Goal: Information Seeking & Learning: Compare options

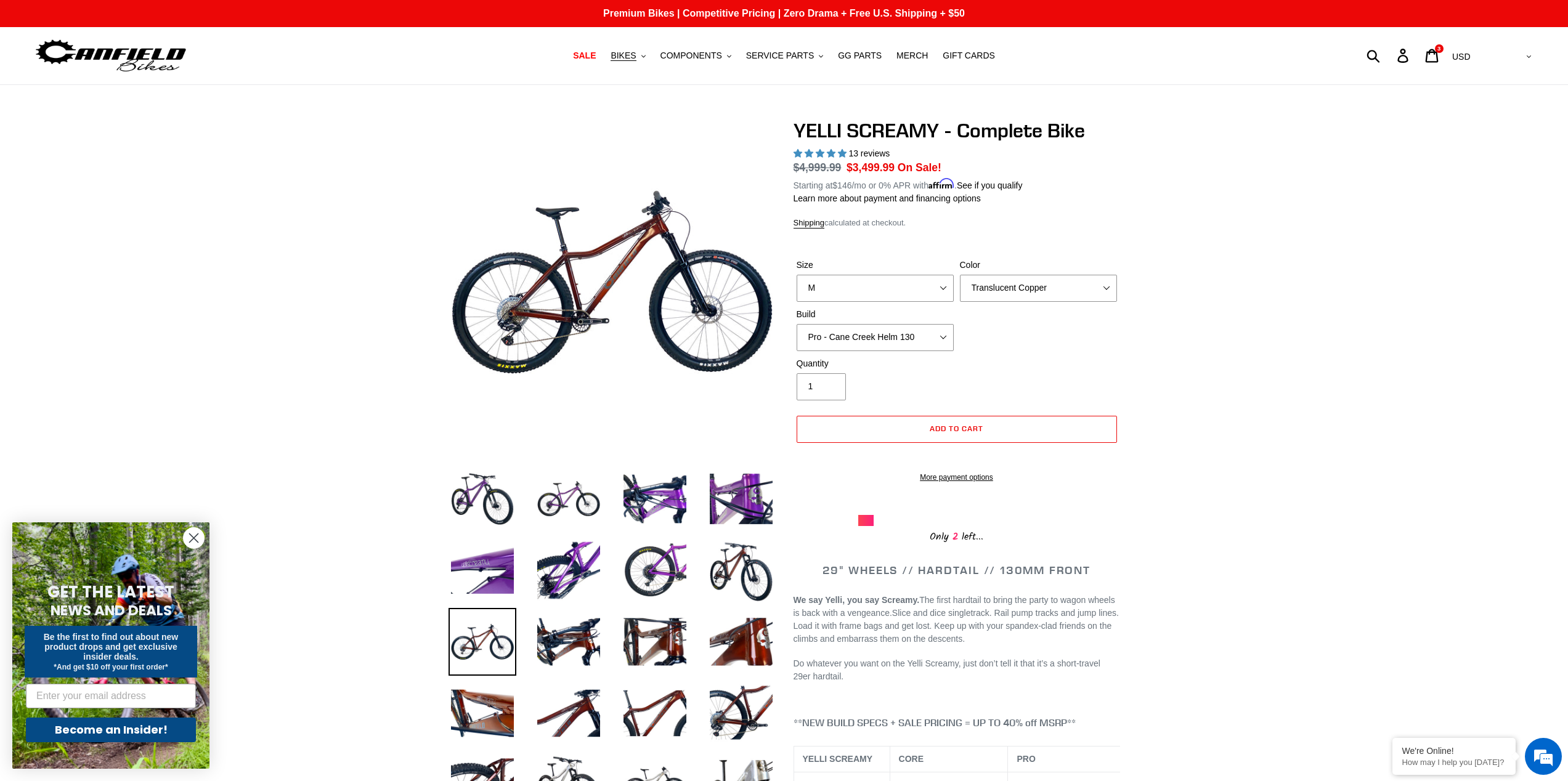
select select "M"
select select "Pro - Cane Creek Helm 130"
select select "highest-rating"
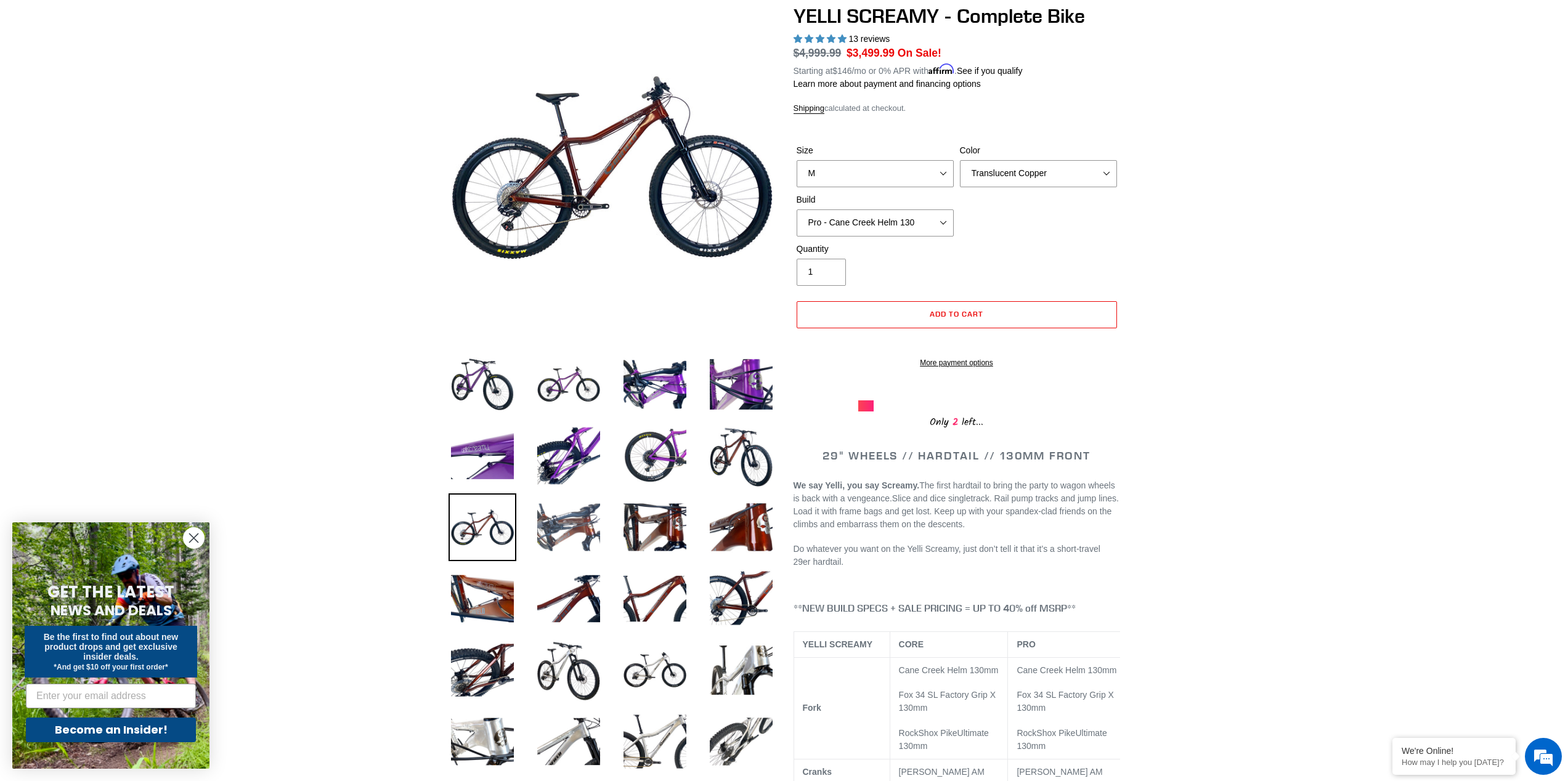
click at [552, 523] on img at bounding box center [568, 527] width 68 height 68
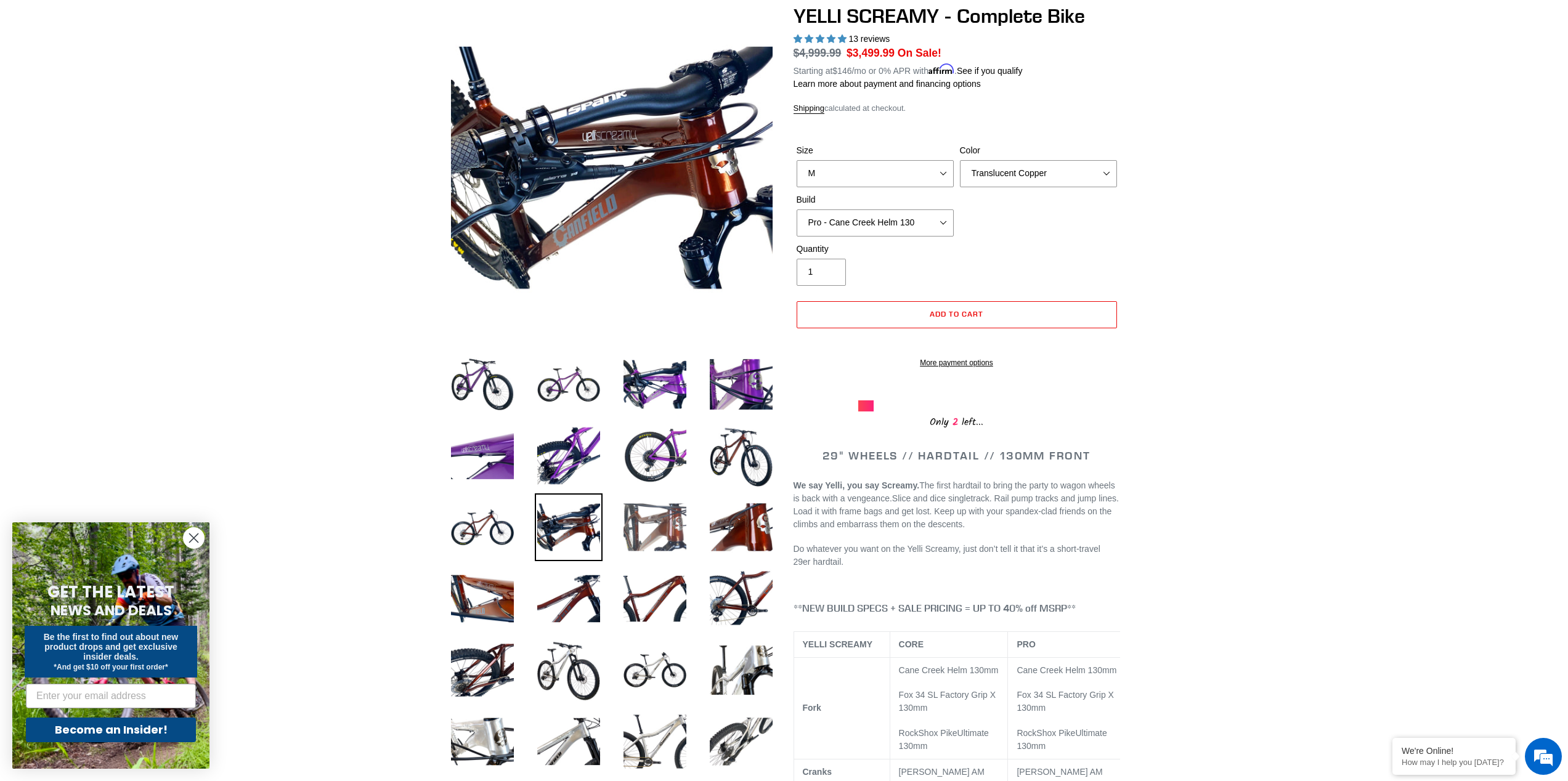
click at [663, 538] on img at bounding box center [655, 527] width 68 height 68
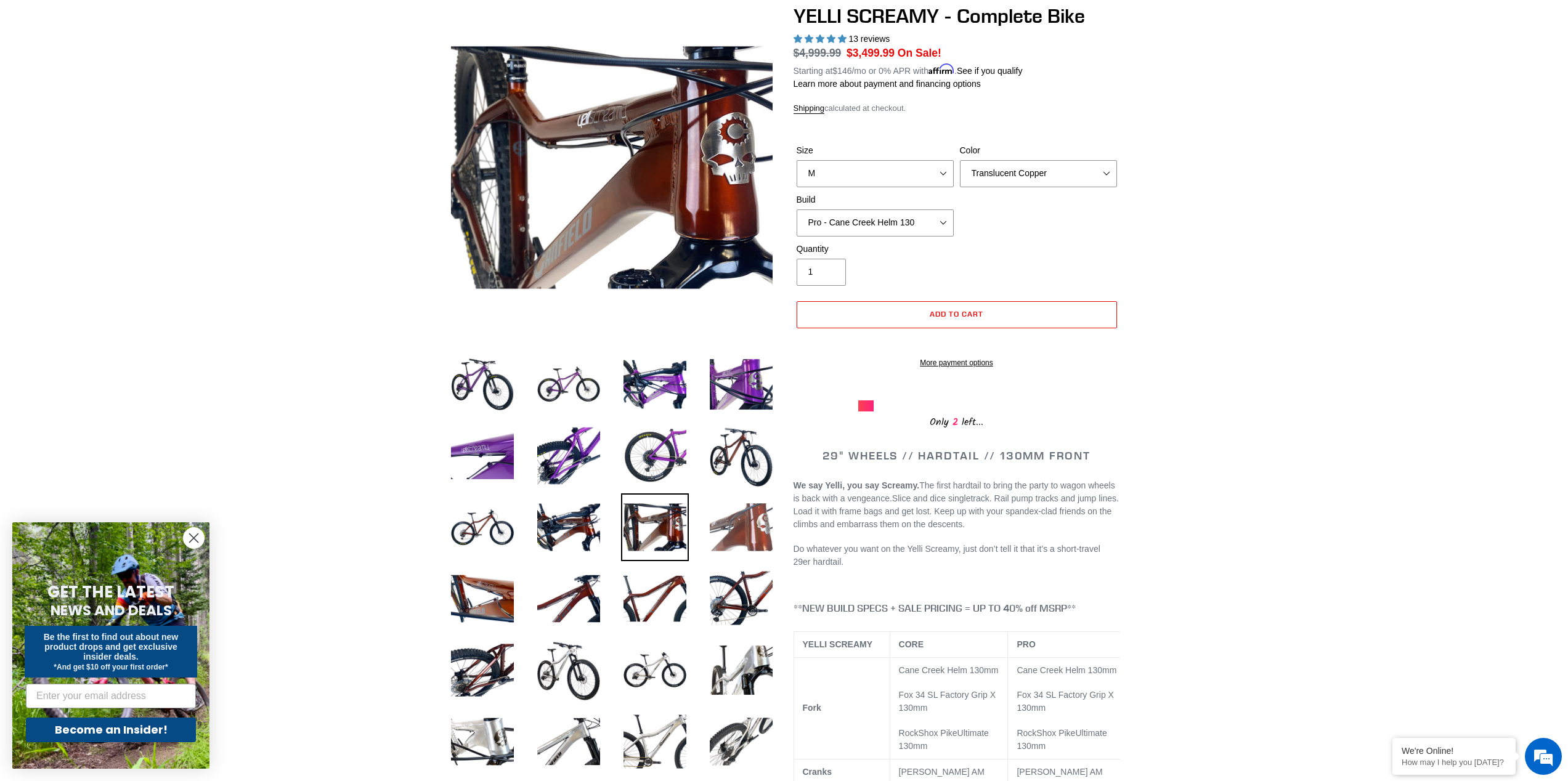
click at [731, 530] on img at bounding box center [741, 527] width 68 height 68
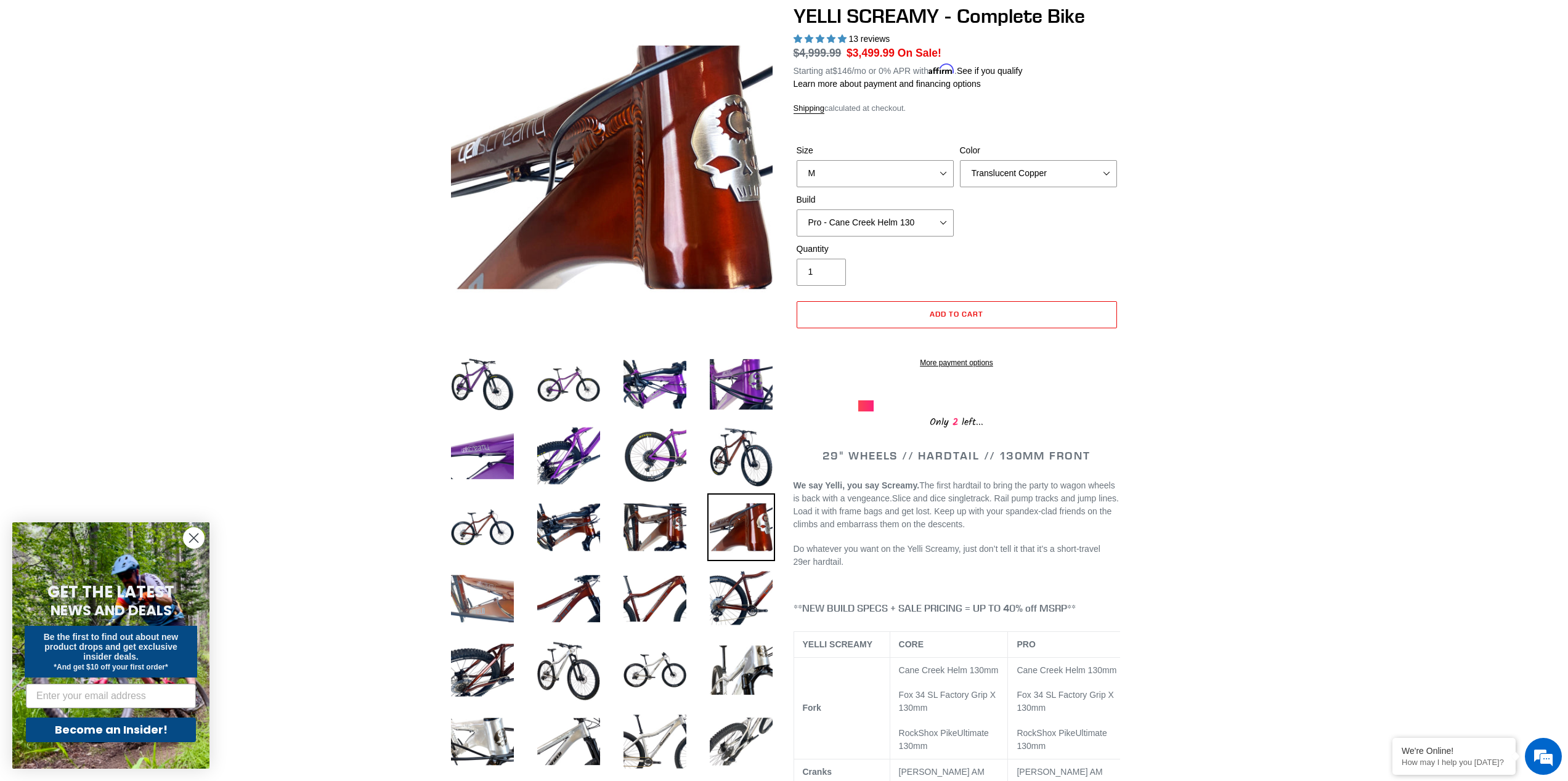
click at [490, 598] on img at bounding box center [482, 599] width 68 height 68
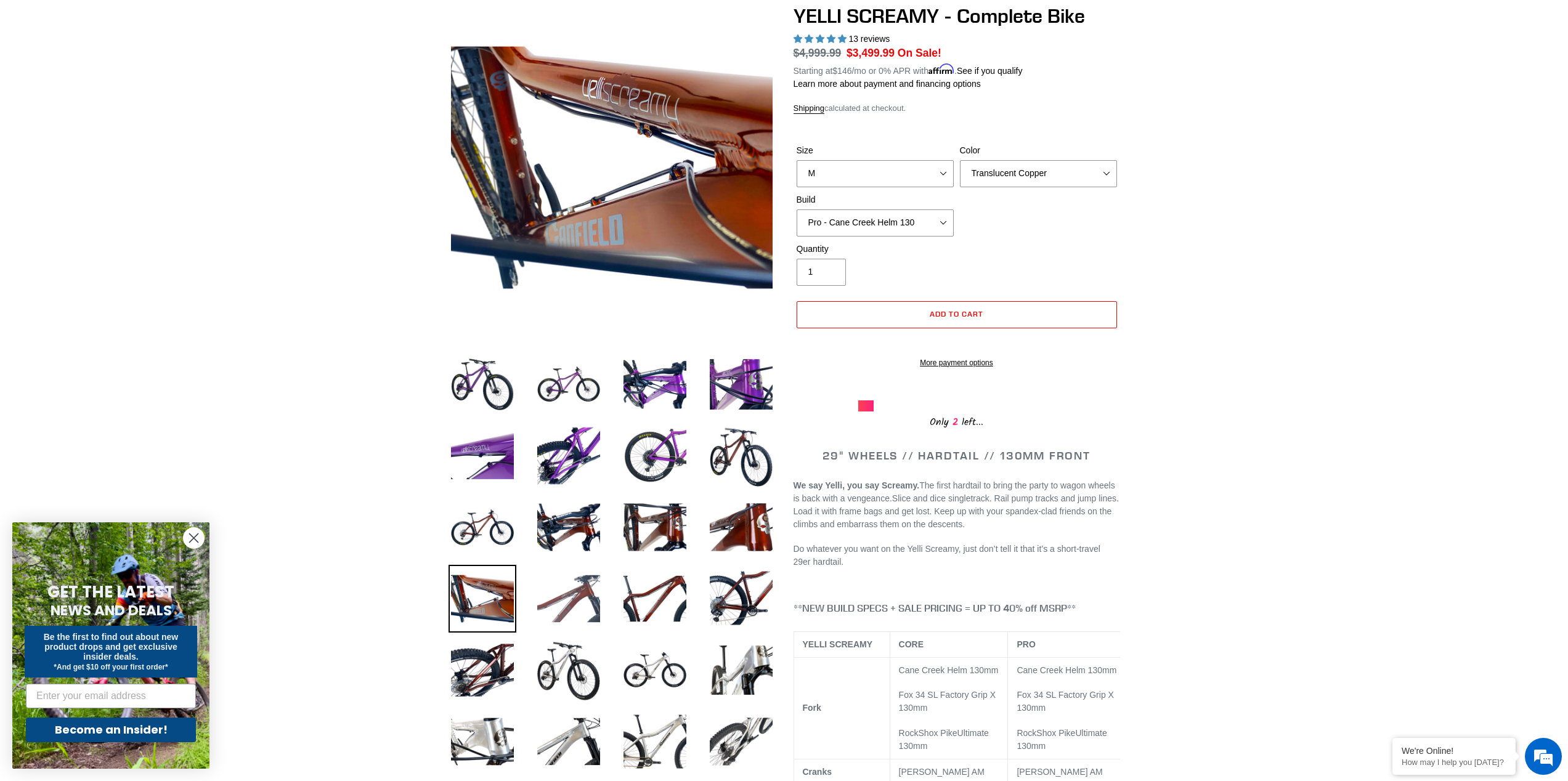
click at [552, 602] on img at bounding box center [568, 599] width 68 height 68
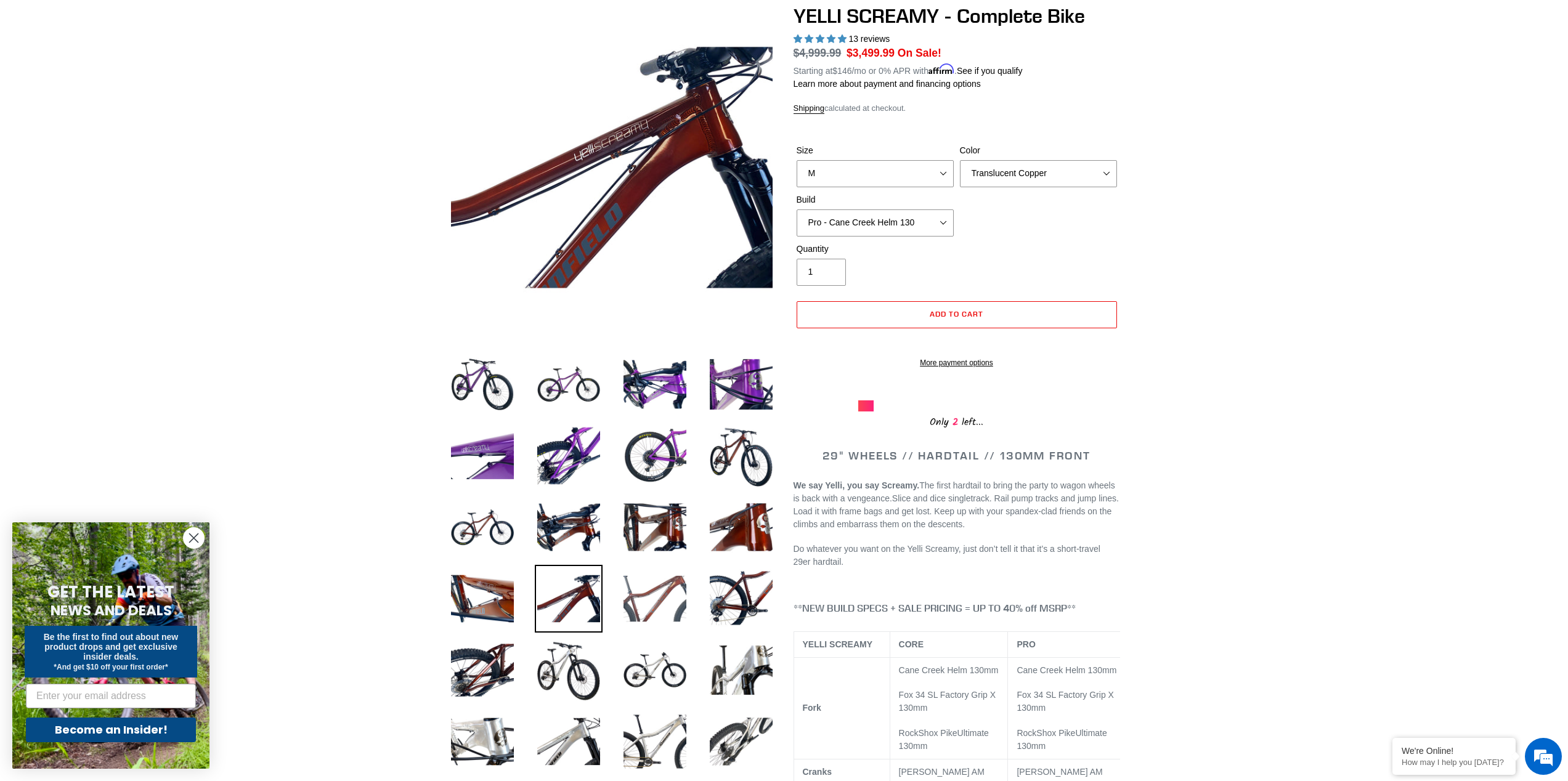
click at [667, 597] on img at bounding box center [655, 599] width 68 height 68
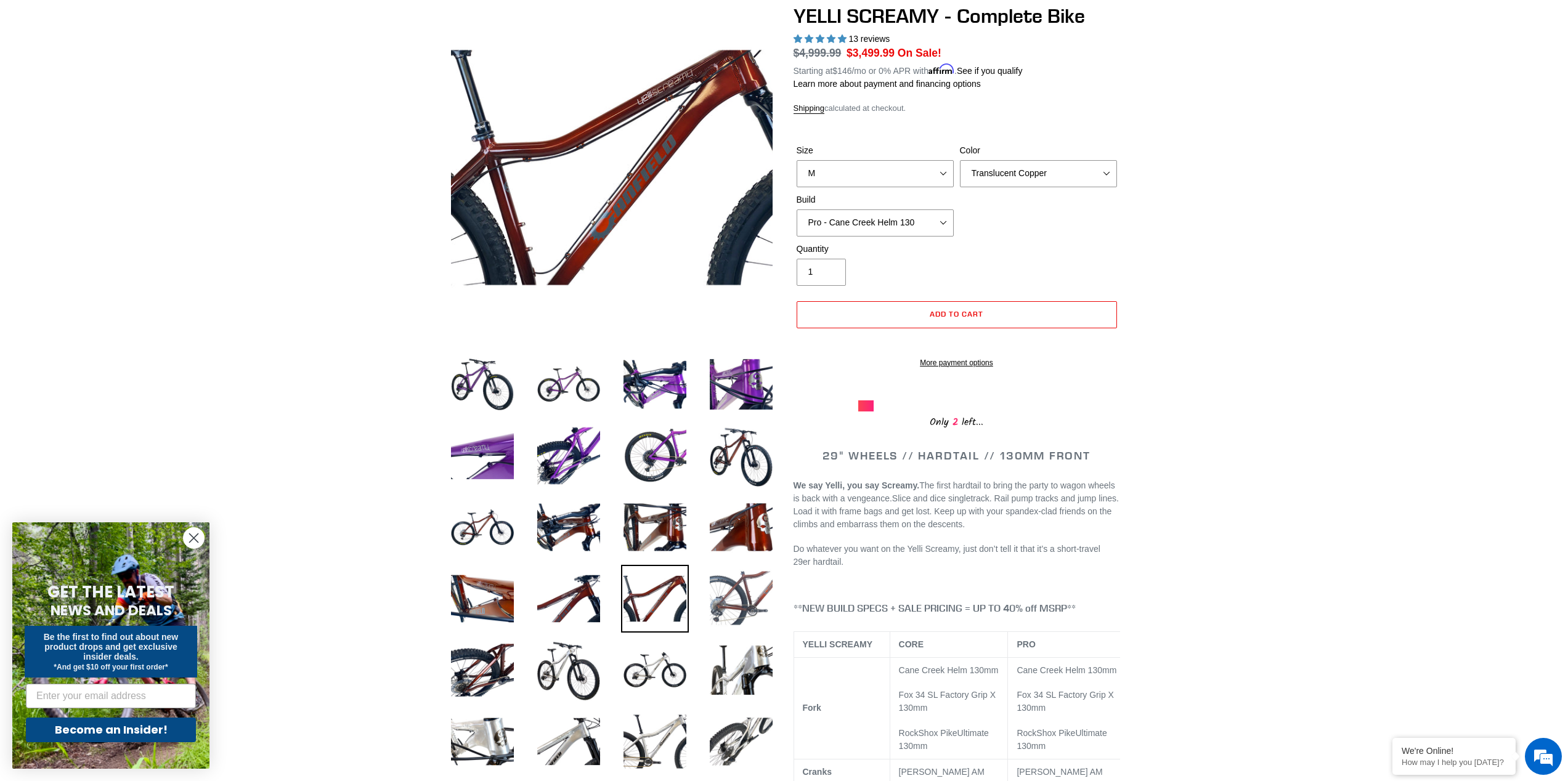
click at [742, 598] on img at bounding box center [741, 599] width 68 height 68
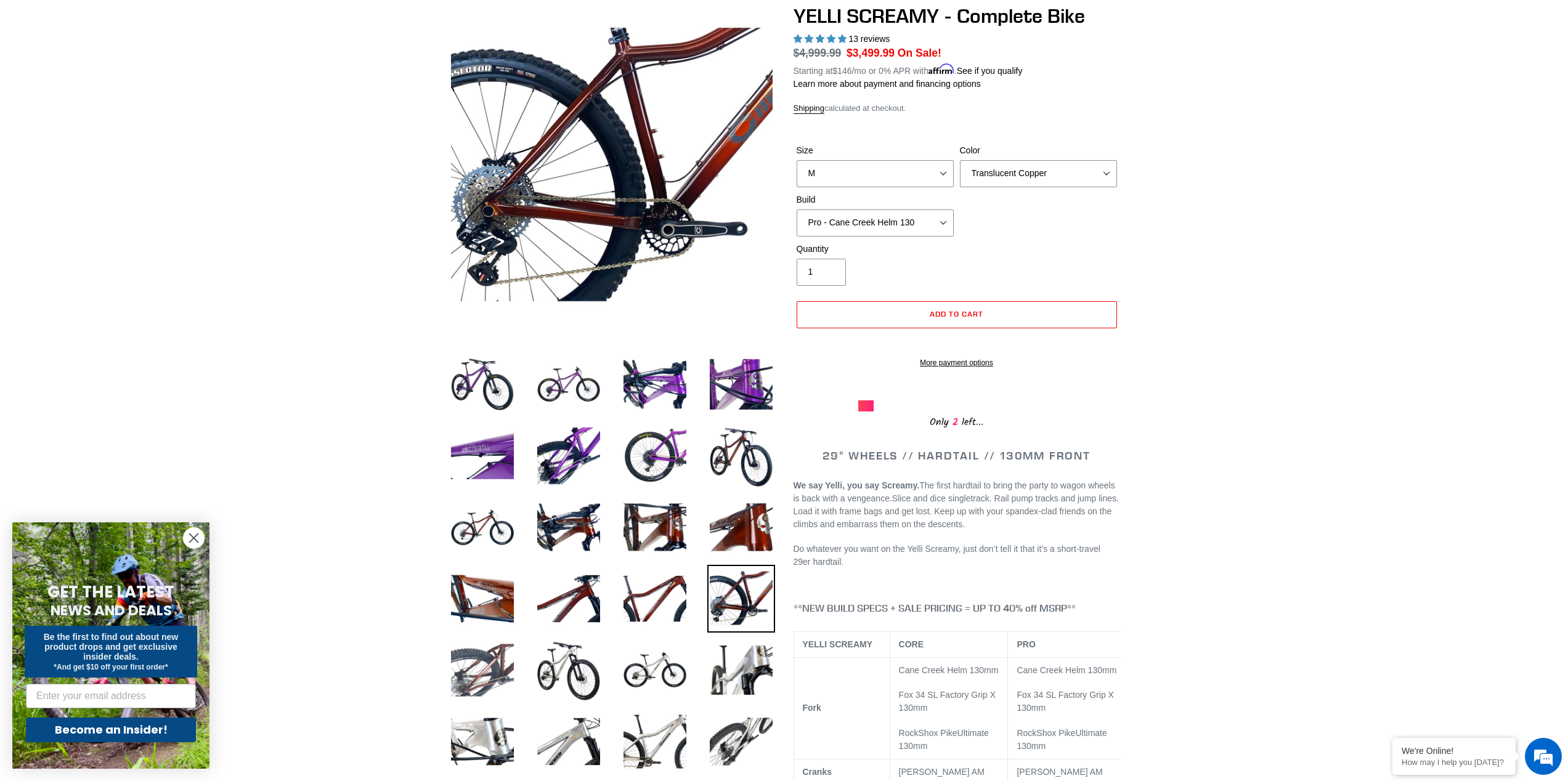
click at [469, 658] on img at bounding box center [482, 670] width 68 height 68
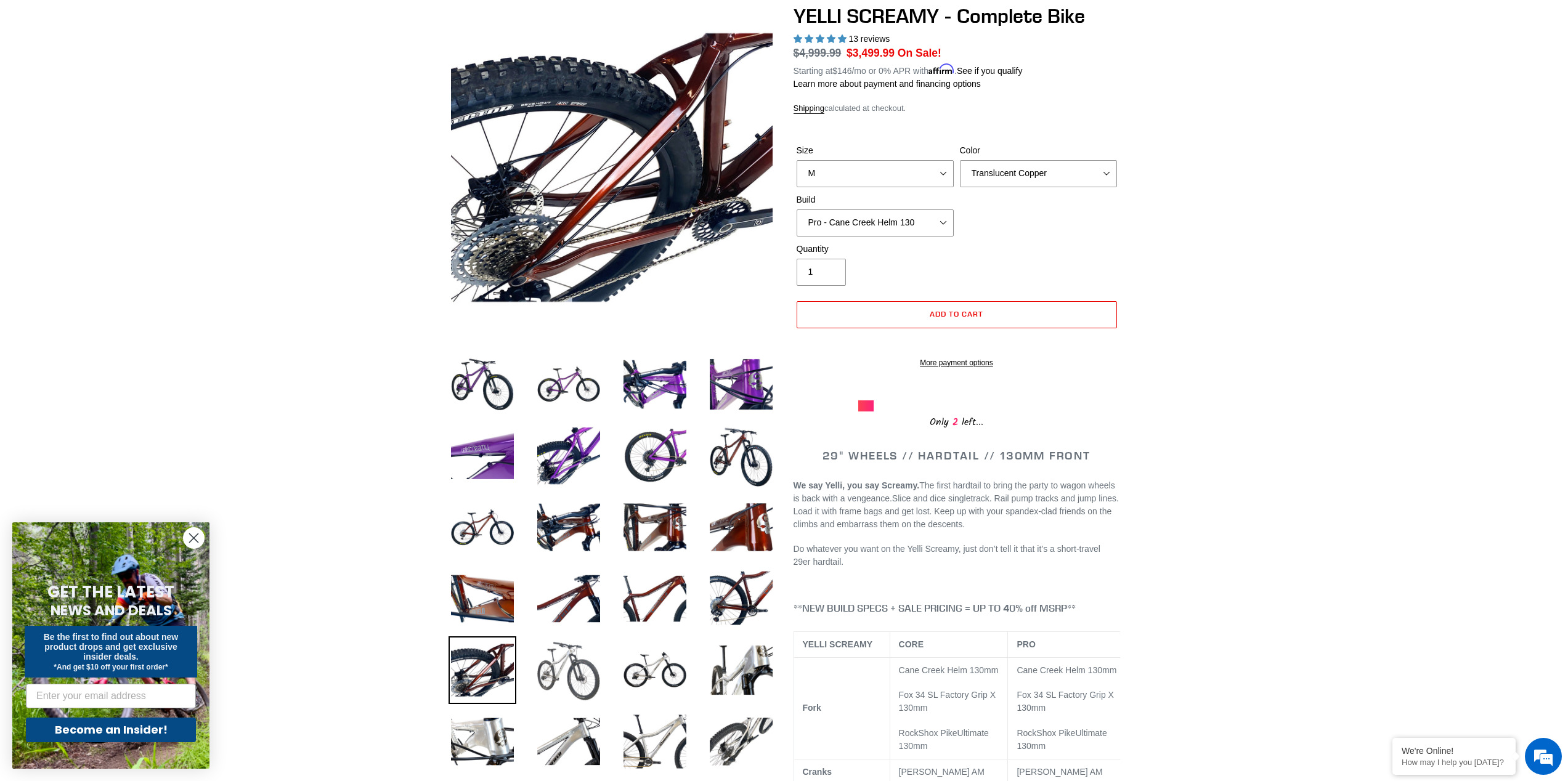
click at [571, 677] on img at bounding box center [568, 670] width 68 height 68
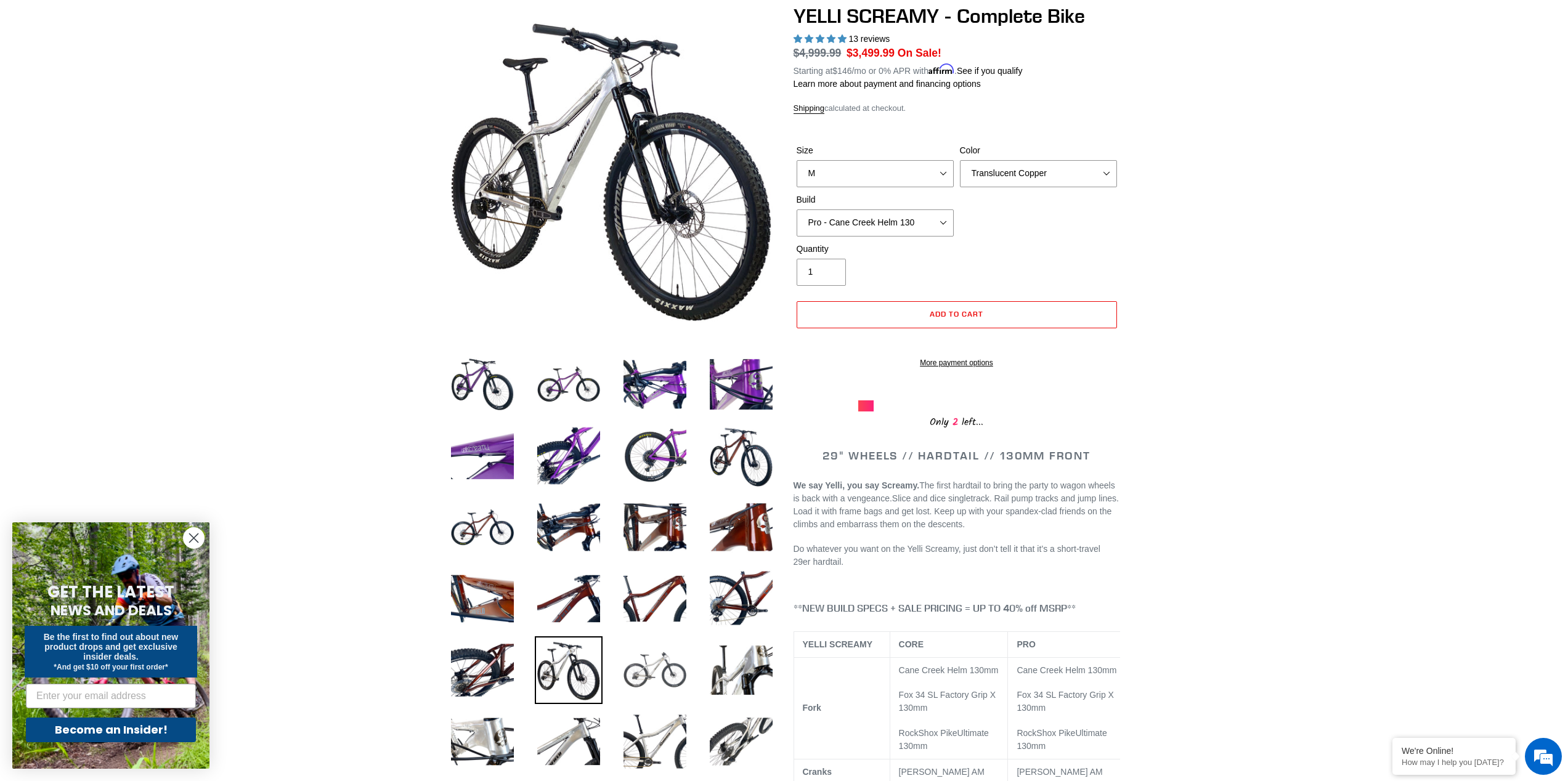
click at [655, 670] on img at bounding box center [655, 670] width 68 height 68
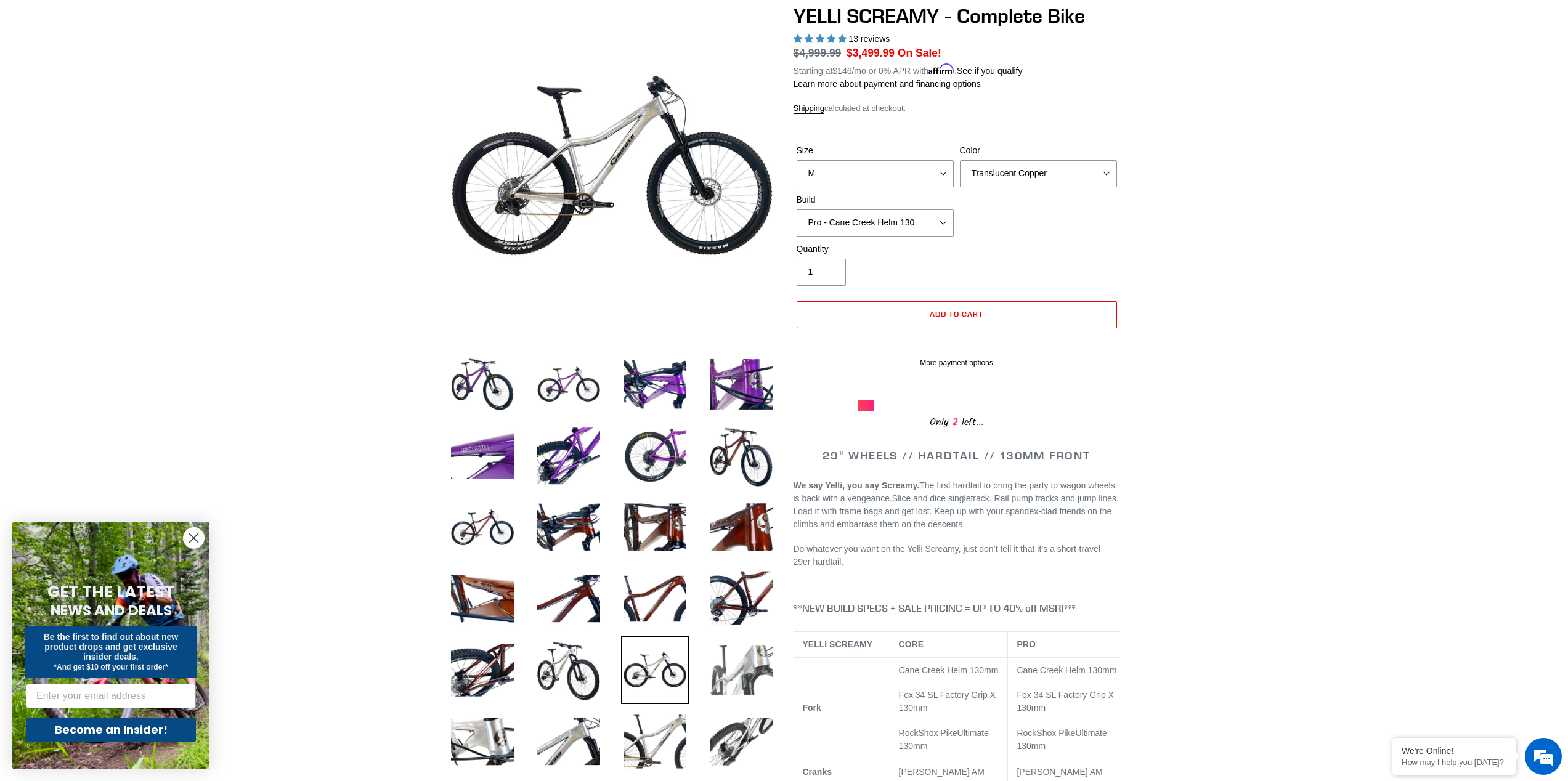
click at [738, 669] on img at bounding box center [741, 670] width 68 height 68
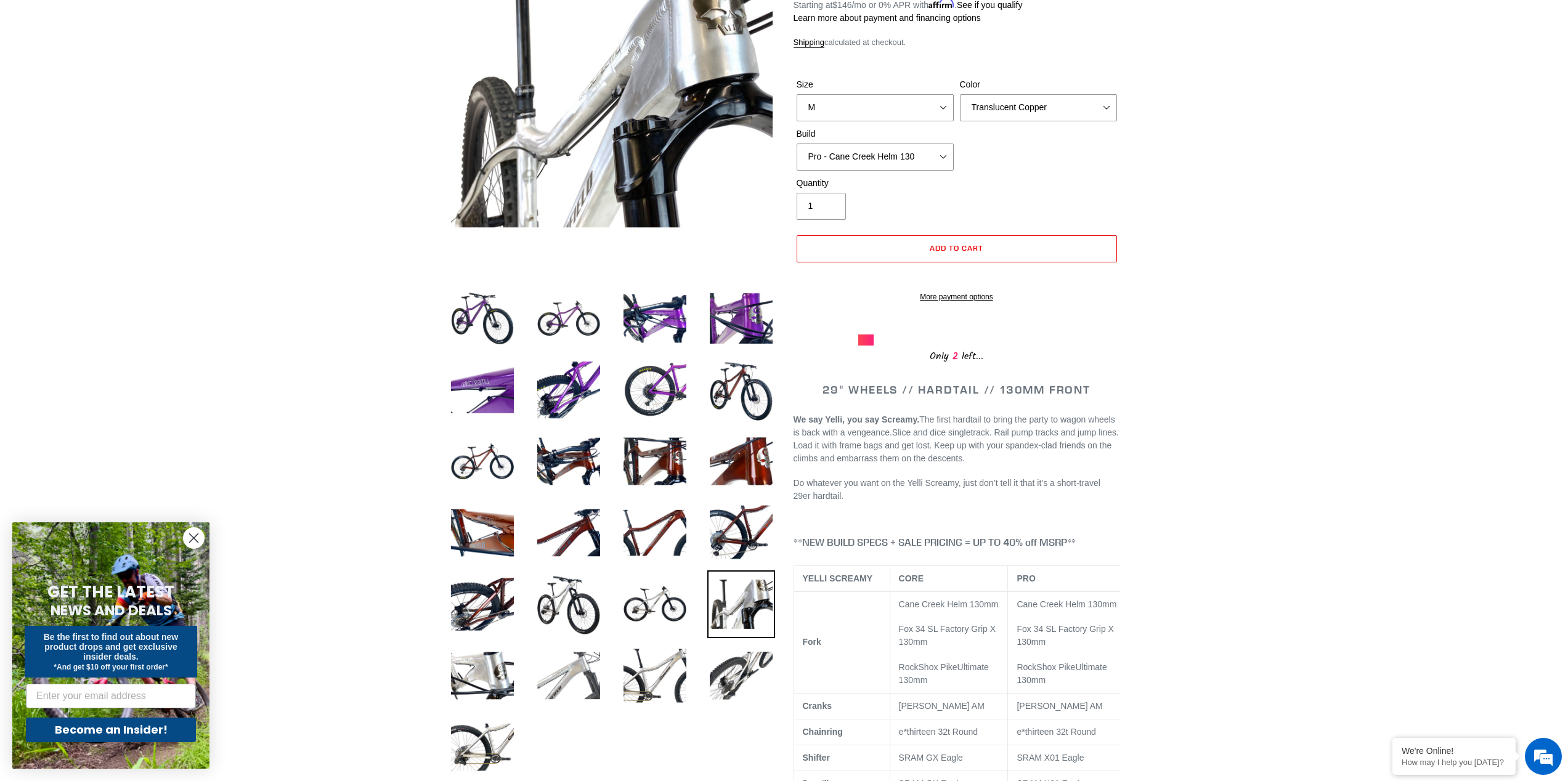
scroll to position [202, 0]
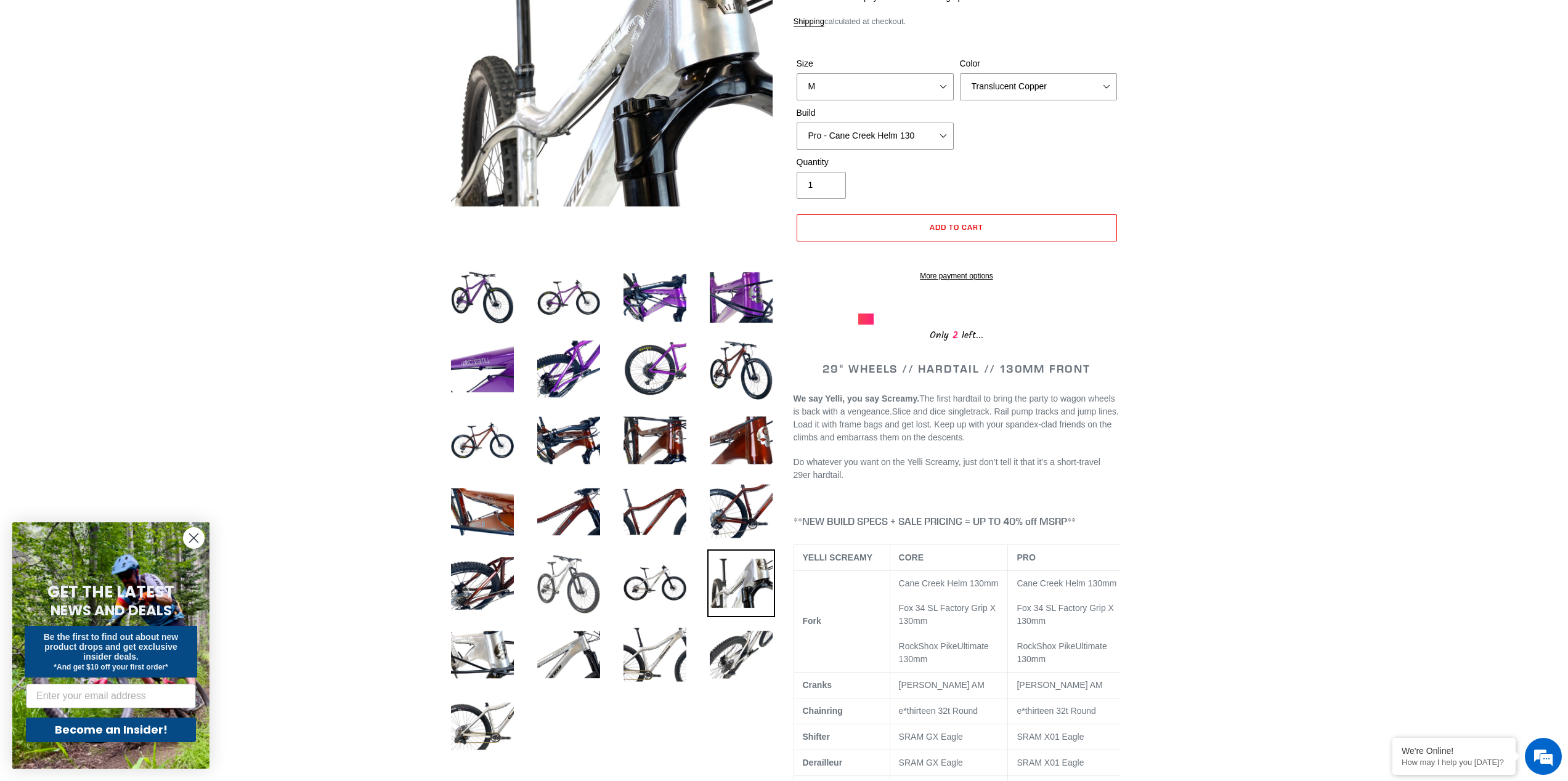
click at [574, 586] on img at bounding box center [568, 583] width 68 height 68
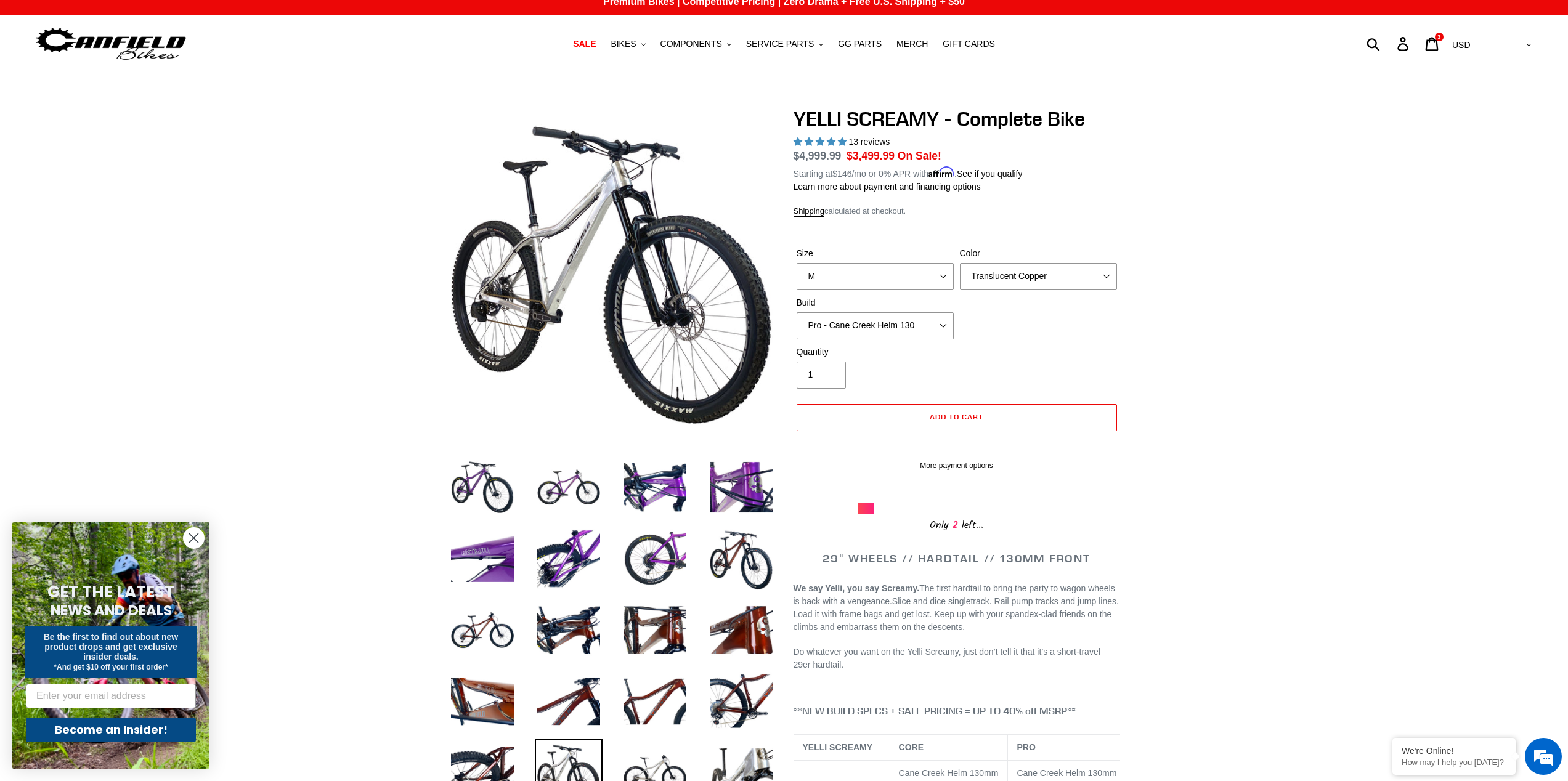
scroll to position [0, 0]
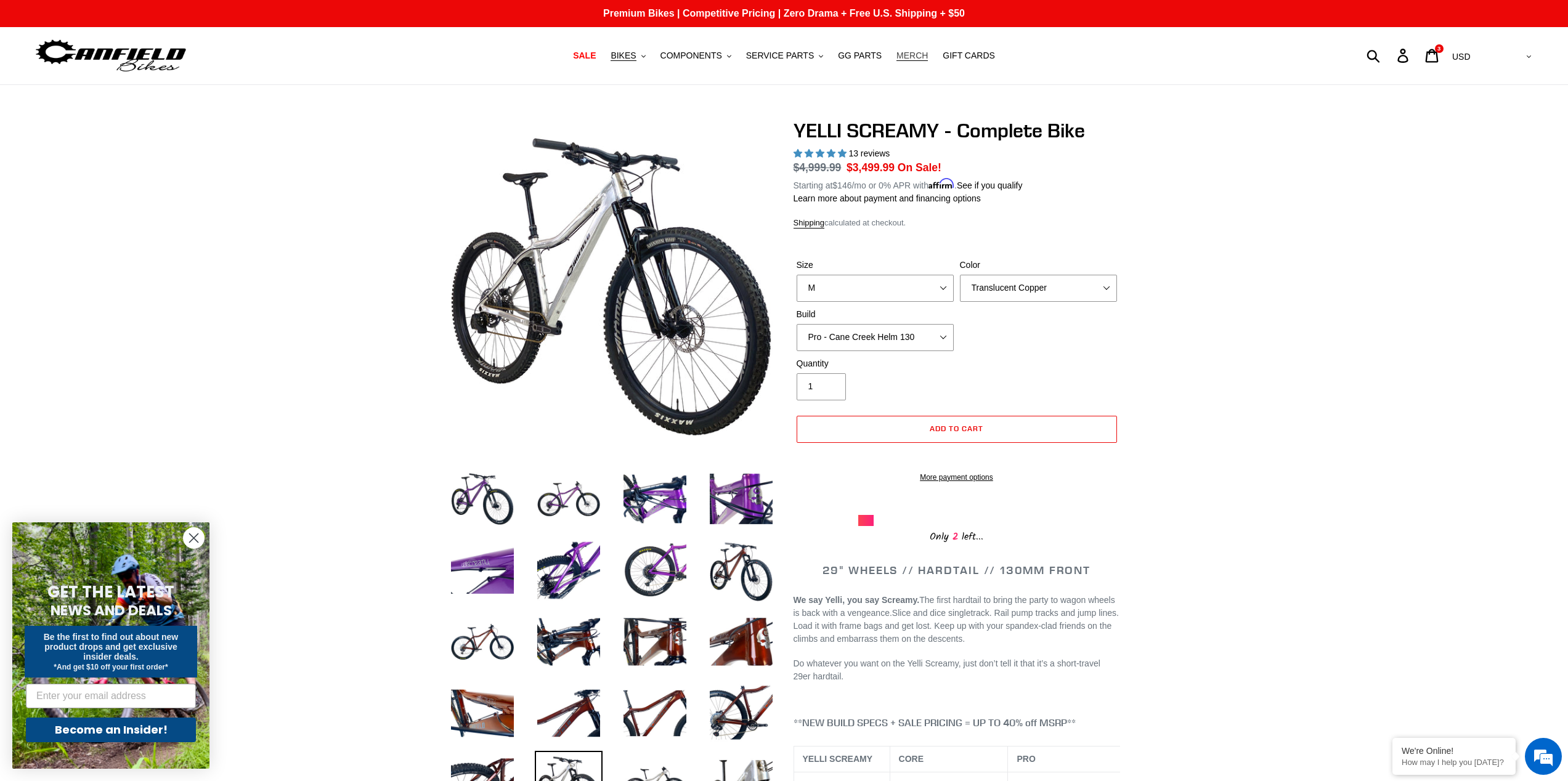
click at [907, 57] on span "MERCH" at bounding box center [912, 55] width 32 height 10
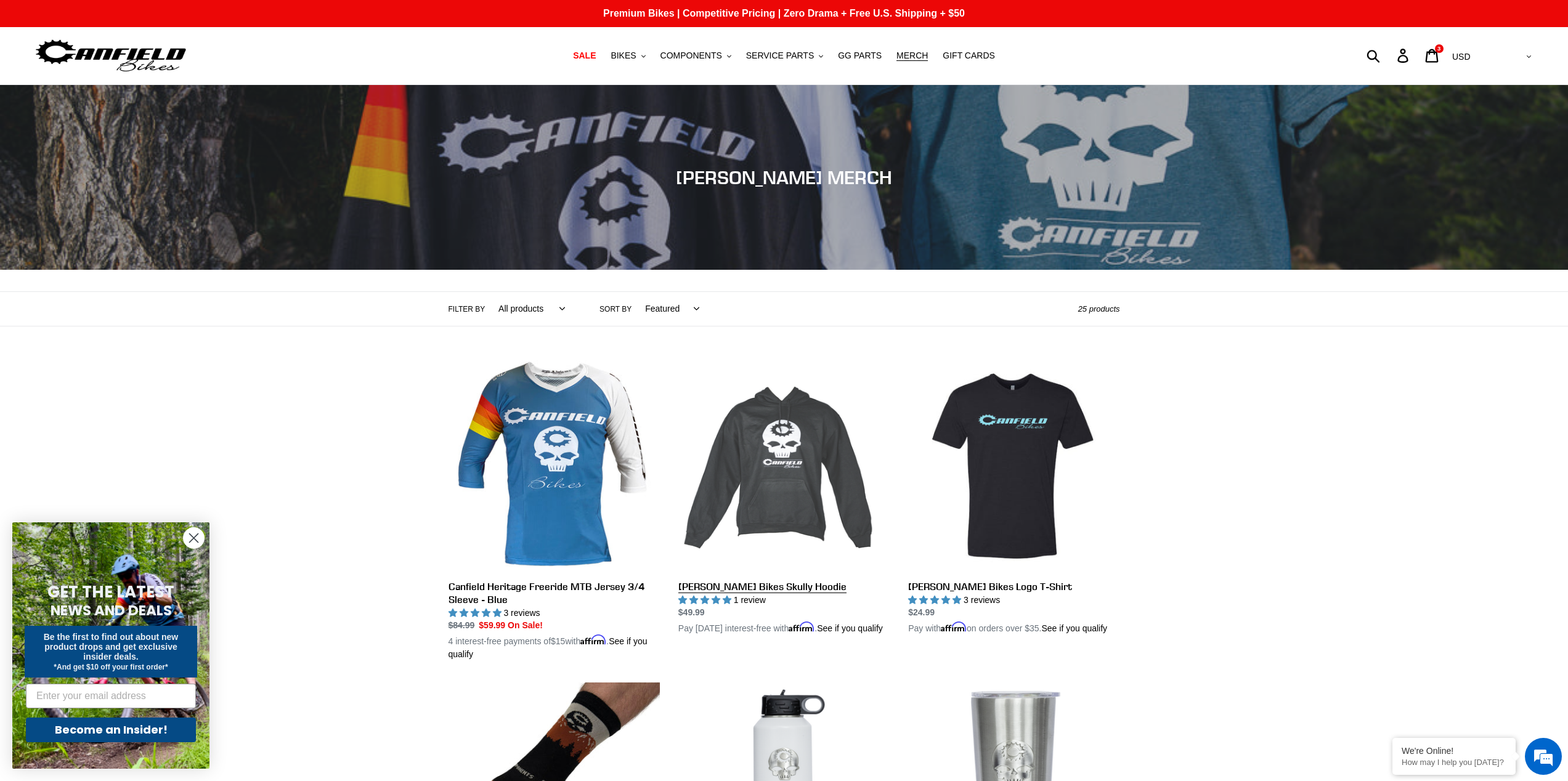
click at [784, 441] on link "Canfield Bikes Skully Hoodie" at bounding box center [784, 497] width 212 height 275
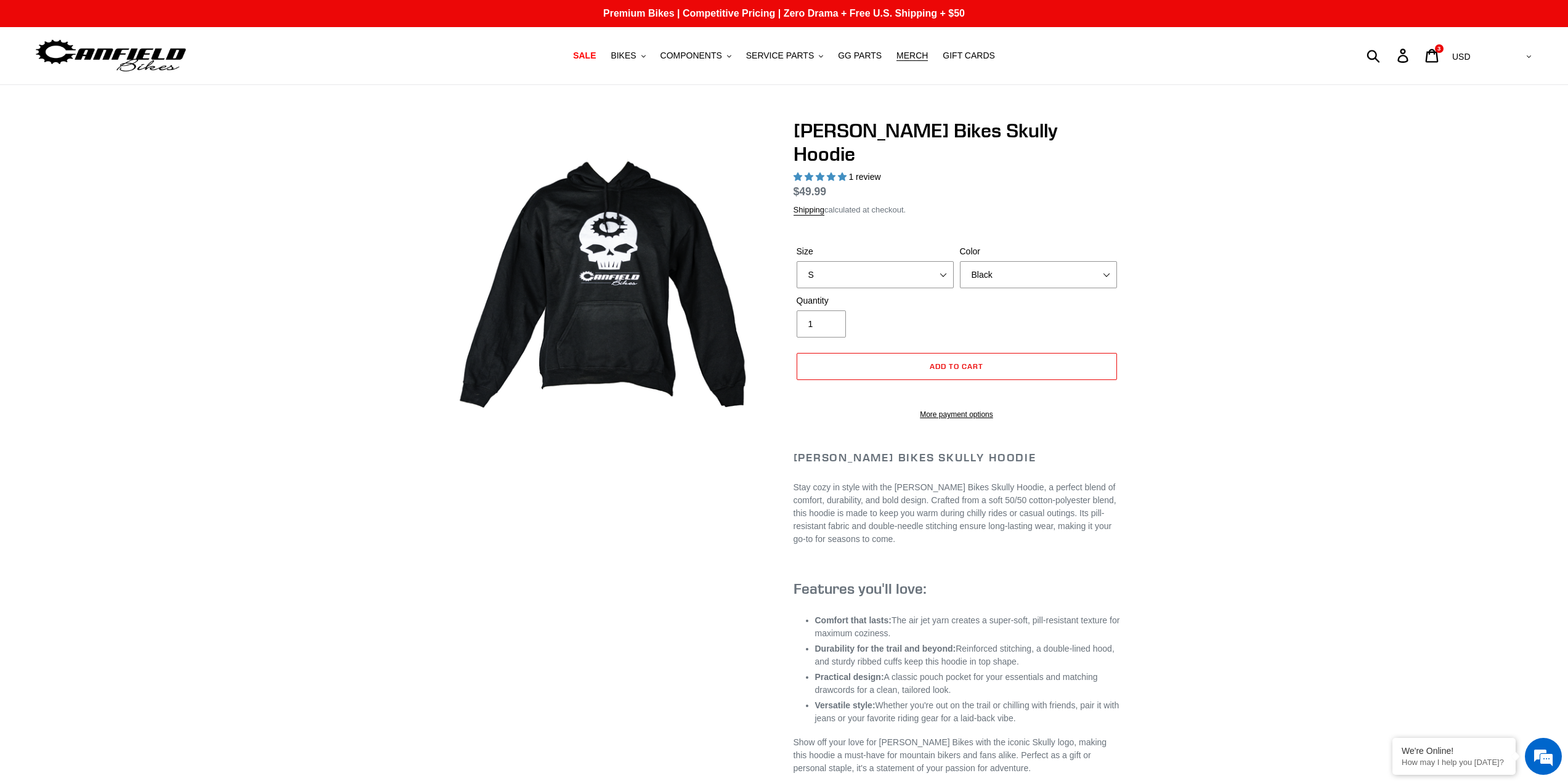
select select "highest-rating"
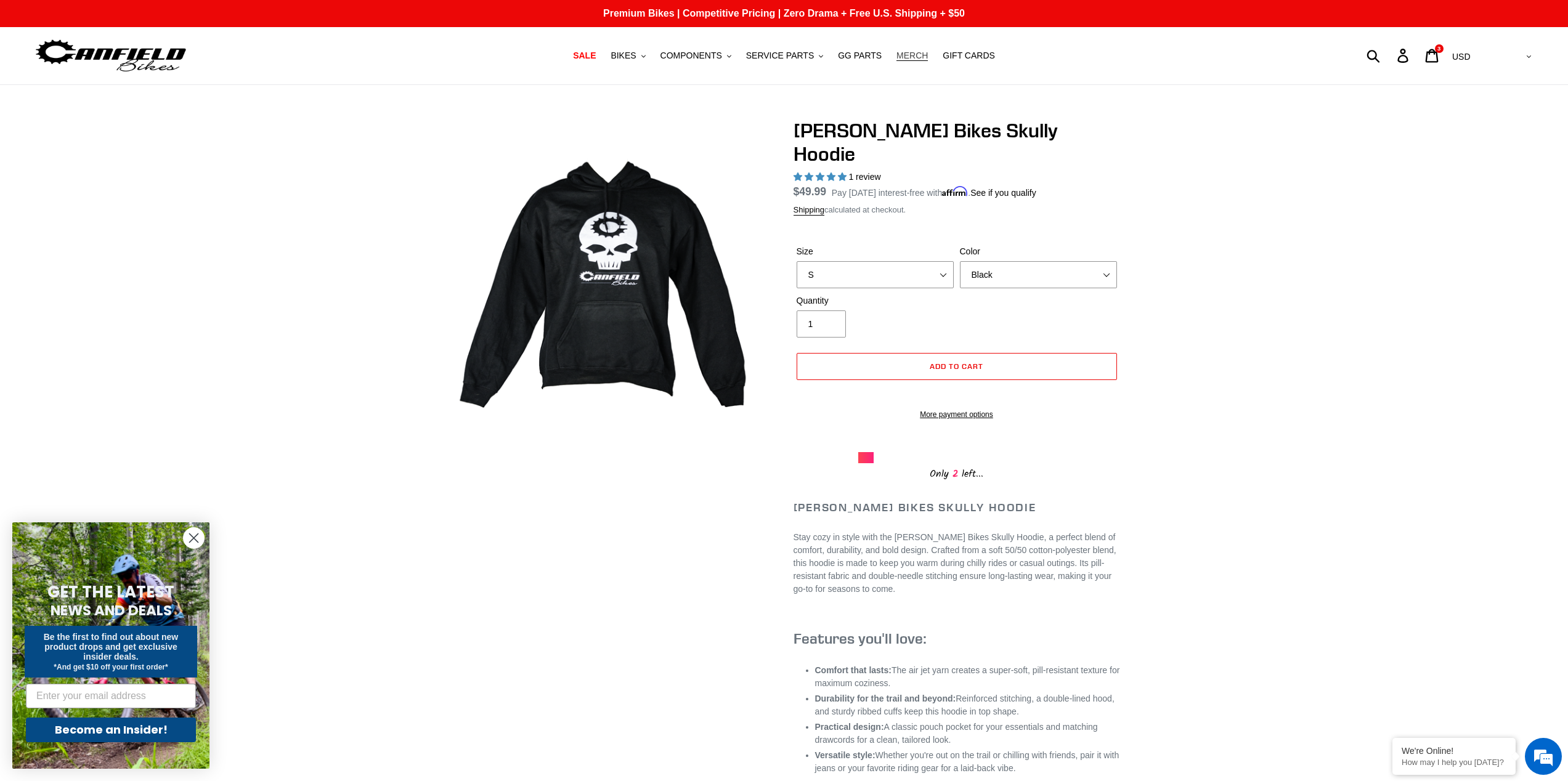
click at [908, 53] on span "MERCH" at bounding box center [912, 55] width 32 height 10
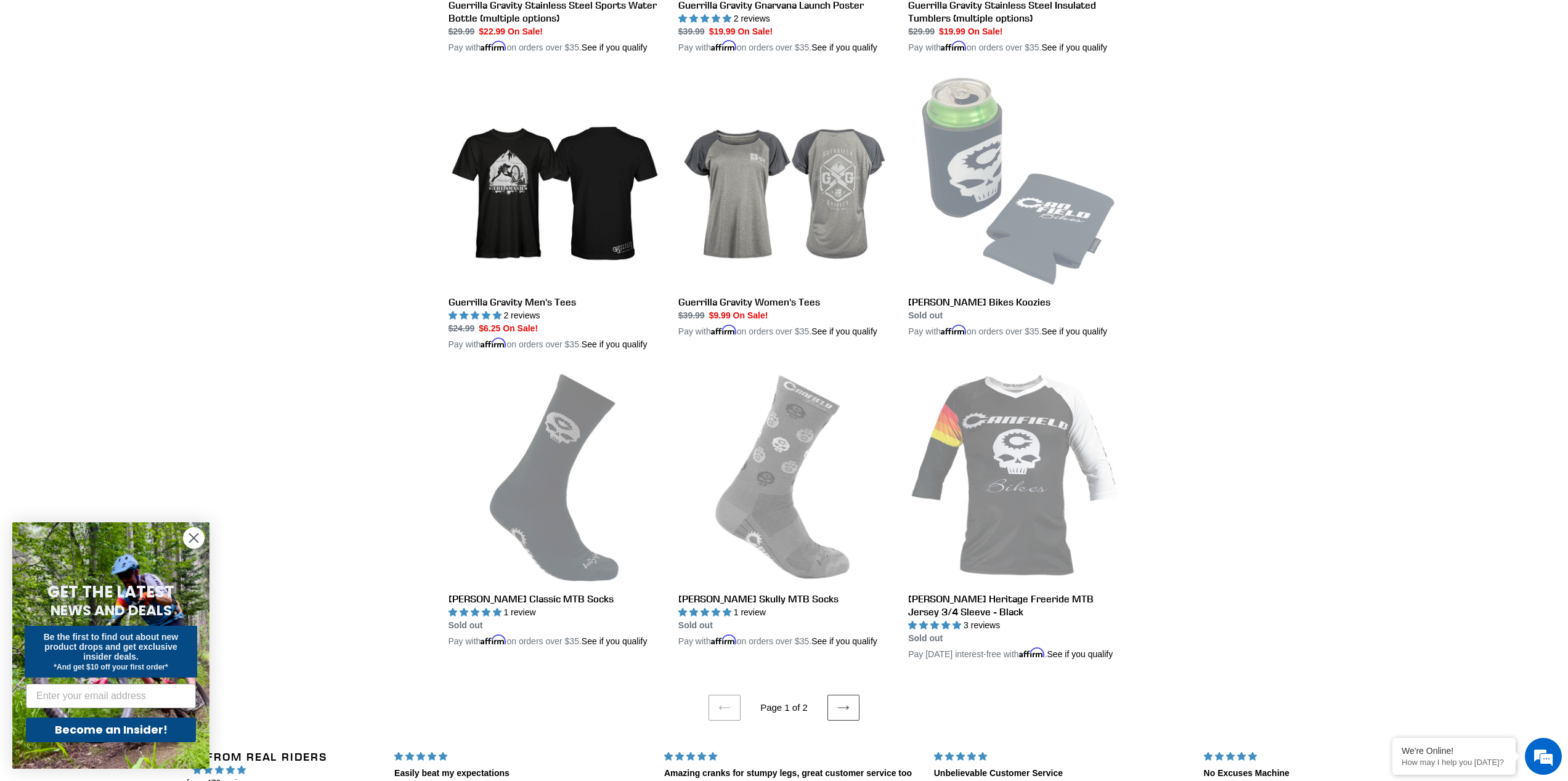
scroll to position [2230, 0]
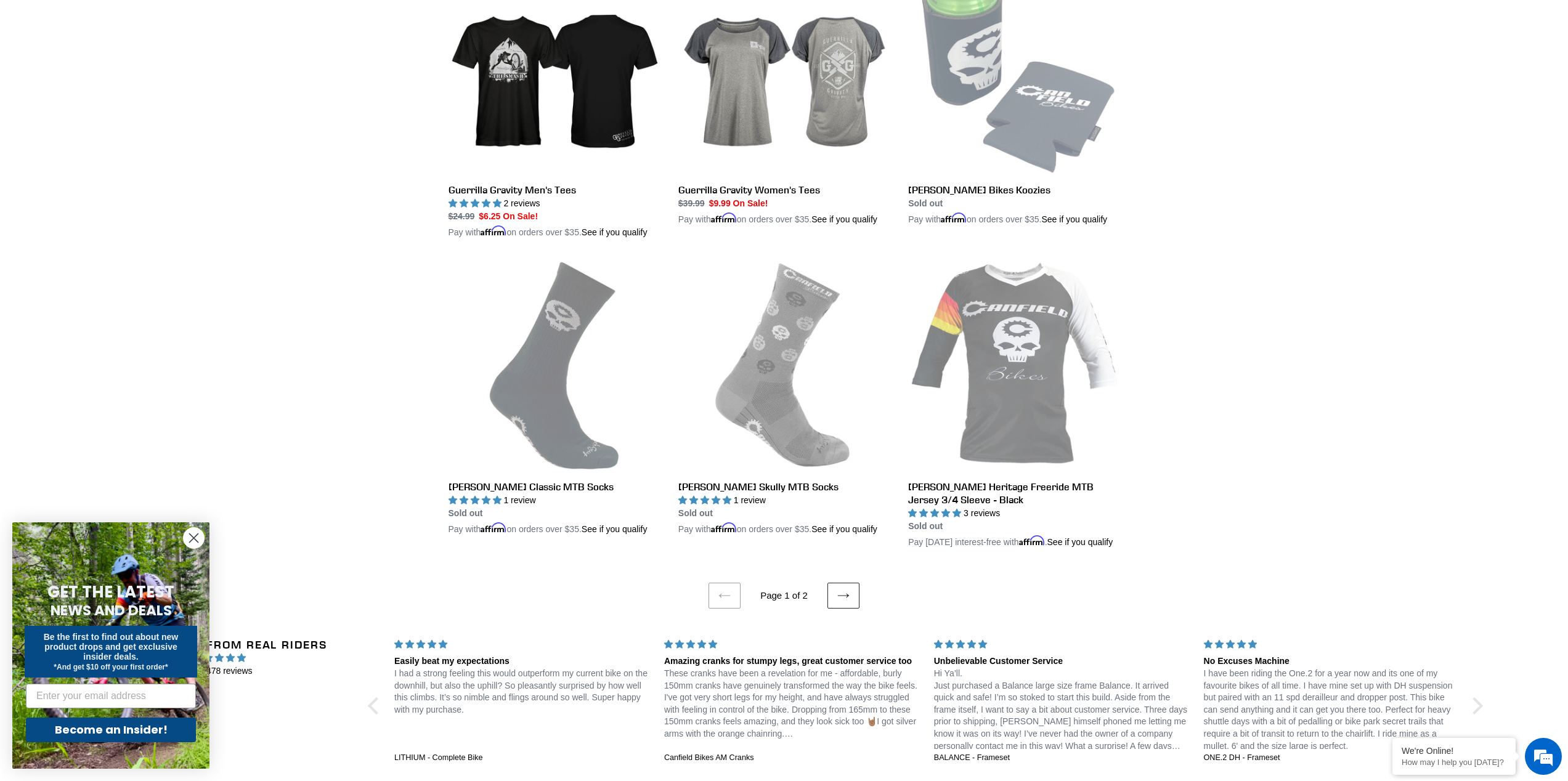
click at [853, 609] on link "Next page" at bounding box center [843, 596] width 32 height 26
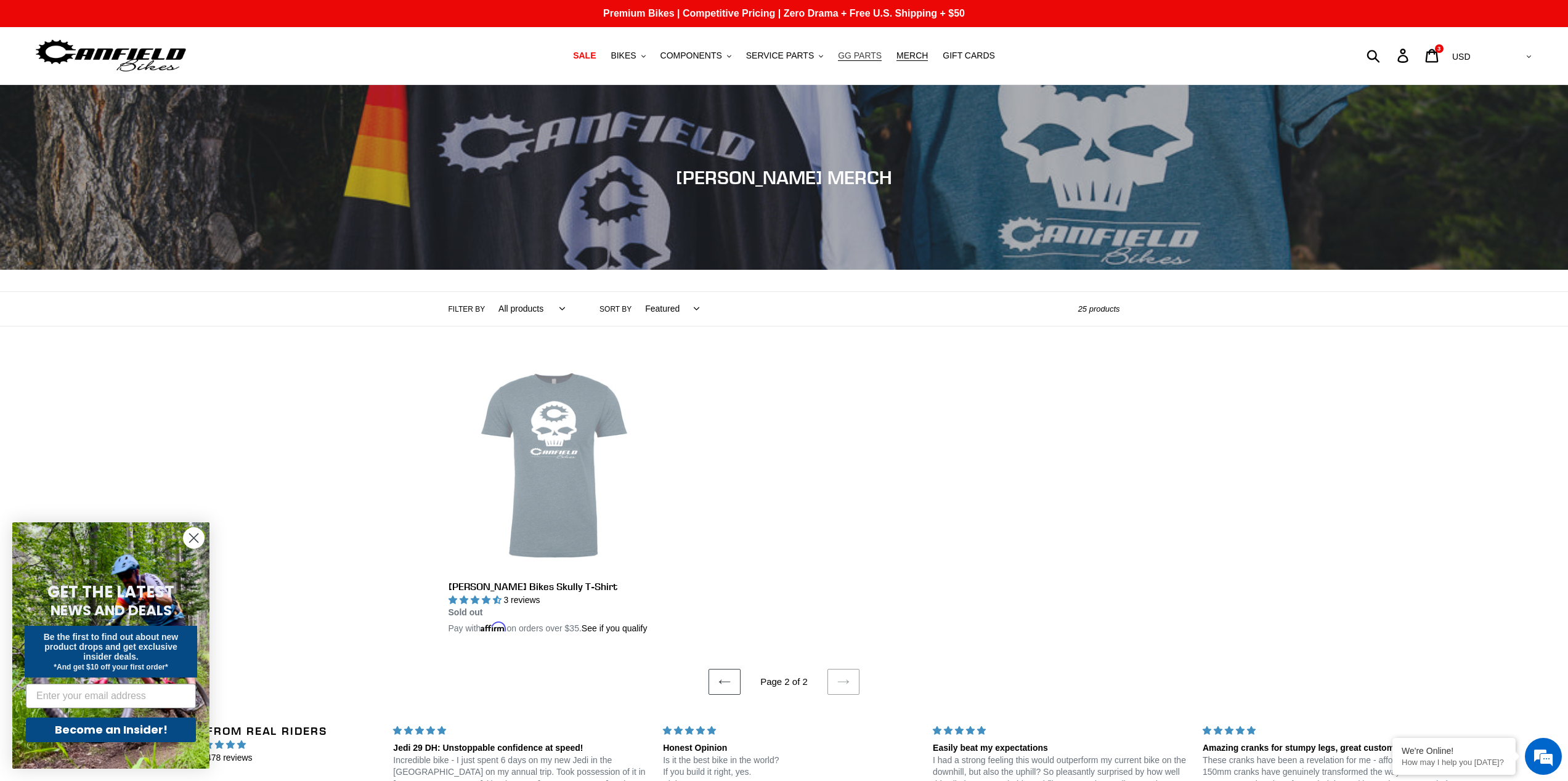
click at [864, 59] on span "GG PARTS" at bounding box center [859, 55] width 44 height 10
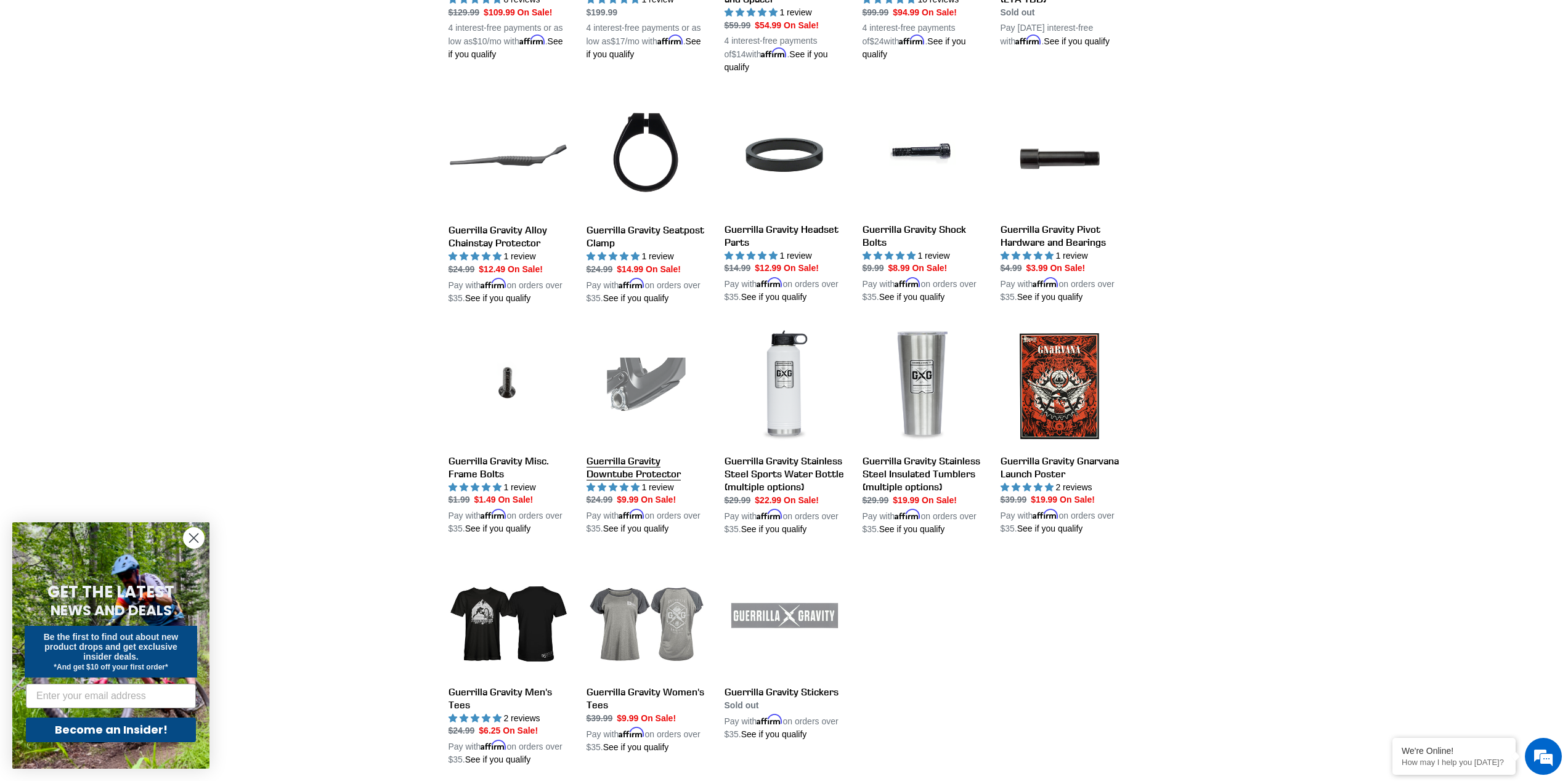
click at [631, 397] on link "Guerrilla Gravity Downtube Protector" at bounding box center [646, 431] width 119 height 210
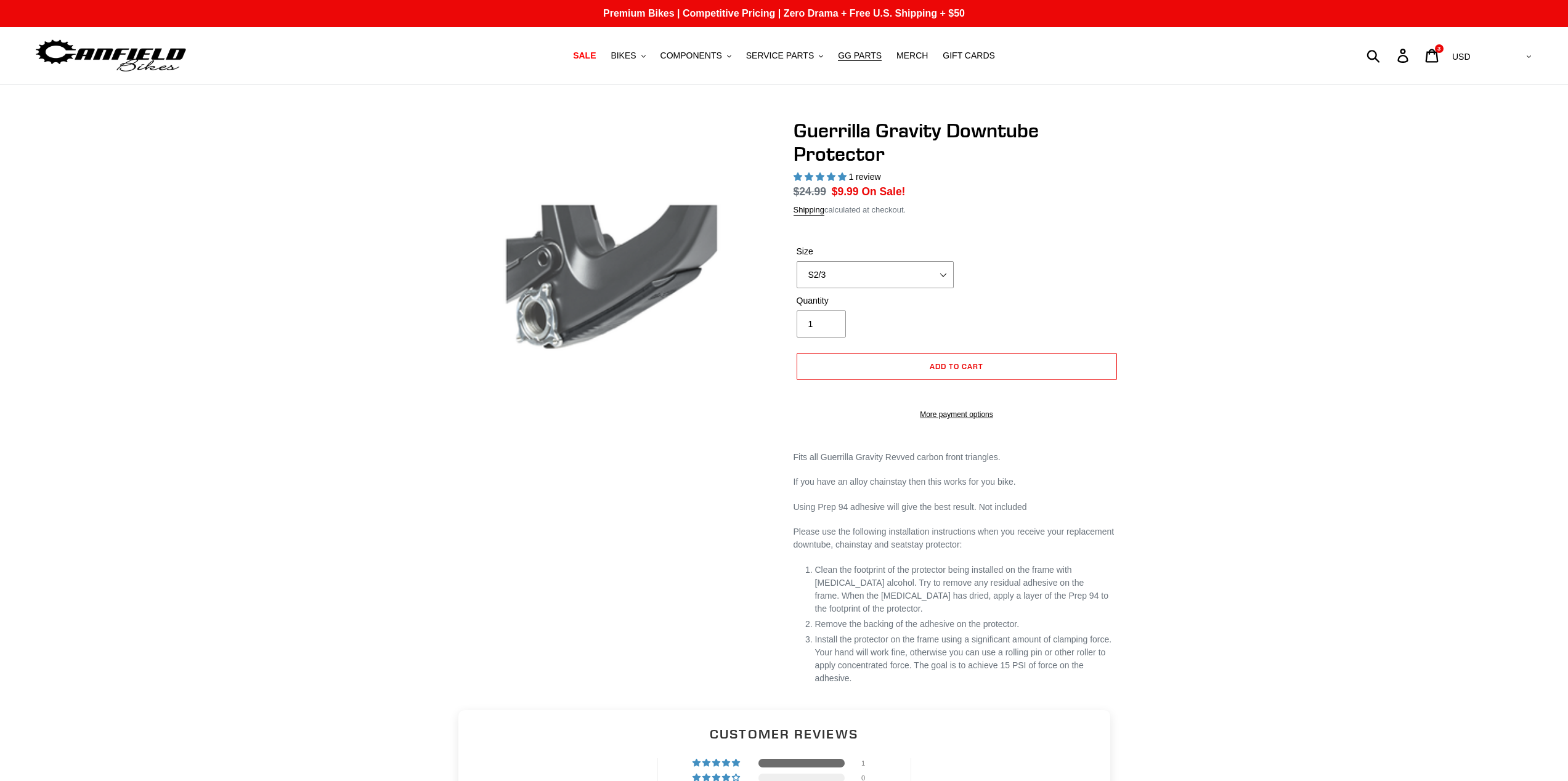
select select "highest-rating"
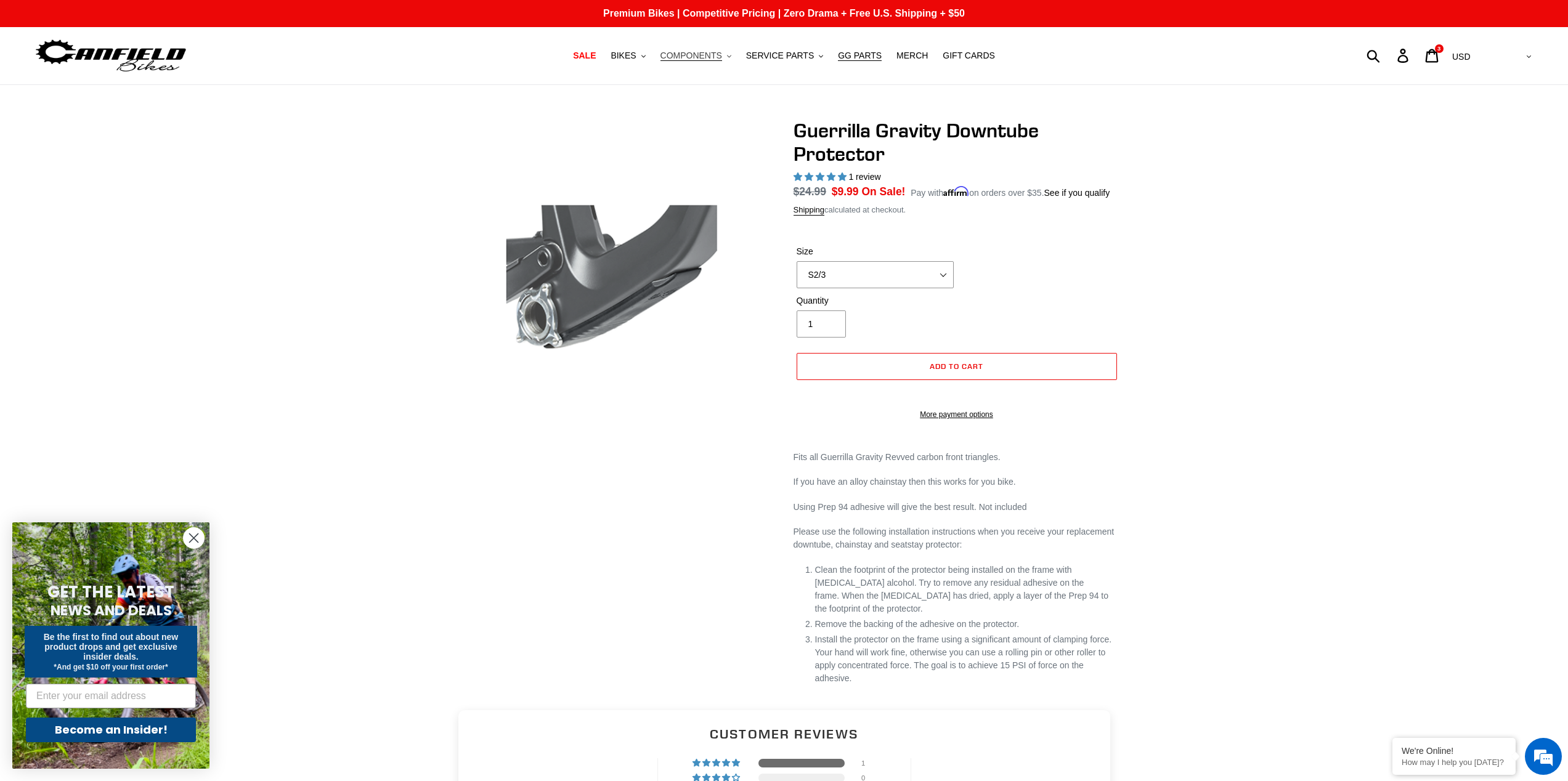
click at [696, 56] on span "COMPONENTS" at bounding box center [691, 55] width 62 height 10
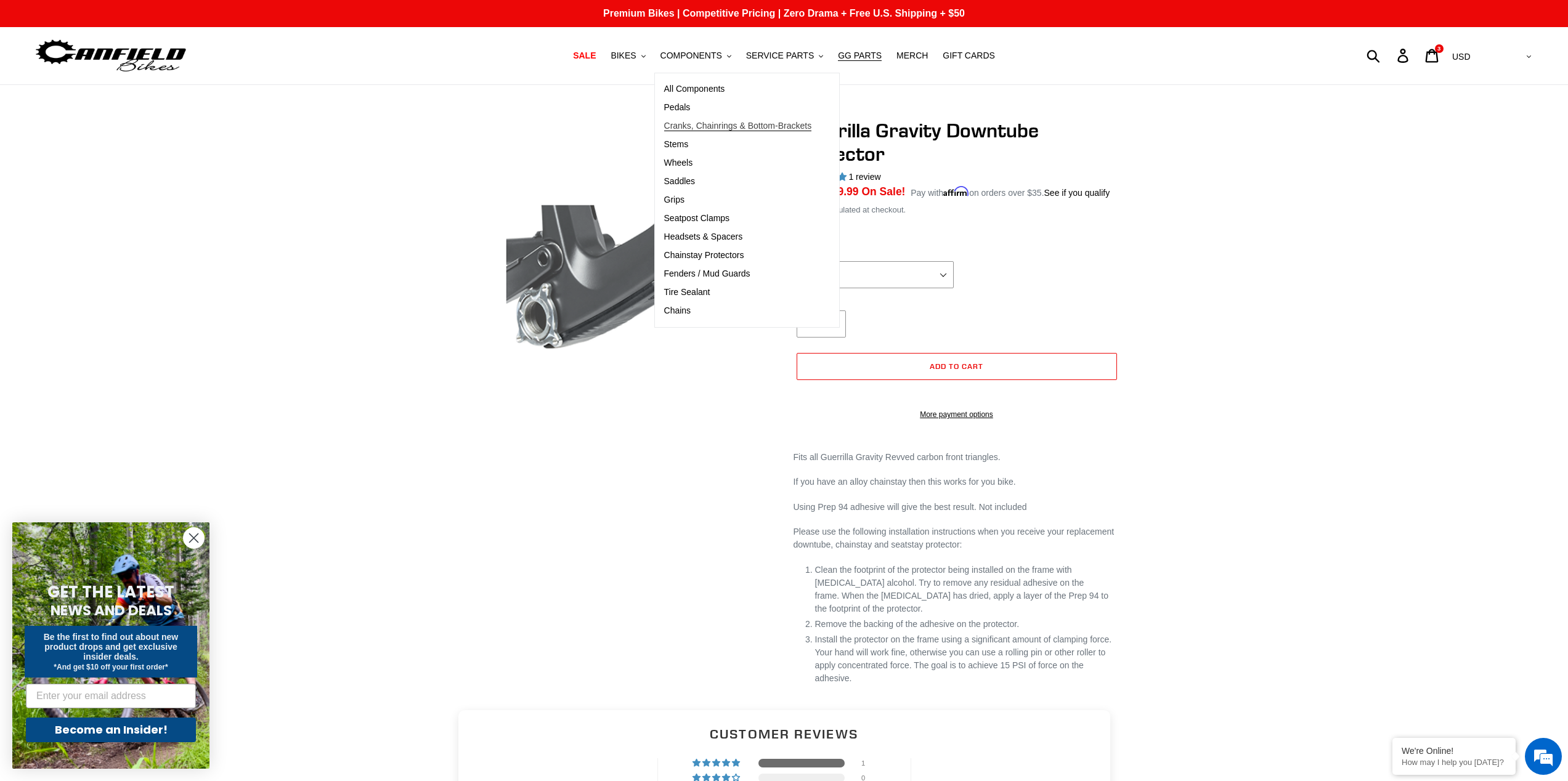
click at [715, 124] on span "Cranks, Chainrings & Bottom-Brackets" at bounding box center [738, 125] width 148 height 10
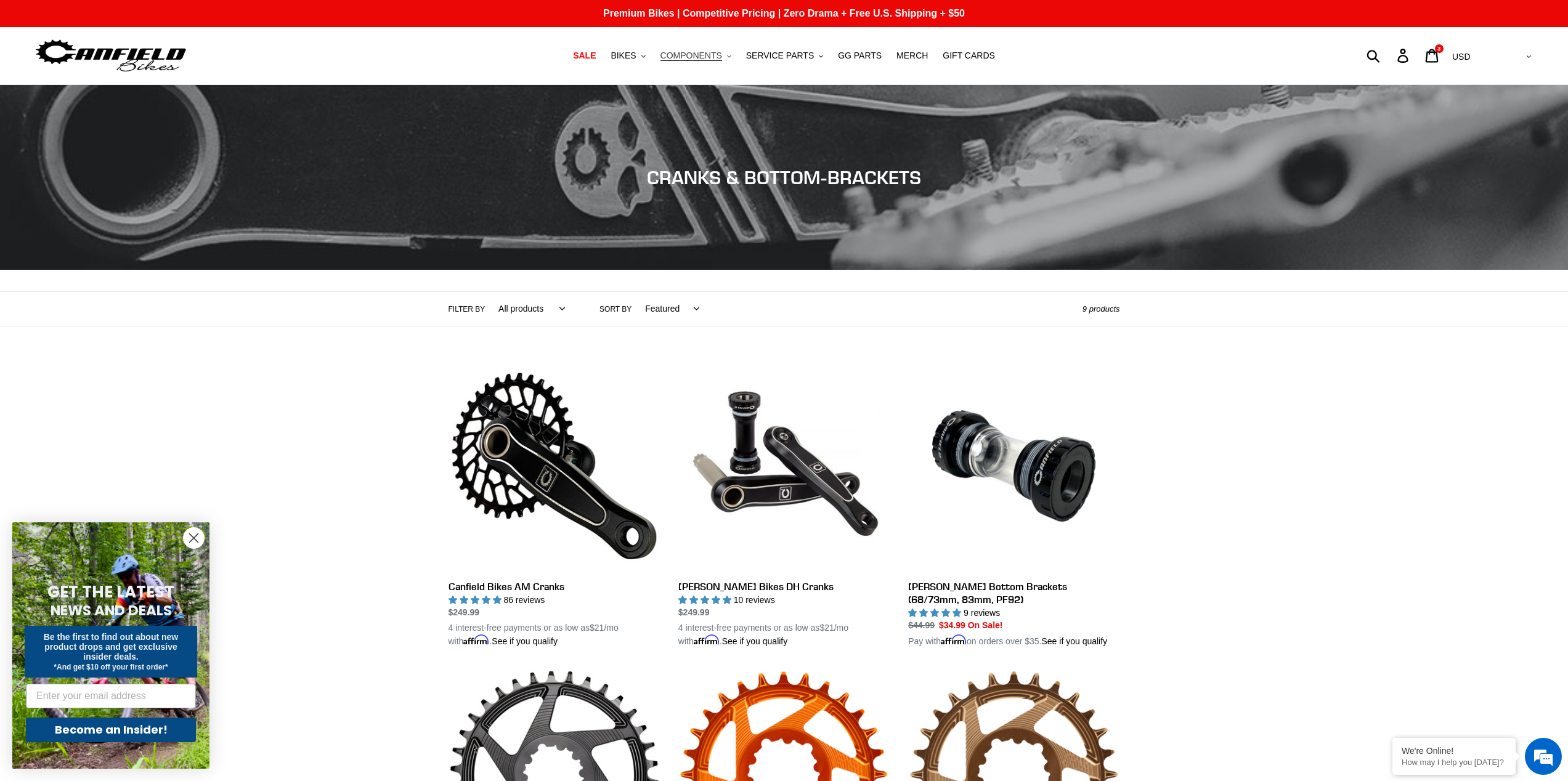
click at [697, 57] on span "COMPONENTS" at bounding box center [691, 55] width 62 height 10
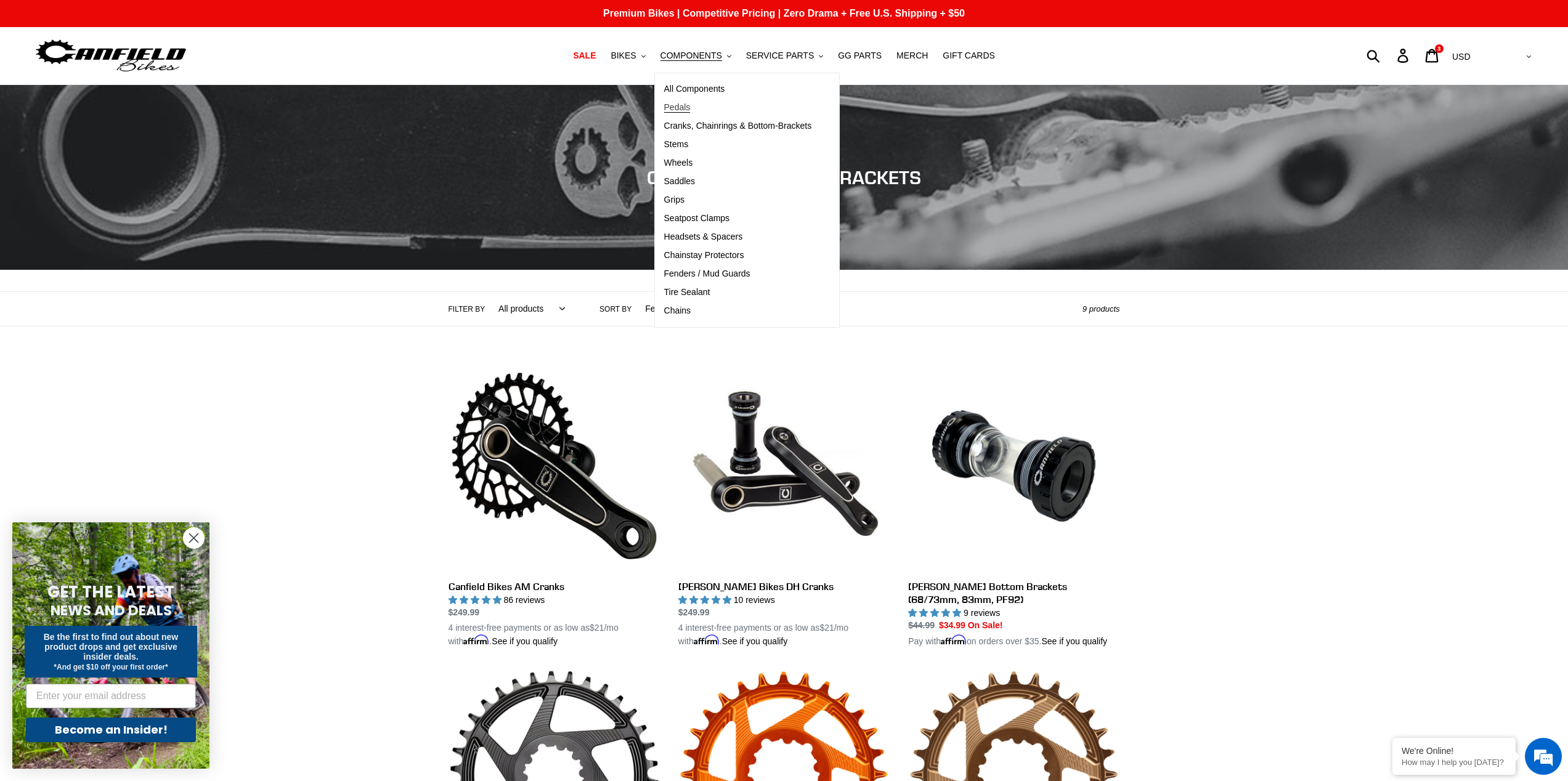
click at [689, 108] on span "Pedals" at bounding box center [677, 107] width 26 height 10
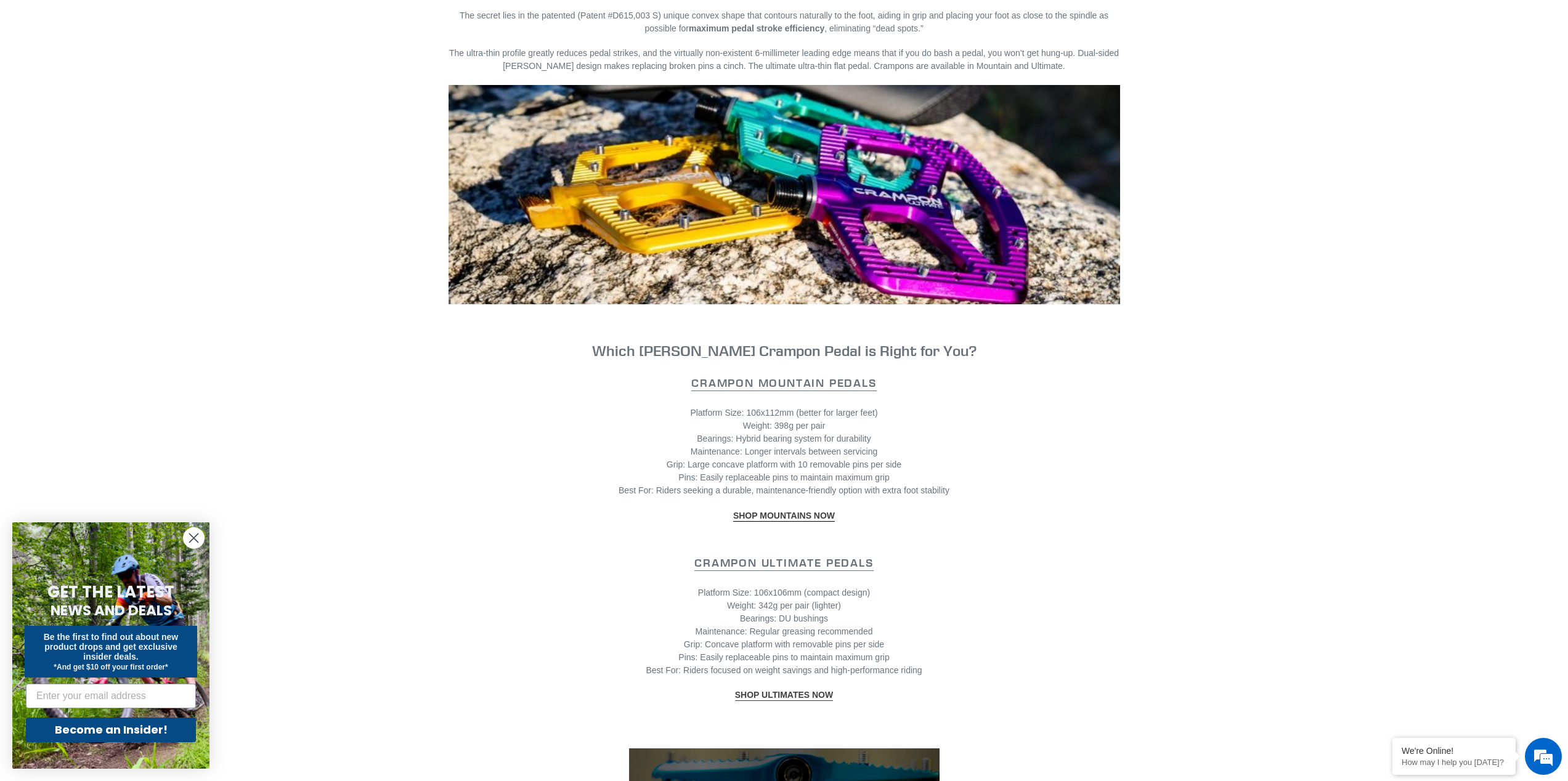
scroll to position [927, 0]
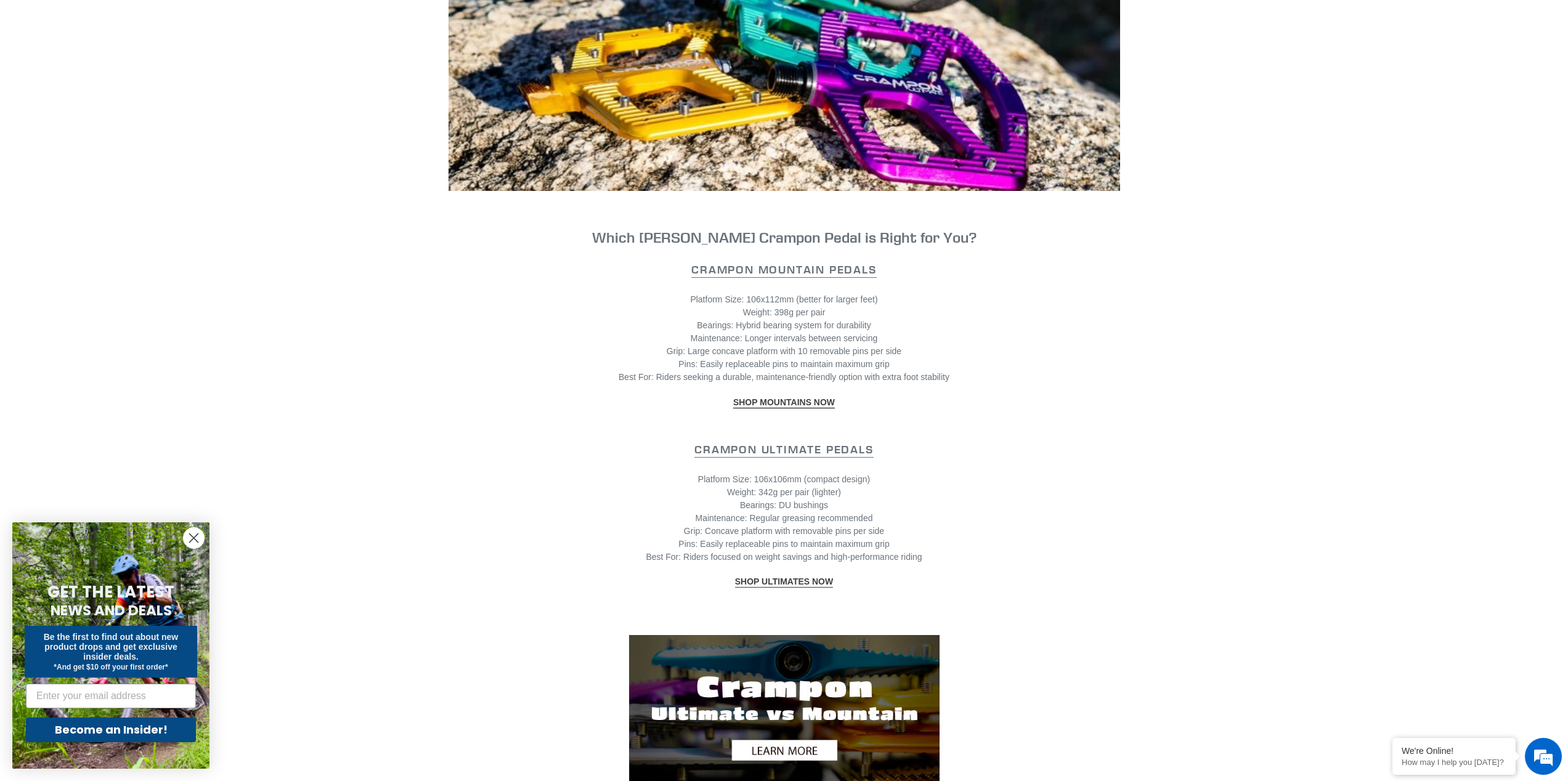
click at [793, 577] on strong "SHOP ULTIMATES NOW" at bounding box center [784, 581] width 98 height 10
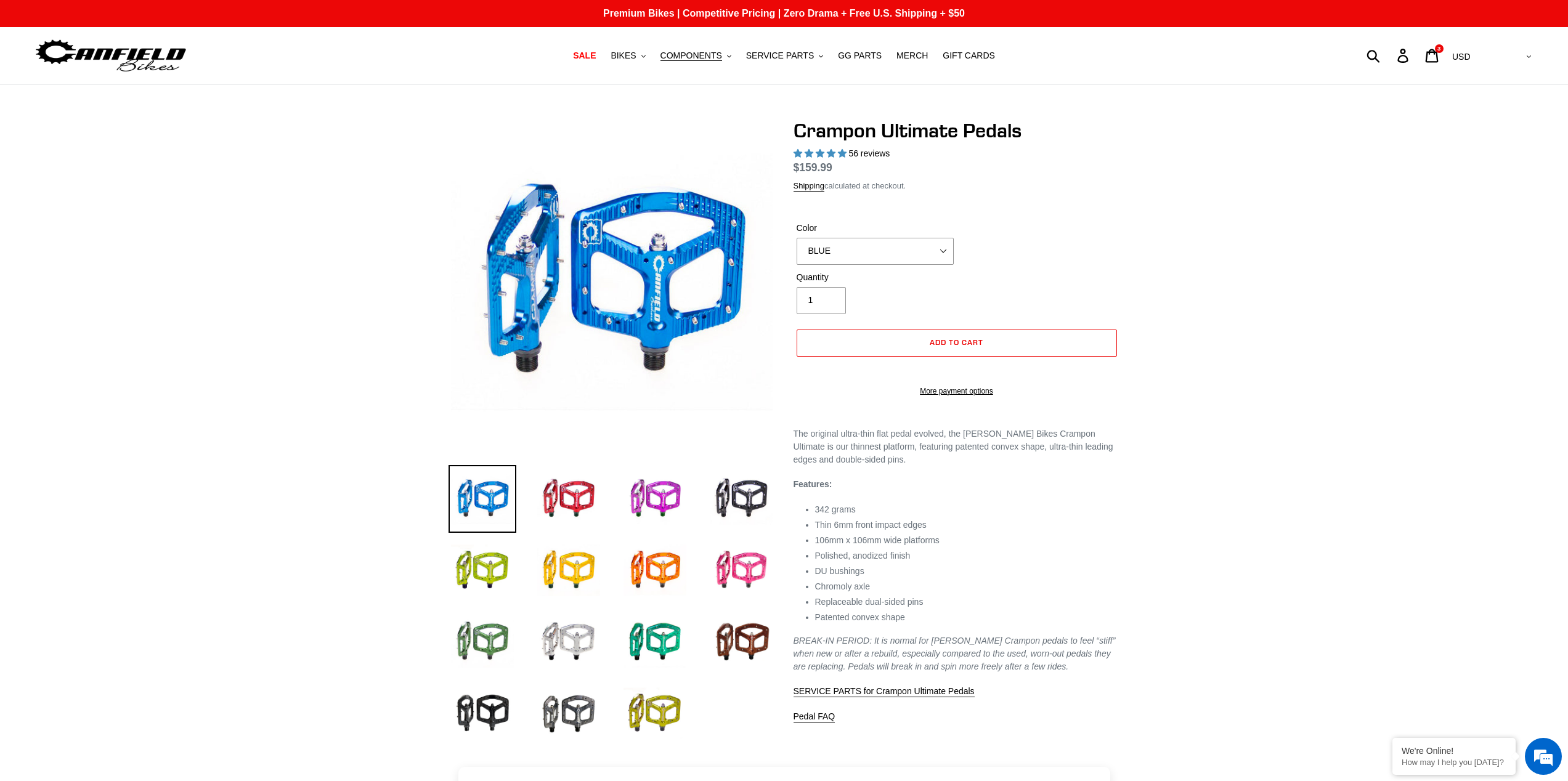
select select "highest-rating"
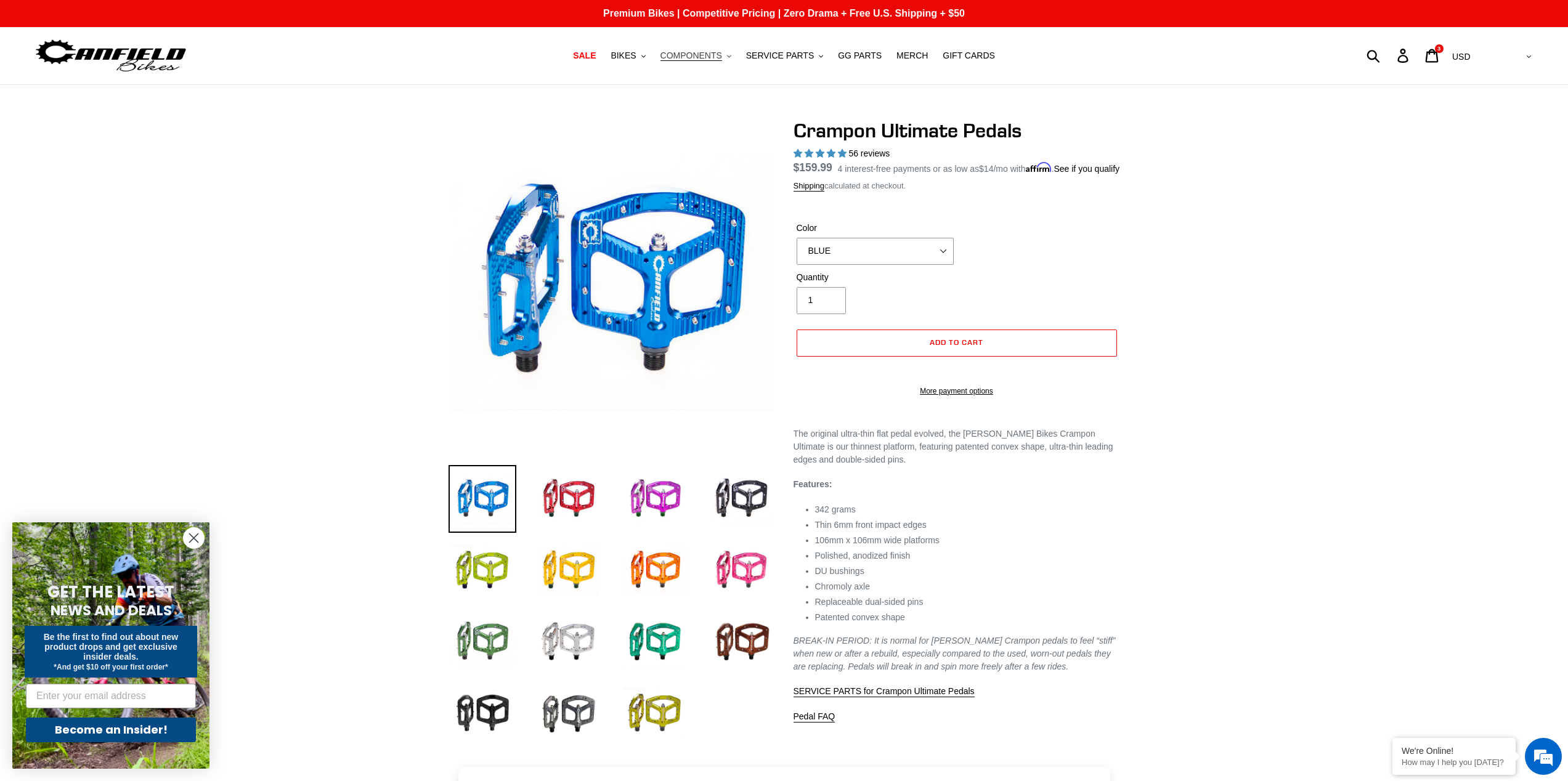
click at [687, 52] on span "COMPONENTS" at bounding box center [691, 55] width 62 height 10
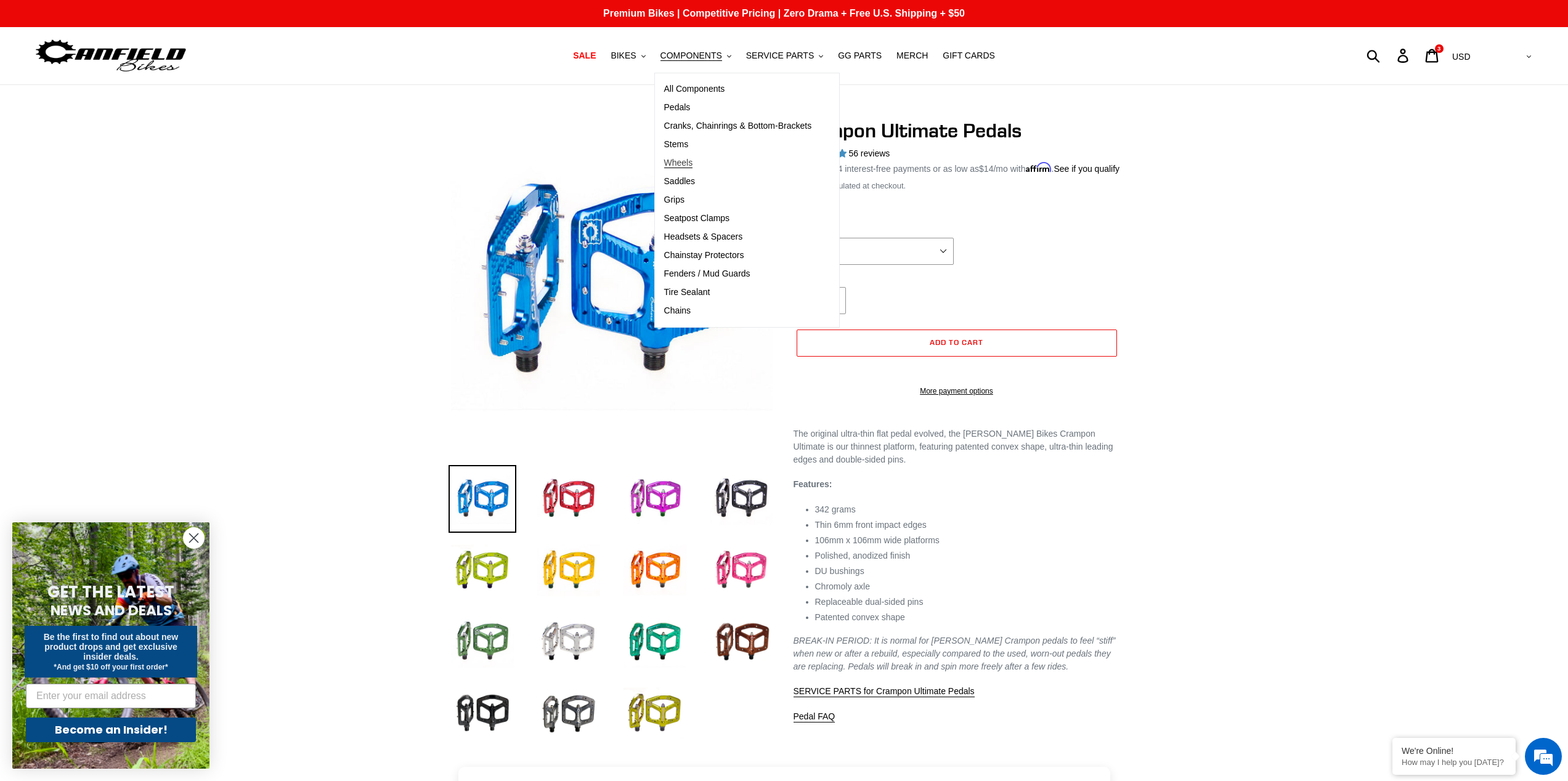
click at [693, 158] on span "Wheels" at bounding box center [678, 162] width 29 height 10
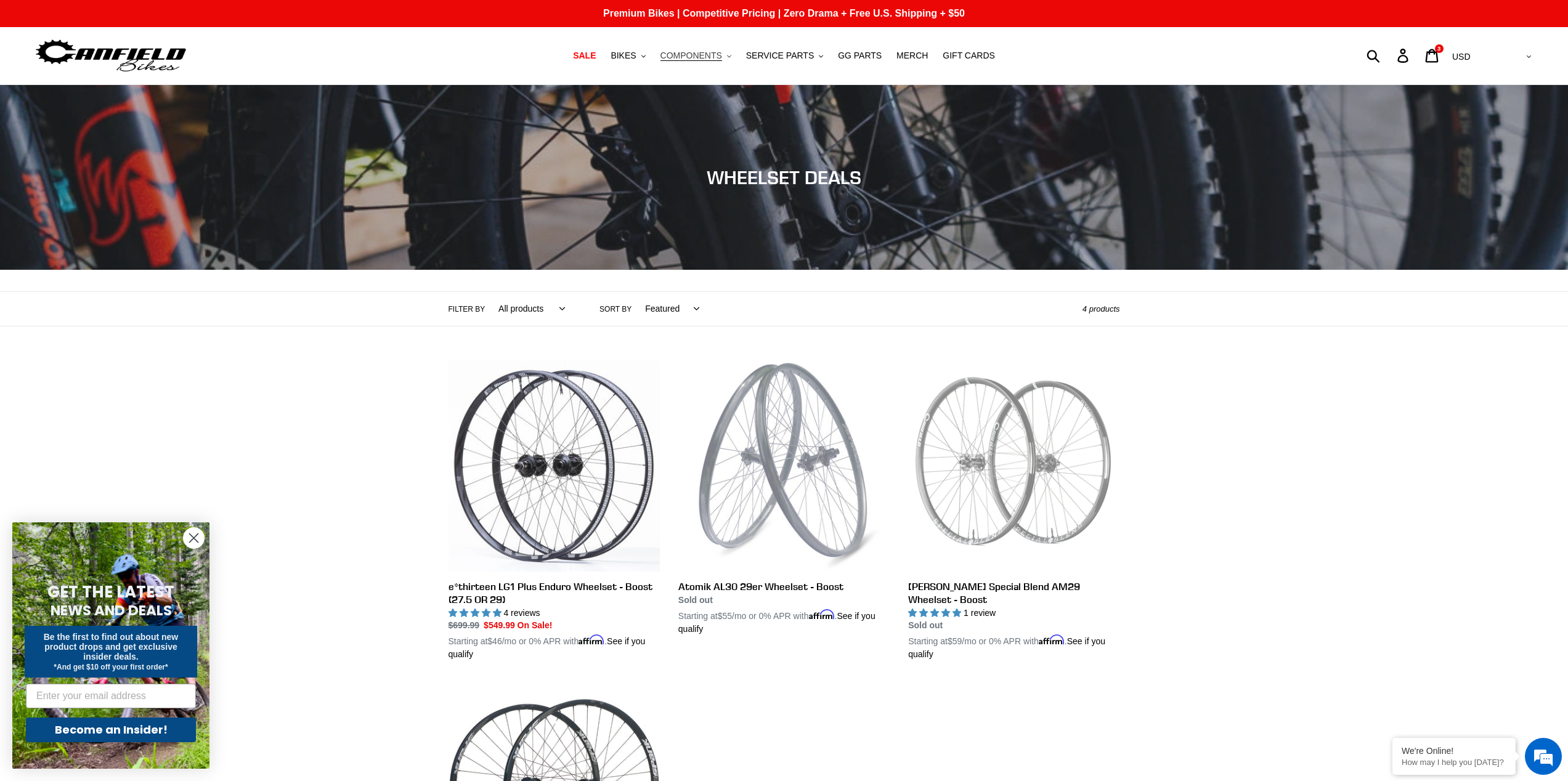
click at [698, 55] on span "COMPONENTS" at bounding box center [691, 55] width 62 height 10
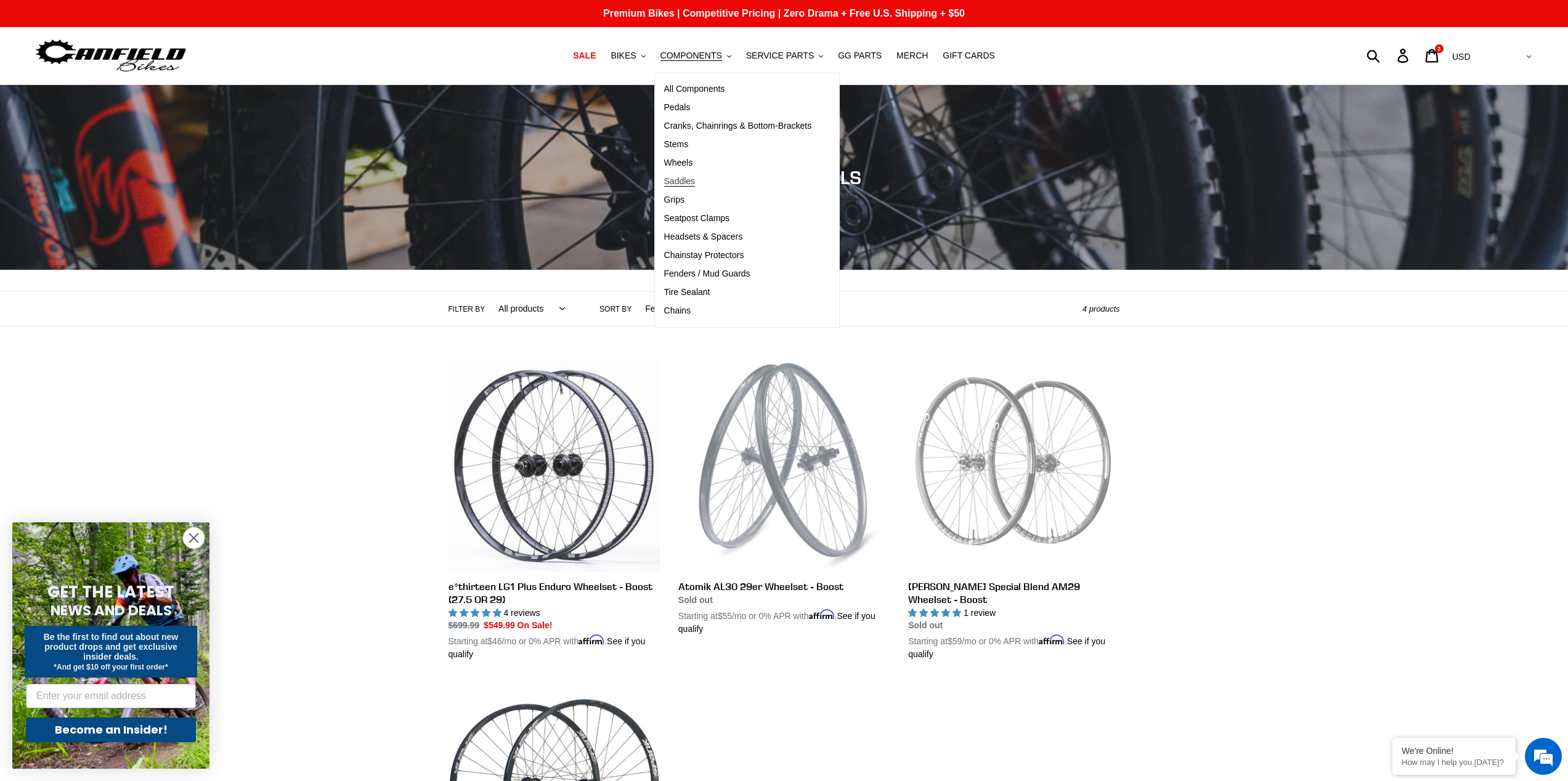
click at [691, 179] on span "Saddles" at bounding box center [680, 181] width 32 height 10
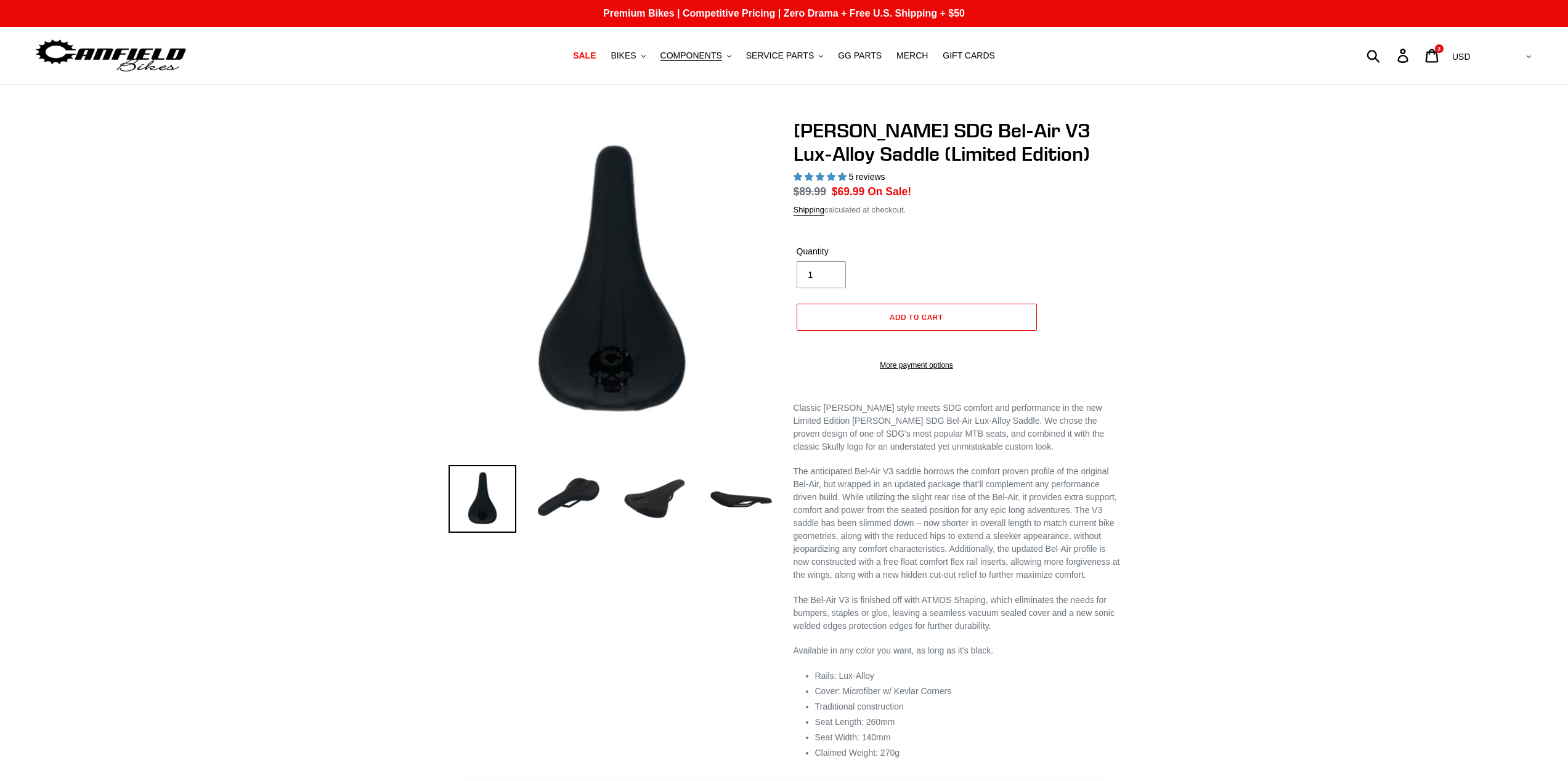
select select "highest-rating"
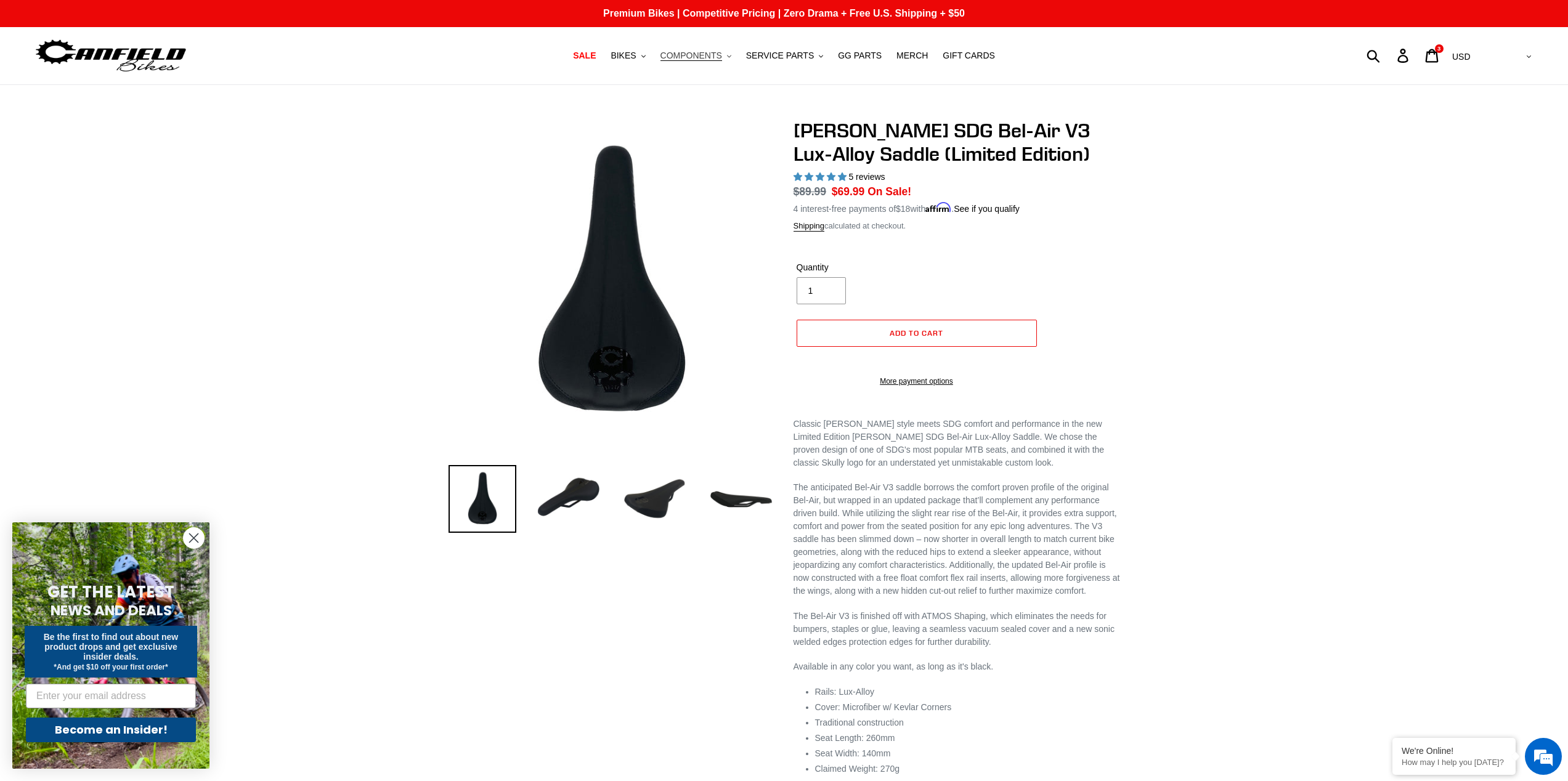
click at [696, 61] on span "COMPONENTS" at bounding box center [691, 55] width 62 height 10
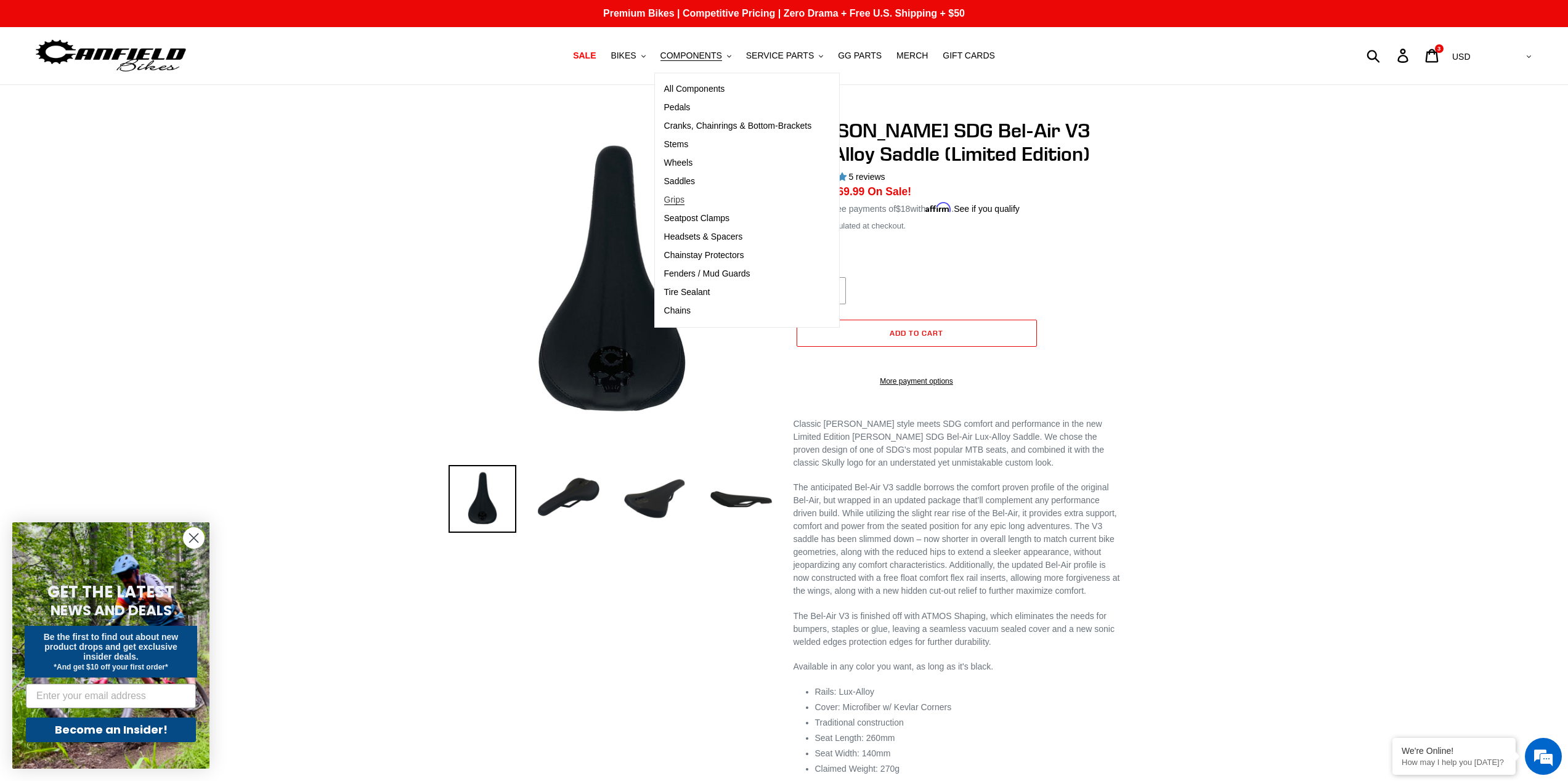
click at [685, 198] on span "Grips" at bounding box center [674, 200] width 21 height 10
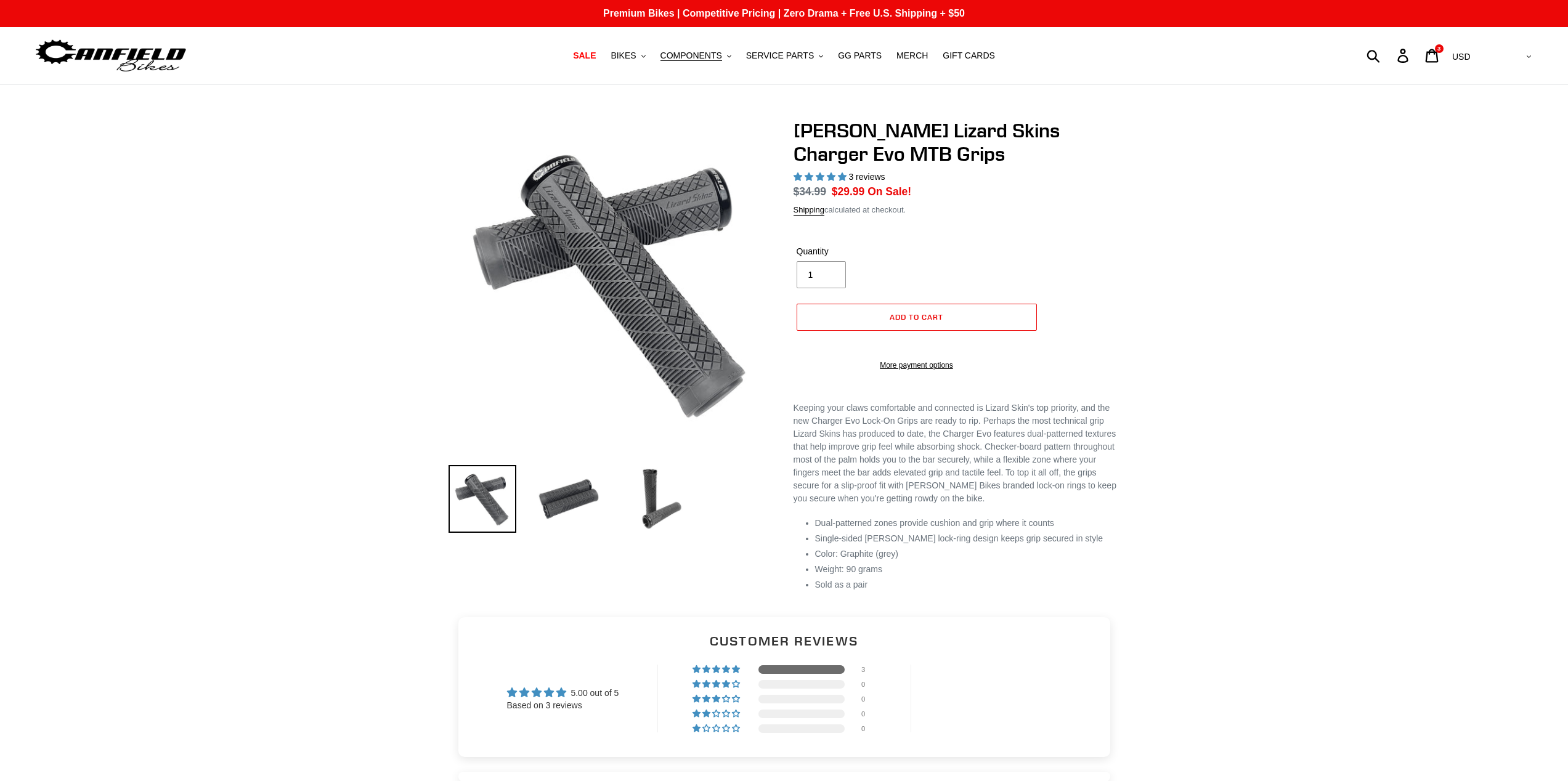
select select "highest-rating"
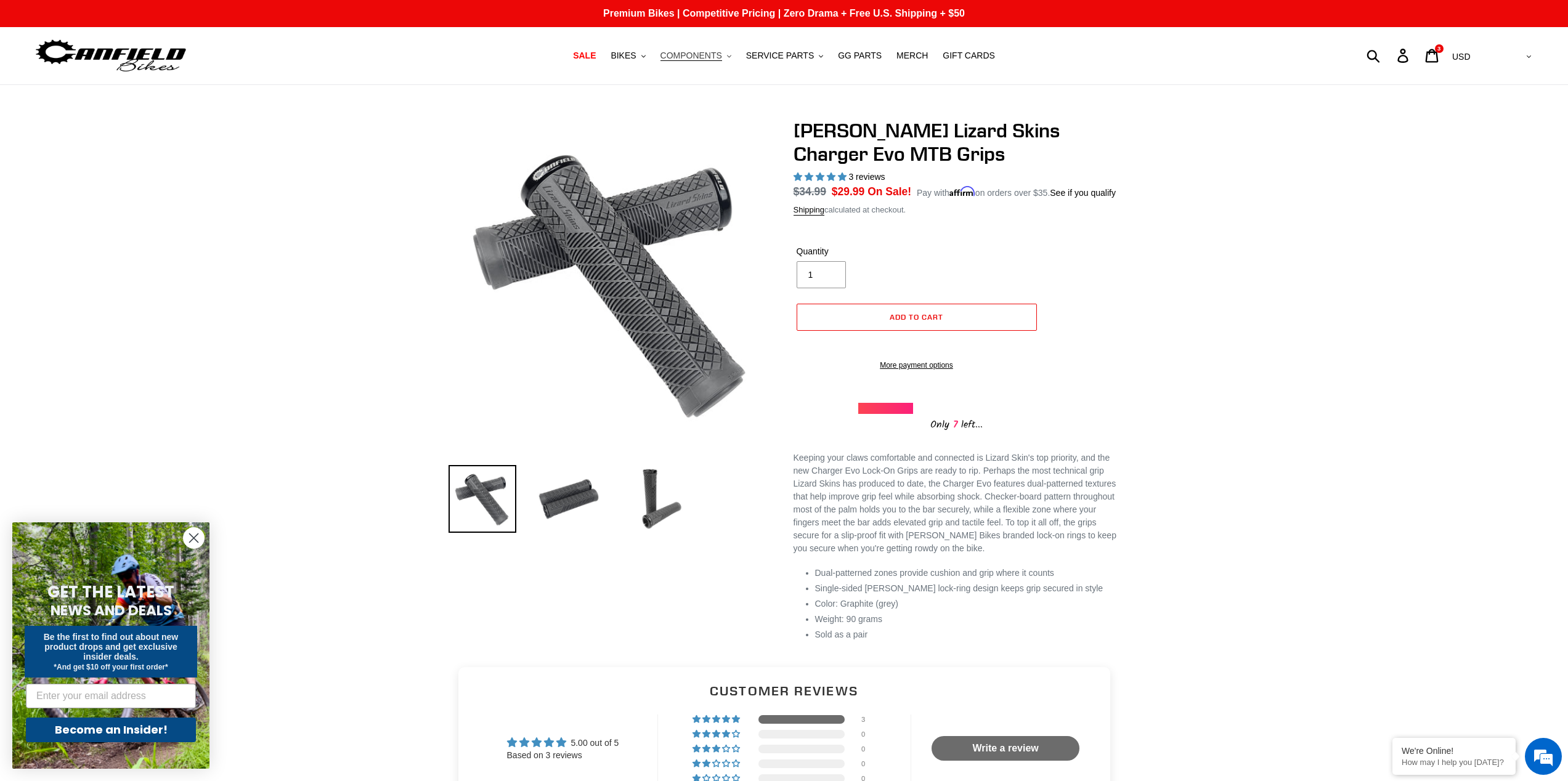
click at [695, 55] on span "COMPONENTS" at bounding box center [691, 55] width 62 height 10
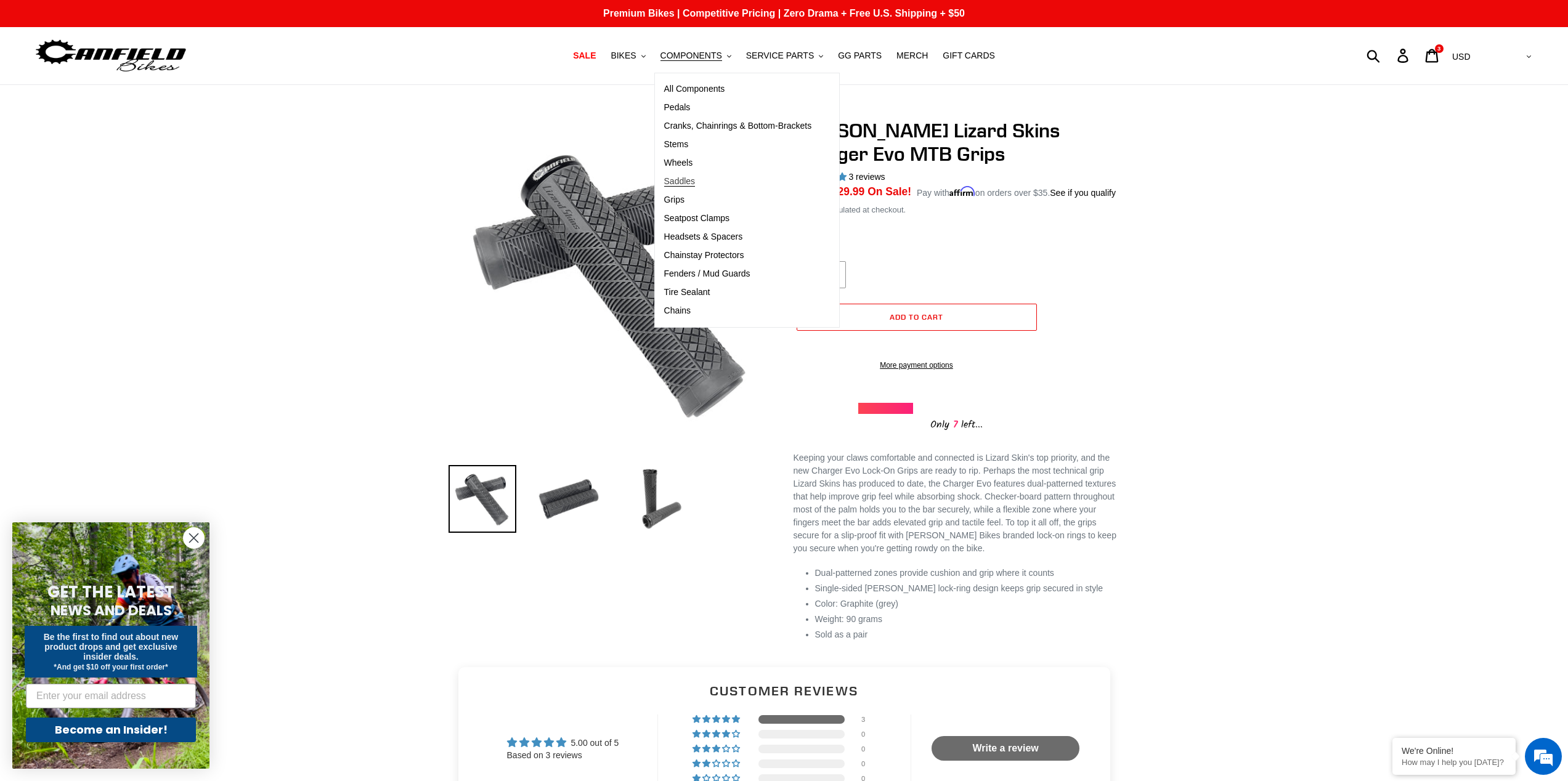
click at [675, 180] on span "Saddles" at bounding box center [680, 181] width 32 height 10
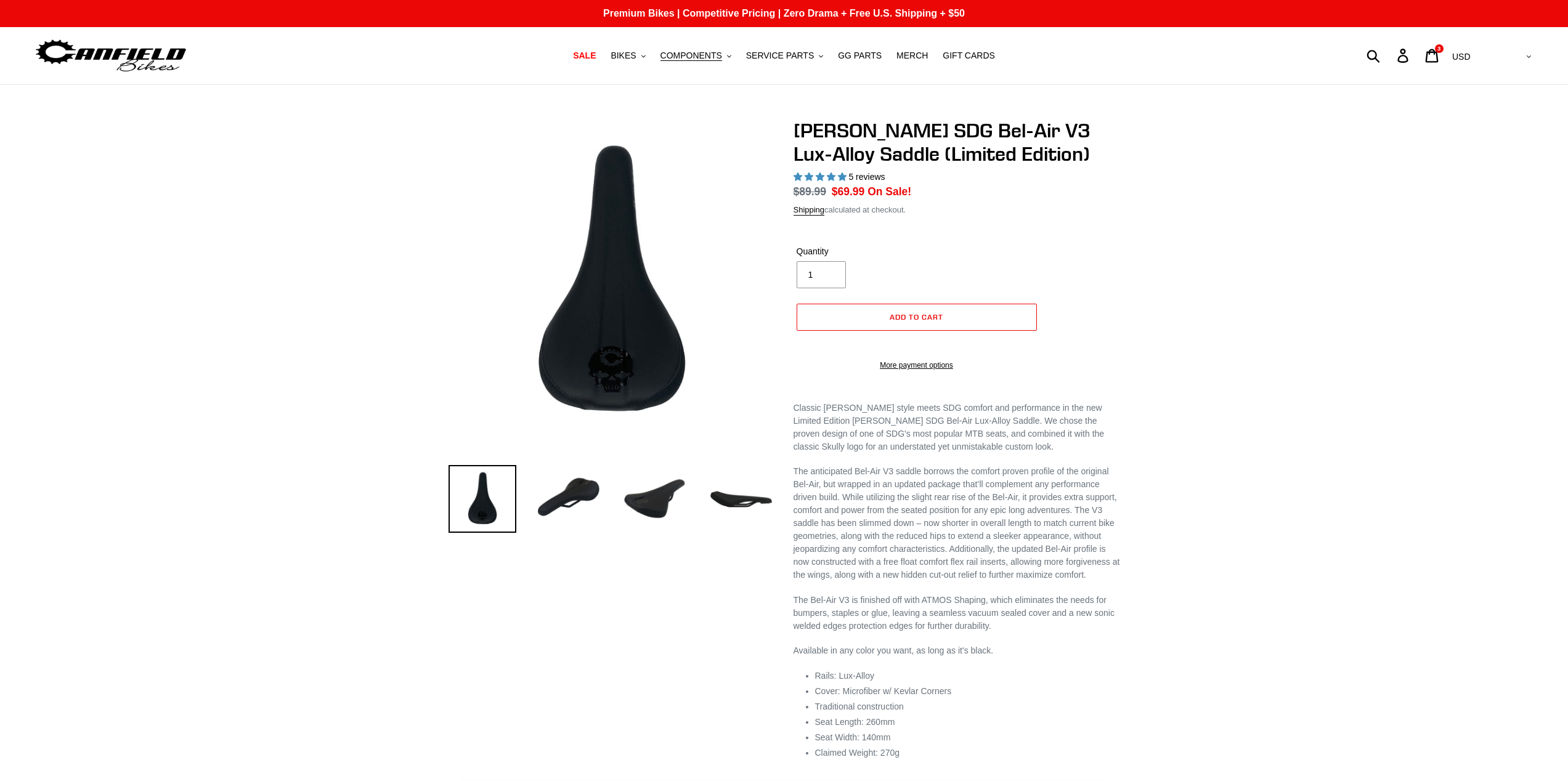
select select "highest-rating"
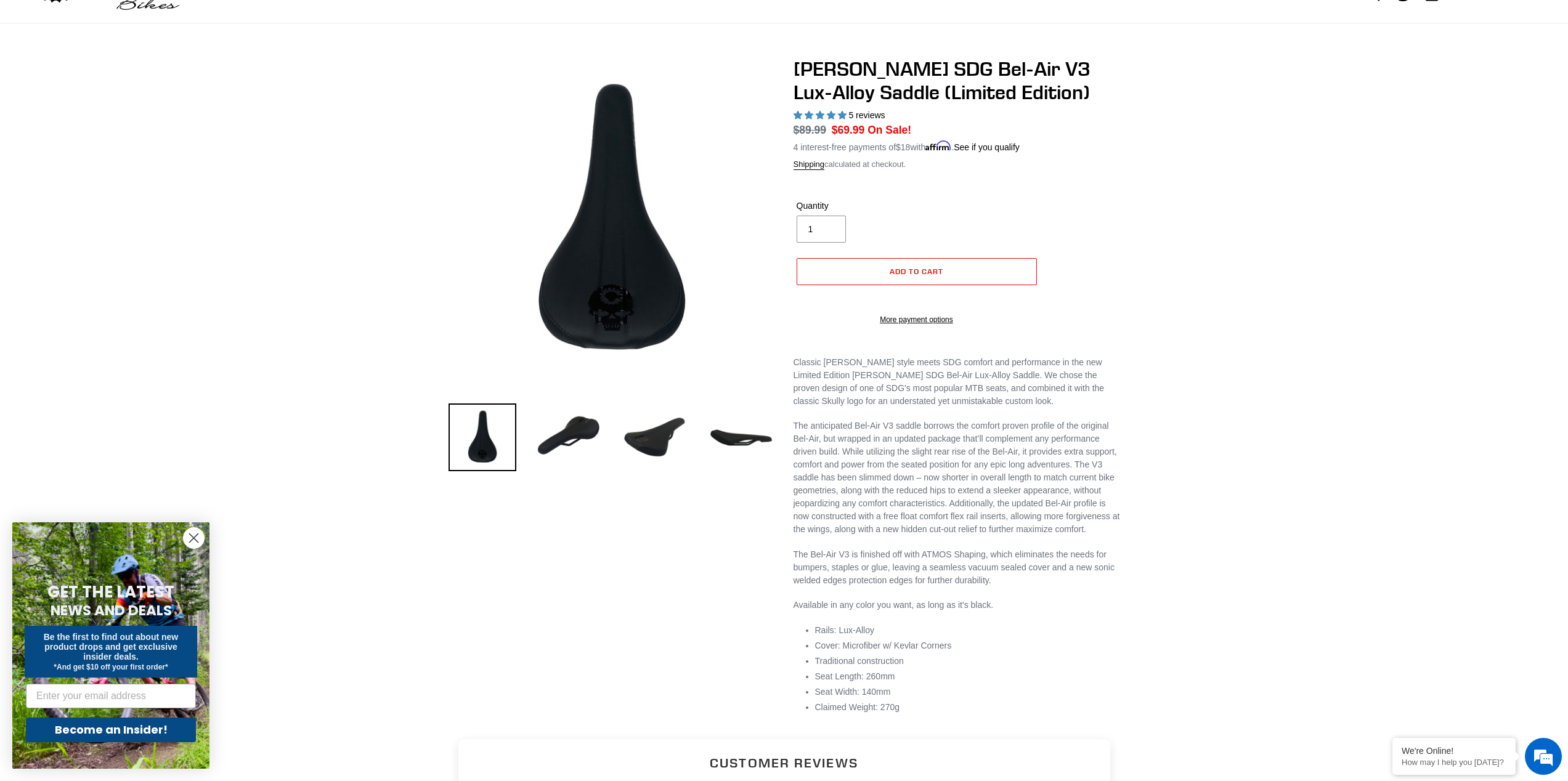
scroll to position [1, 0]
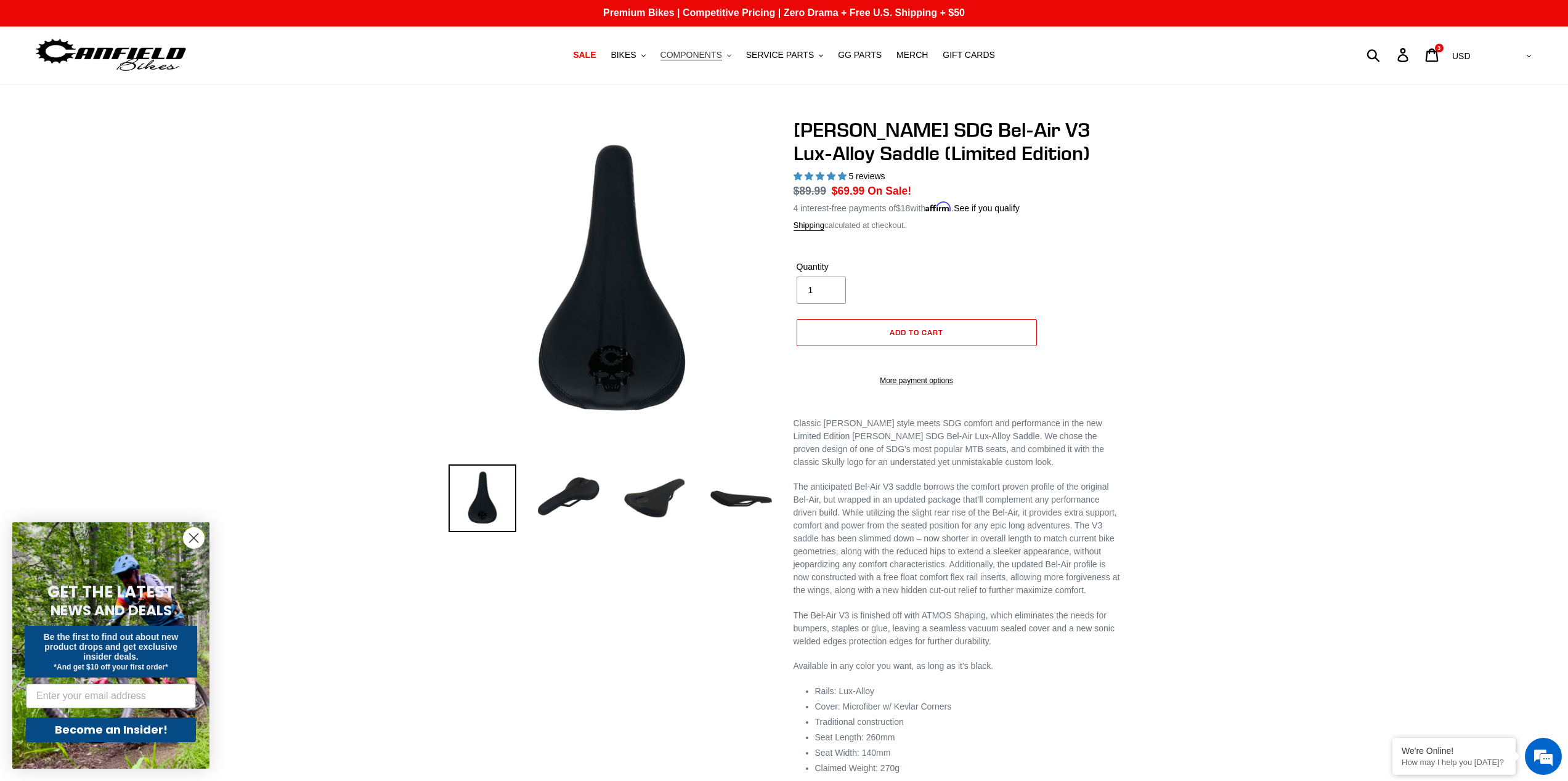
click at [688, 59] on span "COMPONENTS" at bounding box center [691, 54] width 62 height 10
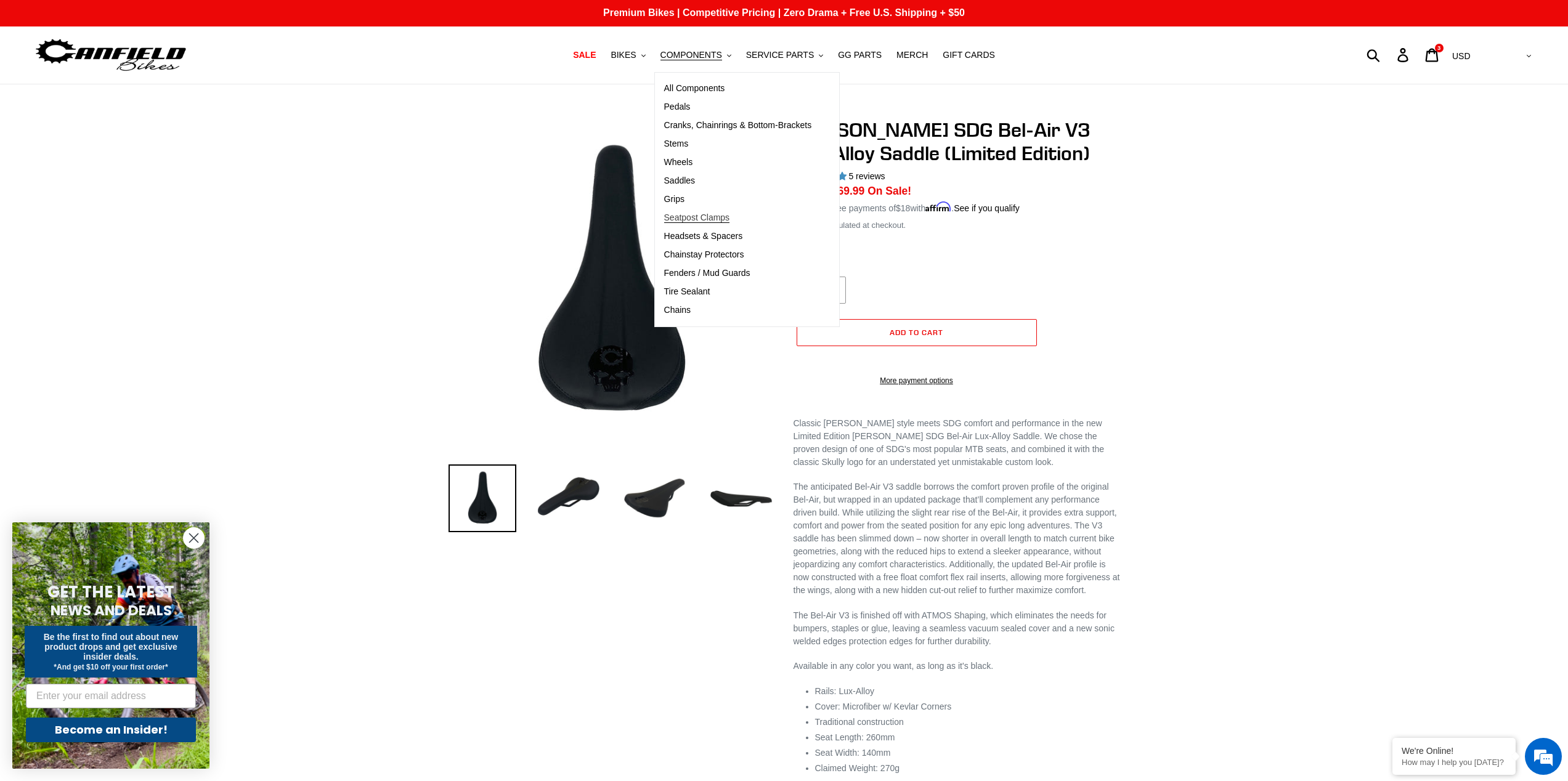
click at [708, 220] on span "Seatpost Clamps" at bounding box center [697, 217] width 66 height 10
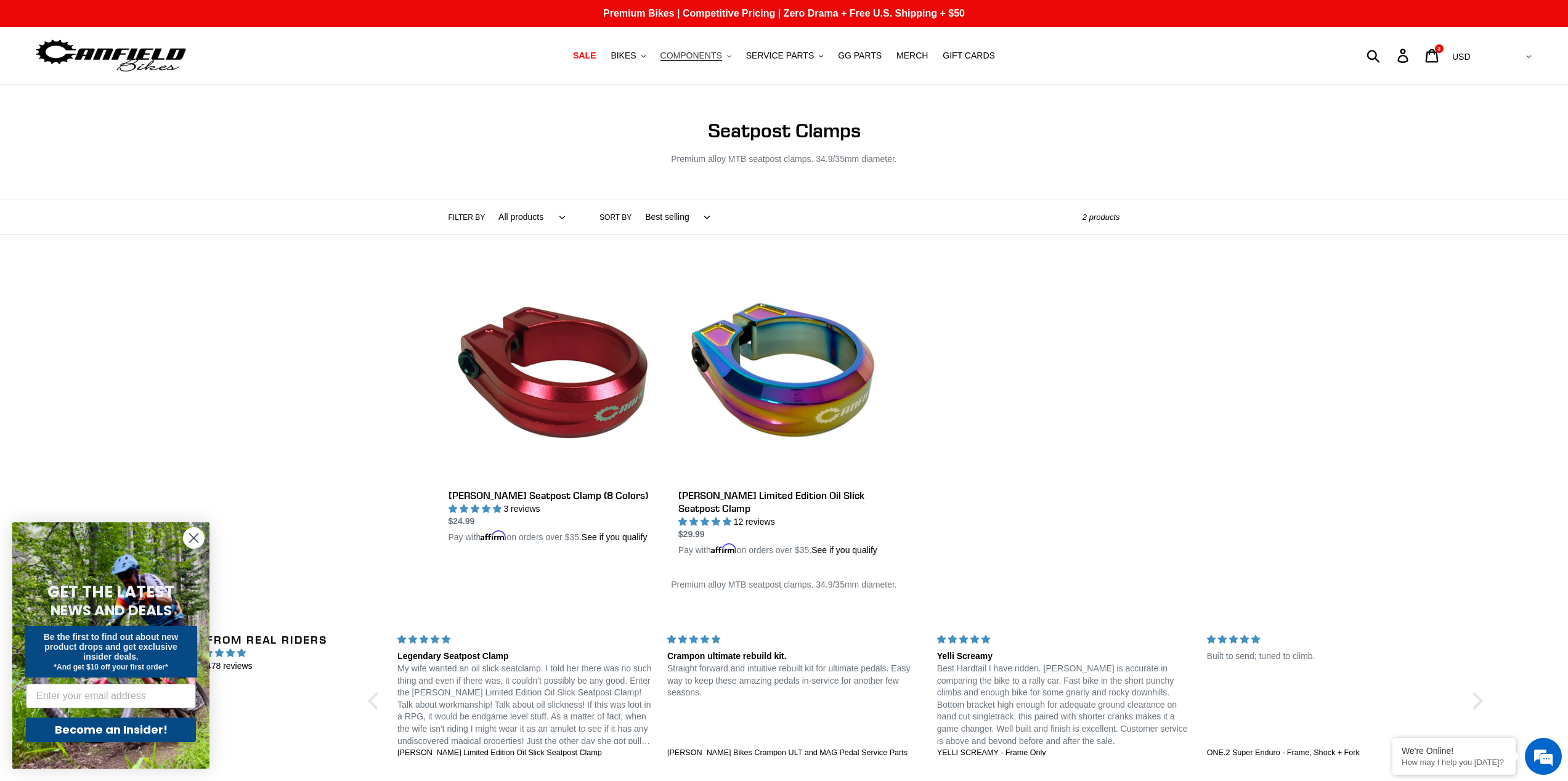
click at [686, 54] on span "COMPONENTS" at bounding box center [691, 55] width 62 height 10
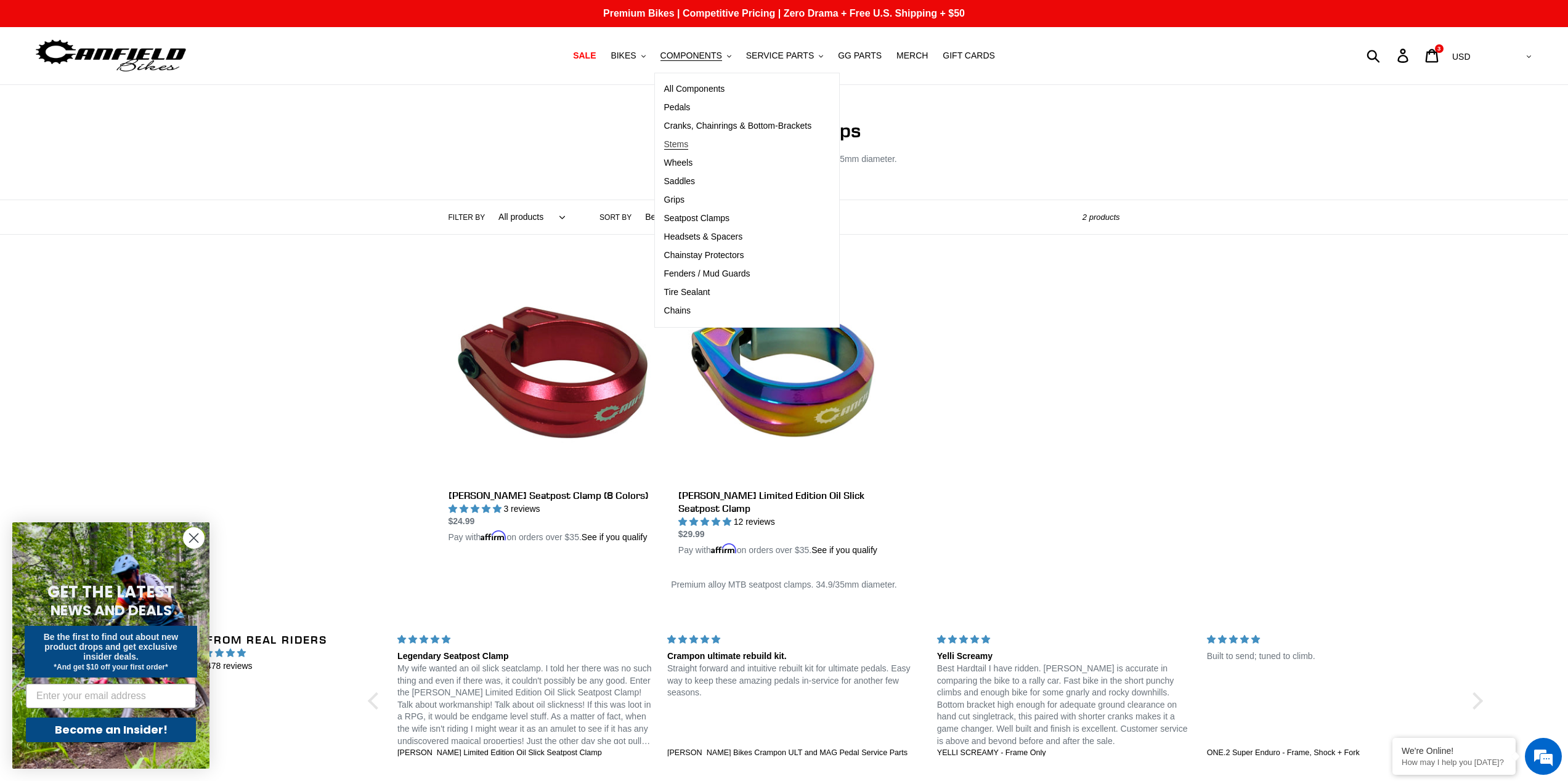
click at [679, 142] on span "Stems" at bounding box center [676, 144] width 24 height 10
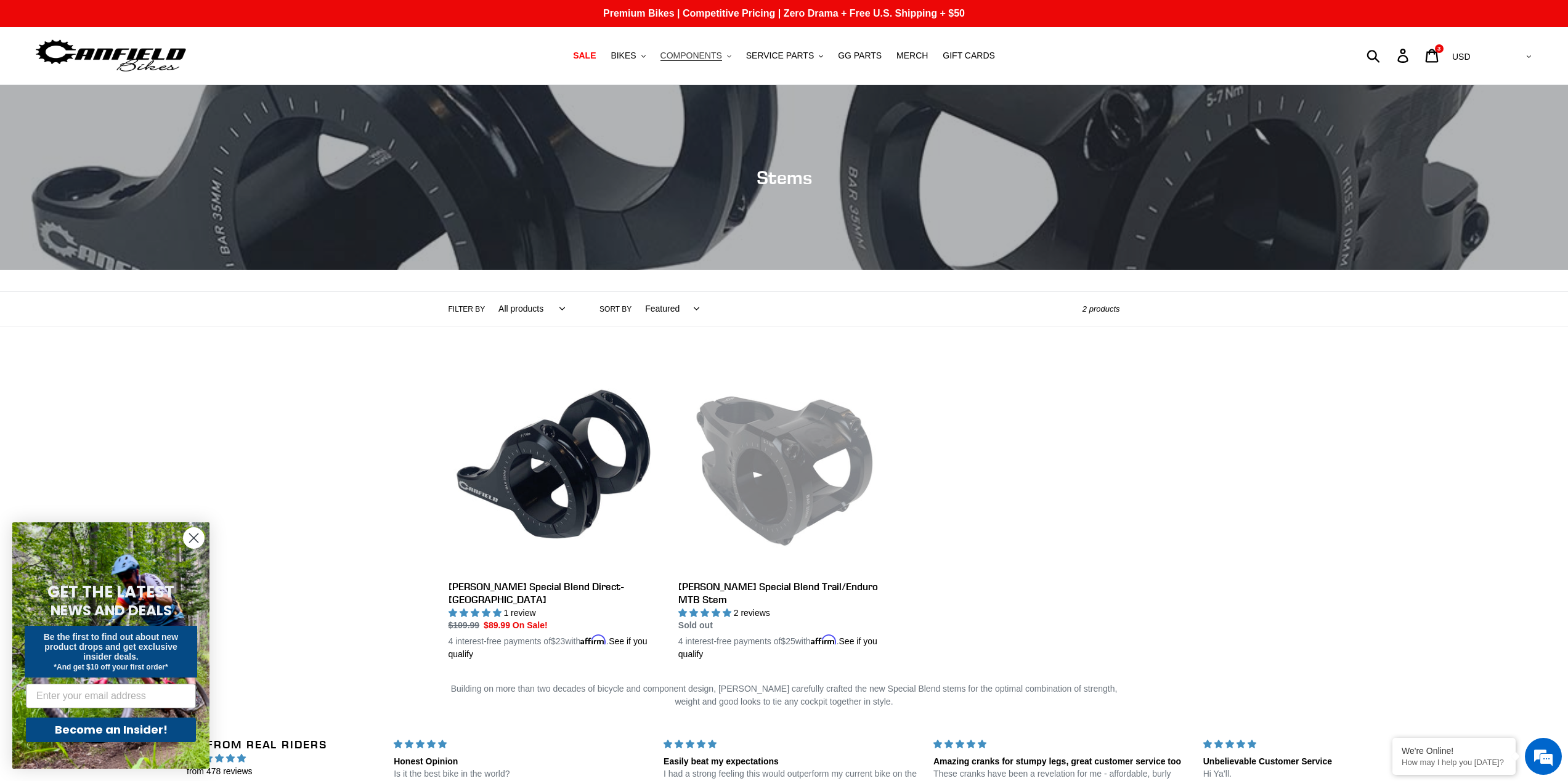
click at [691, 58] on span "COMPONENTS" at bounding box center [691, 55] width 62 height 10
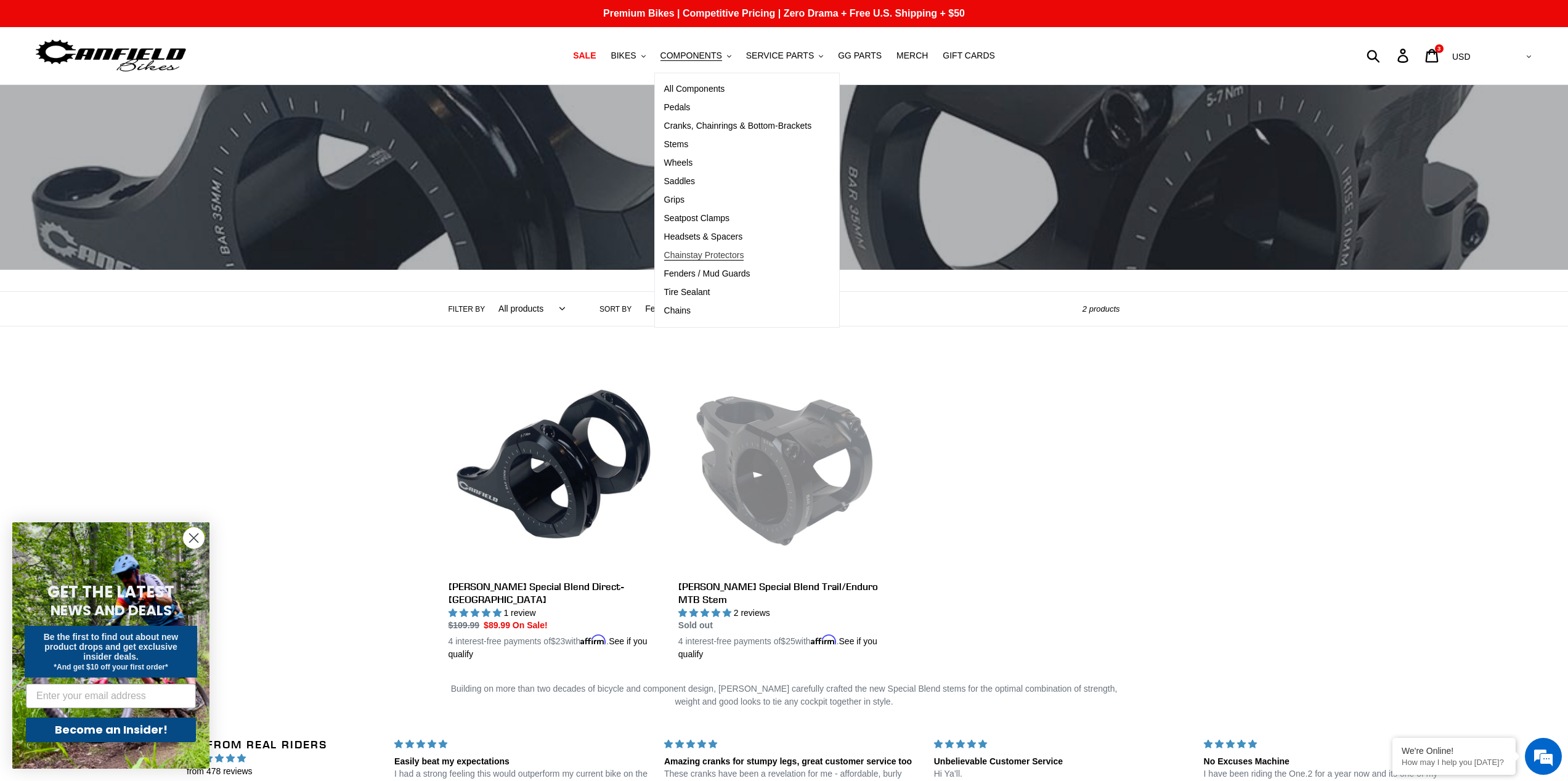
click at [696, 254] on span "Chainstay Protectors" at bounding box center [704, 255] width 80 height 10
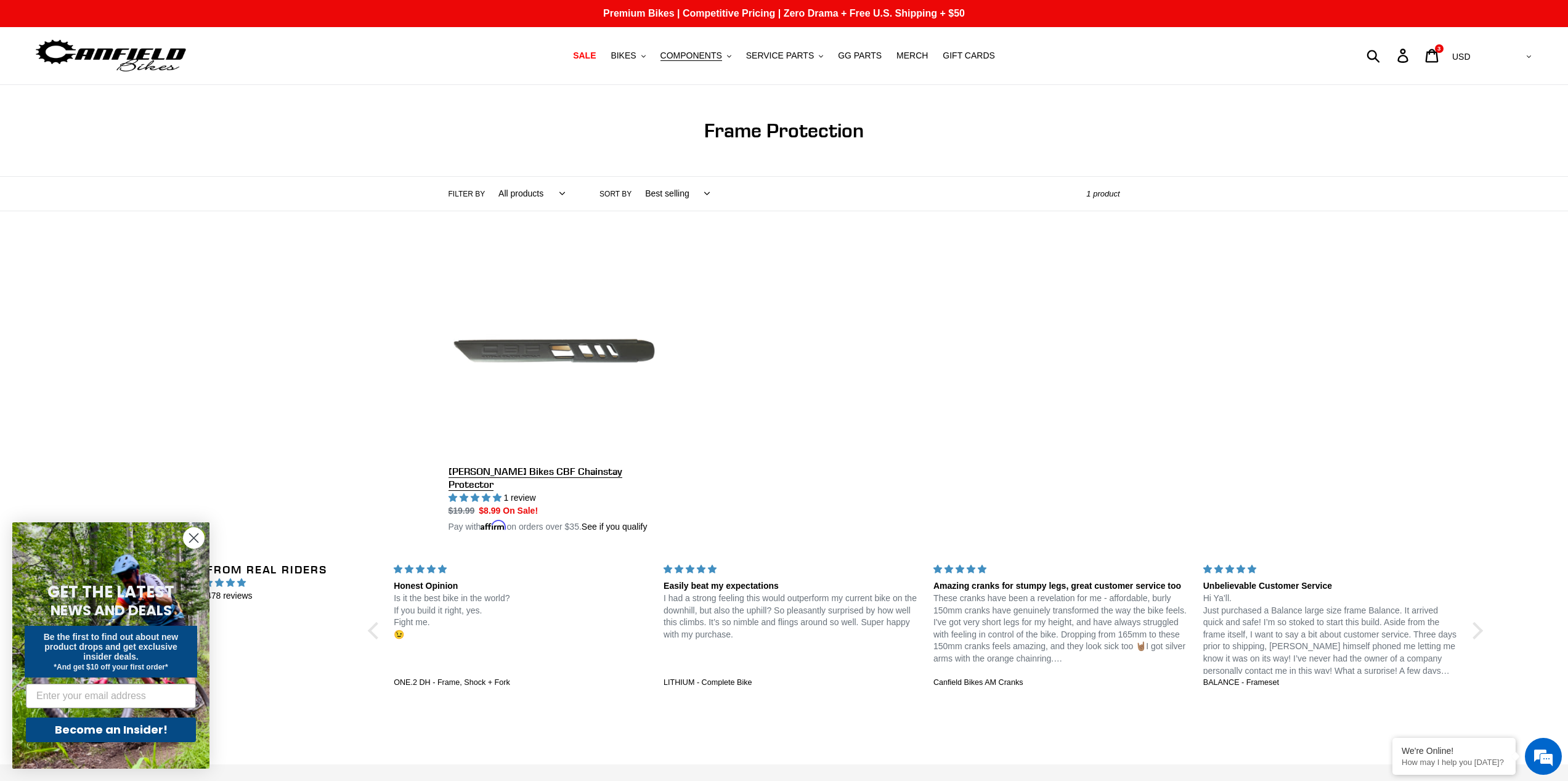
click at [586, 361] on link "[PERSON_NAME] Bikes CBF Chainstay Protector" at bounding box center [554, 389] width 212 height 288
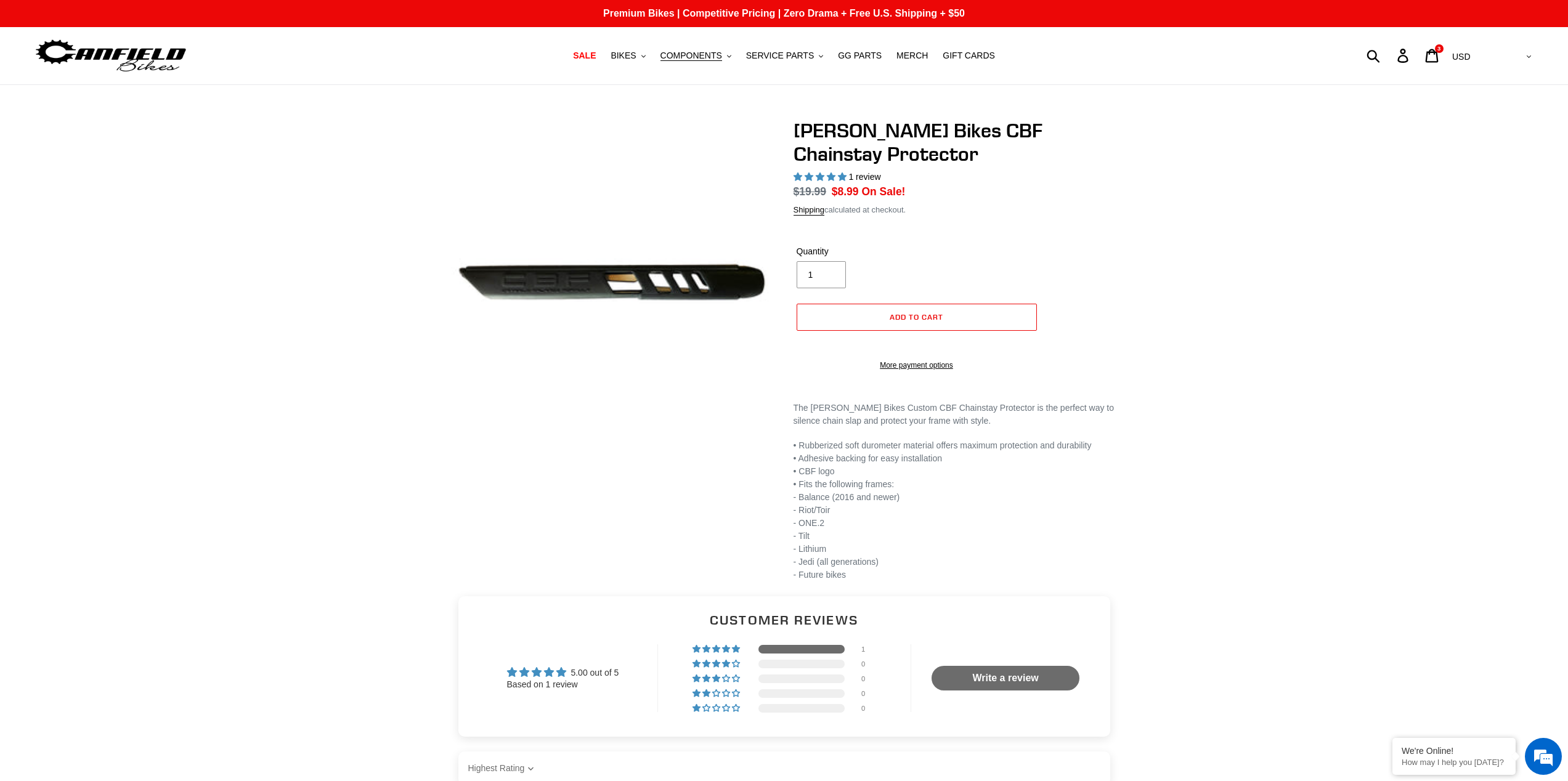
select select "highest-rating"
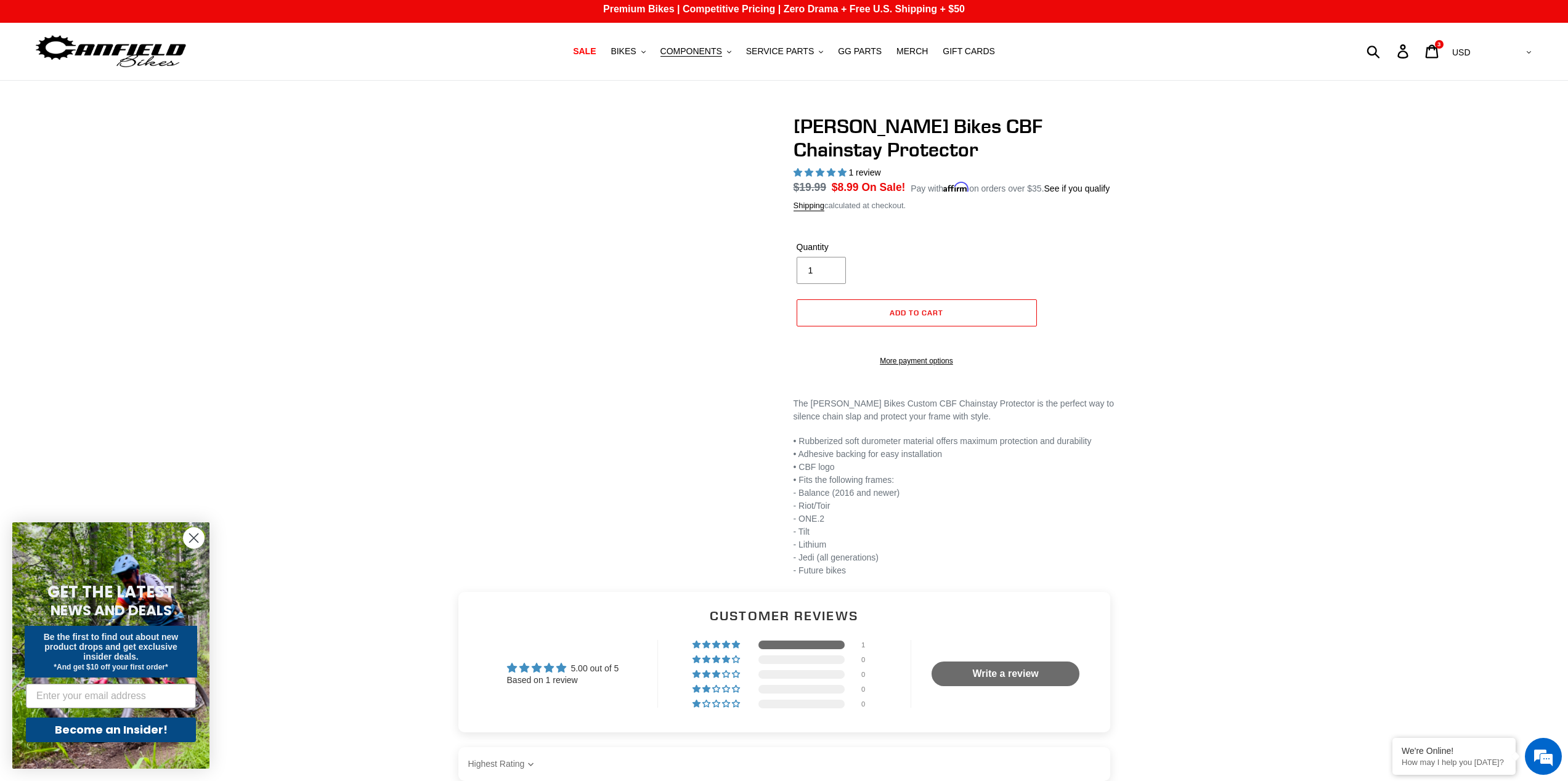
scroll to position [2, 0]
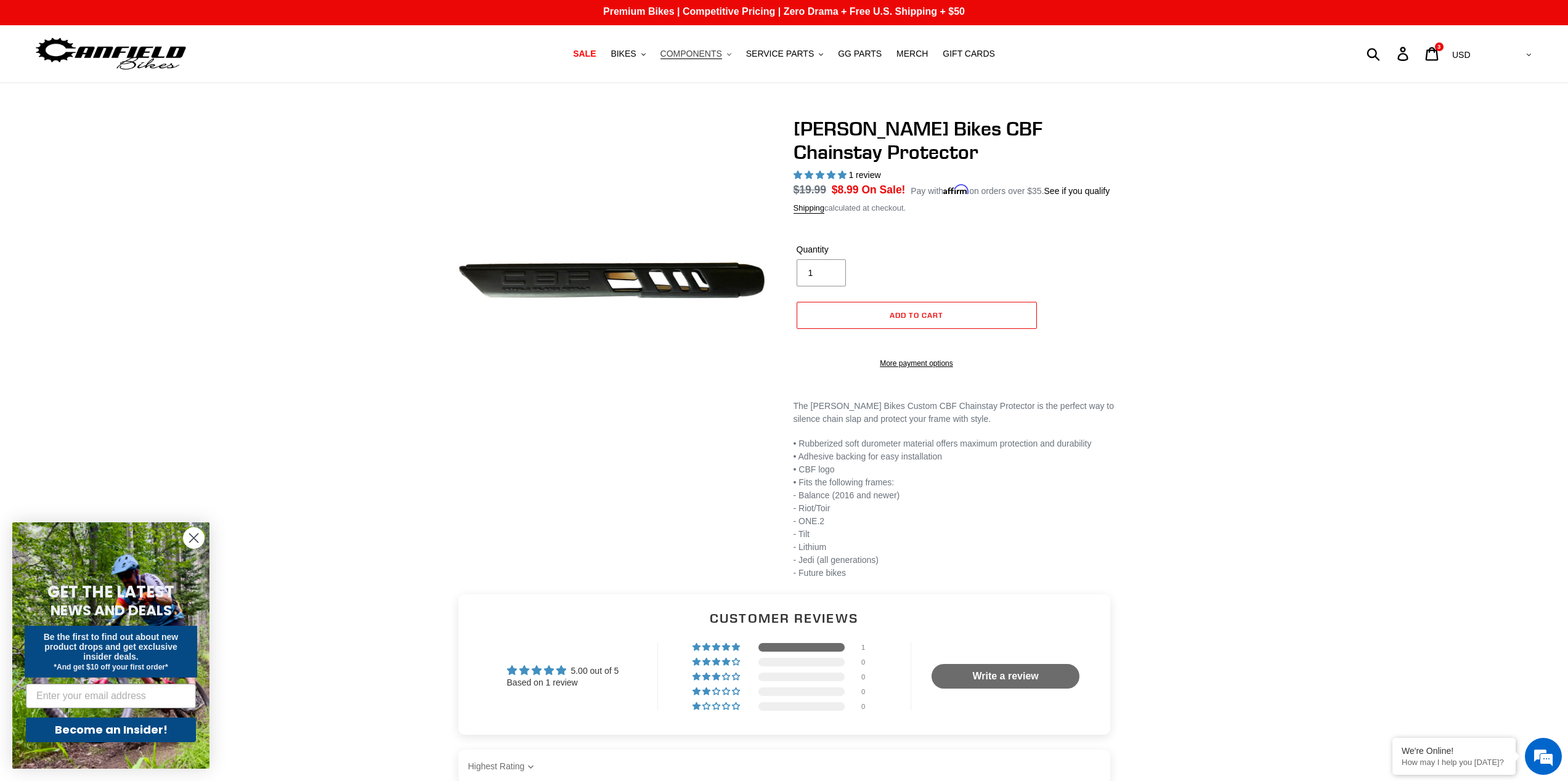
click at [688, 55] on span "COMPONENTS" at bounding box center [691, 53] width 62 height 10
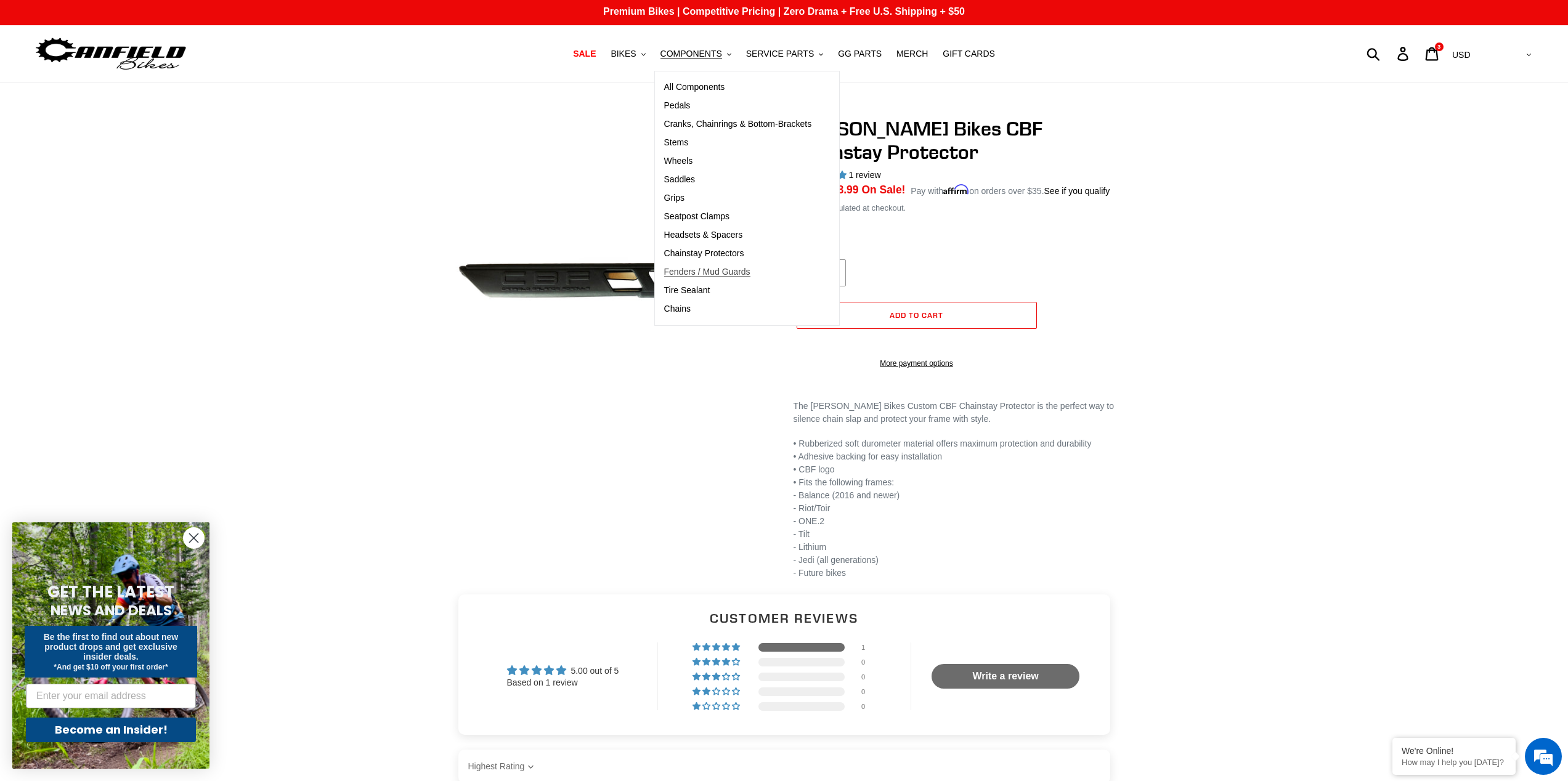
click at [692, 273] on span "Fenders / Mud Guards" at bounding box center [707, 272] width 86 height 10
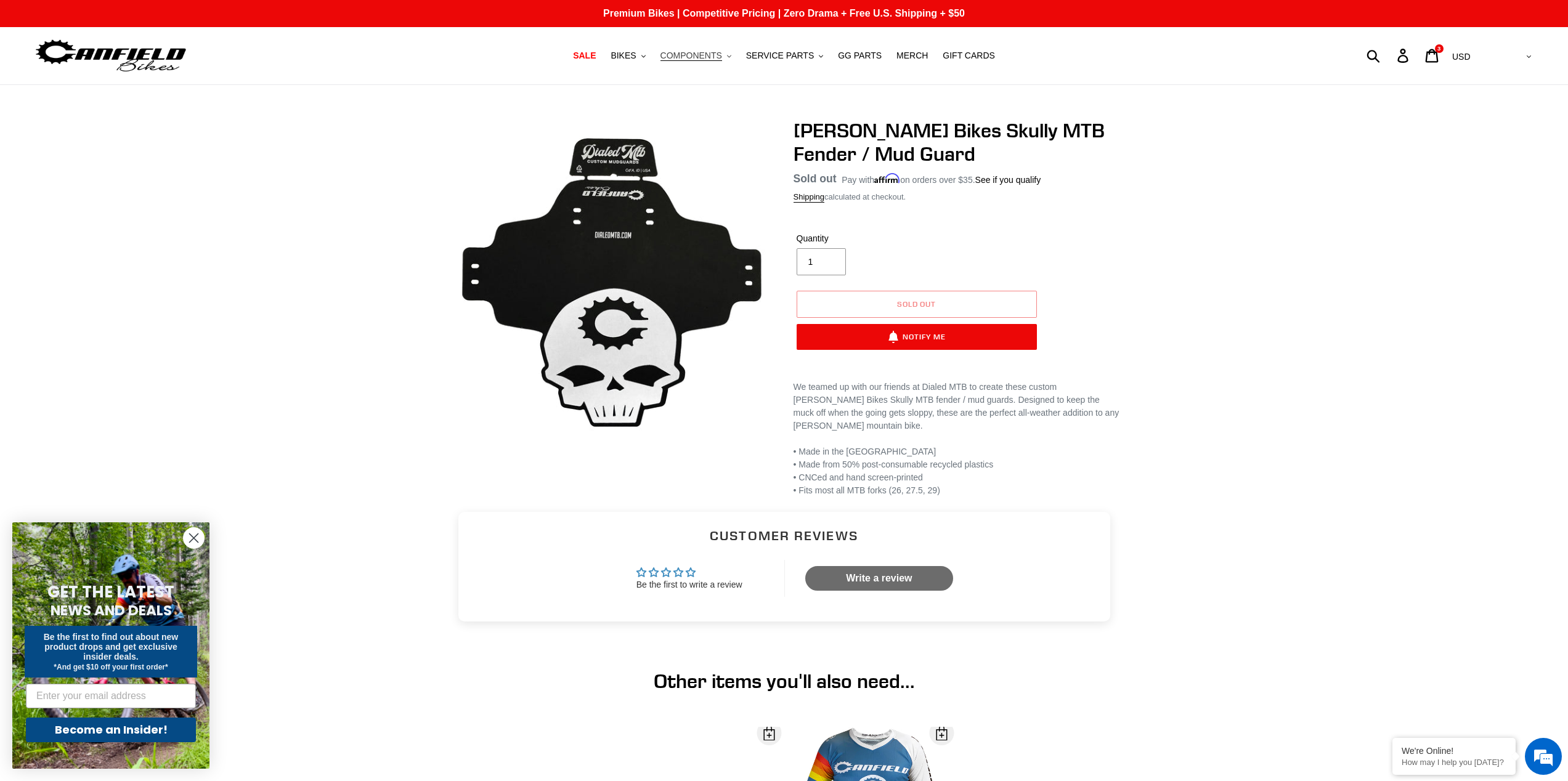
click at [687, 54] on span "COMPONENTS" at bounding box center [691, 55] width 62 height 10
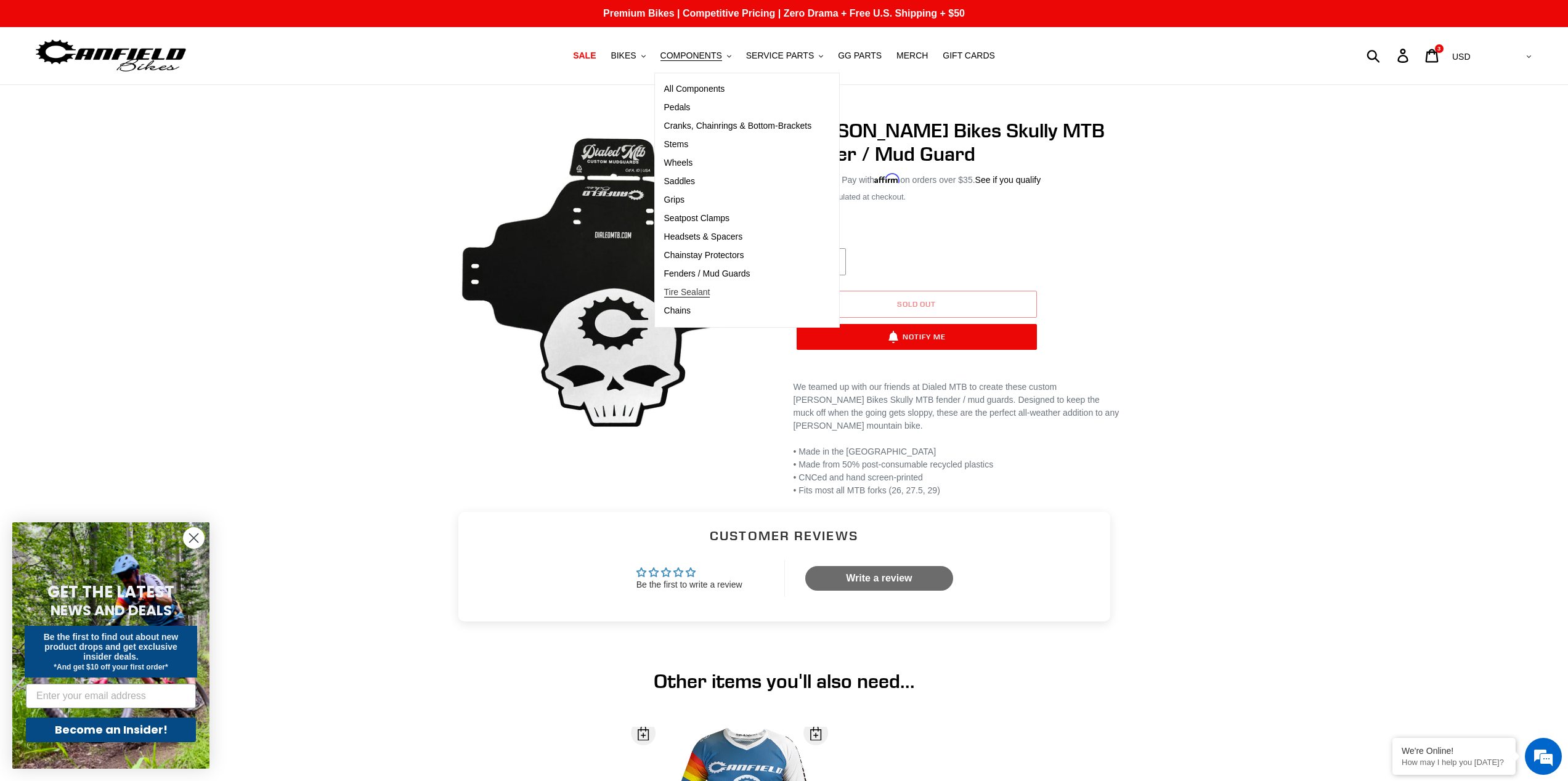
click at [700, 290] on span "Tire Sealant" at bounding box center [687, 292] width 47 height 10
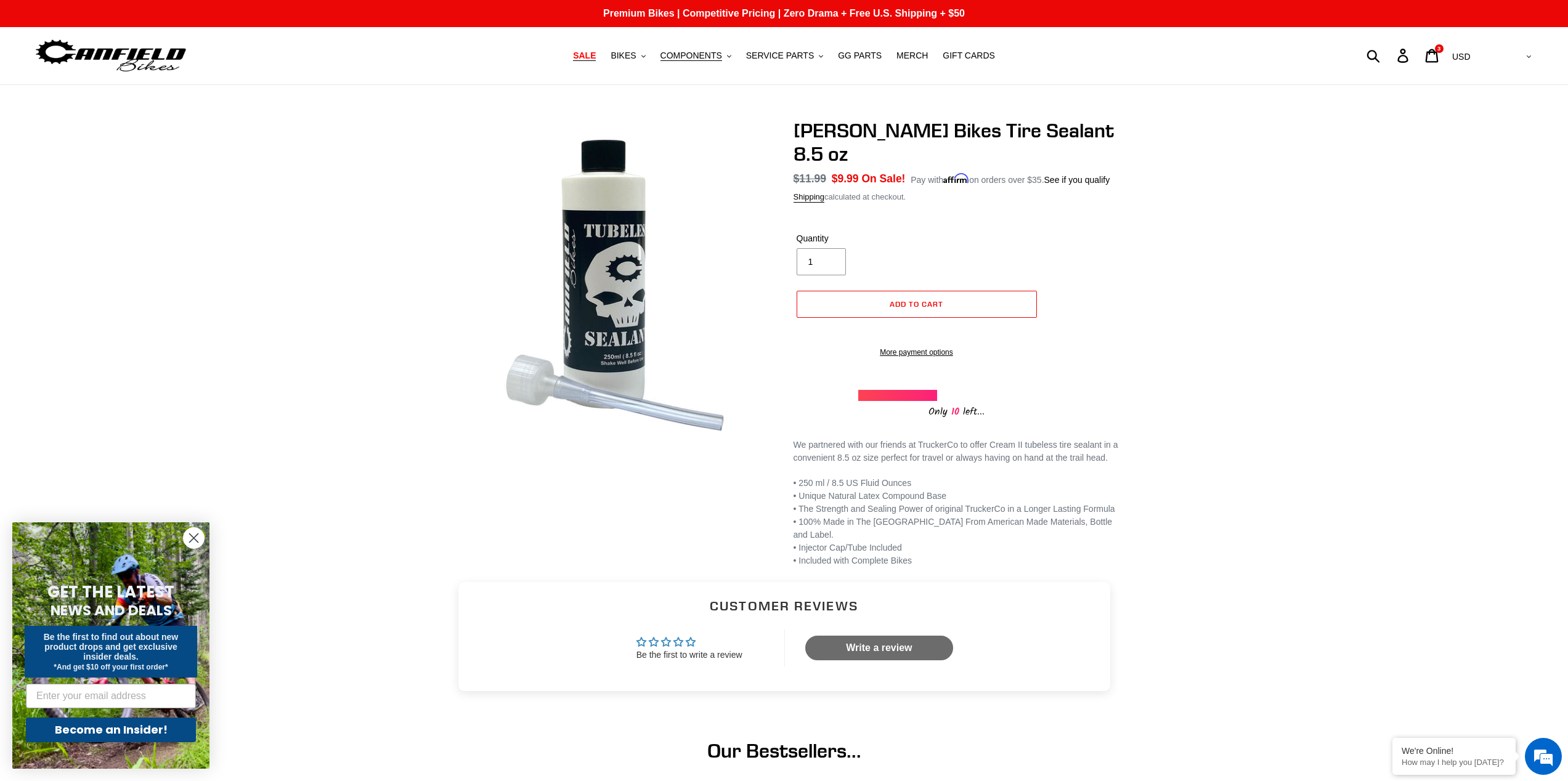
click at [579, 53] on span "SALE" at bounding box center [584, 55] width 22 height 10
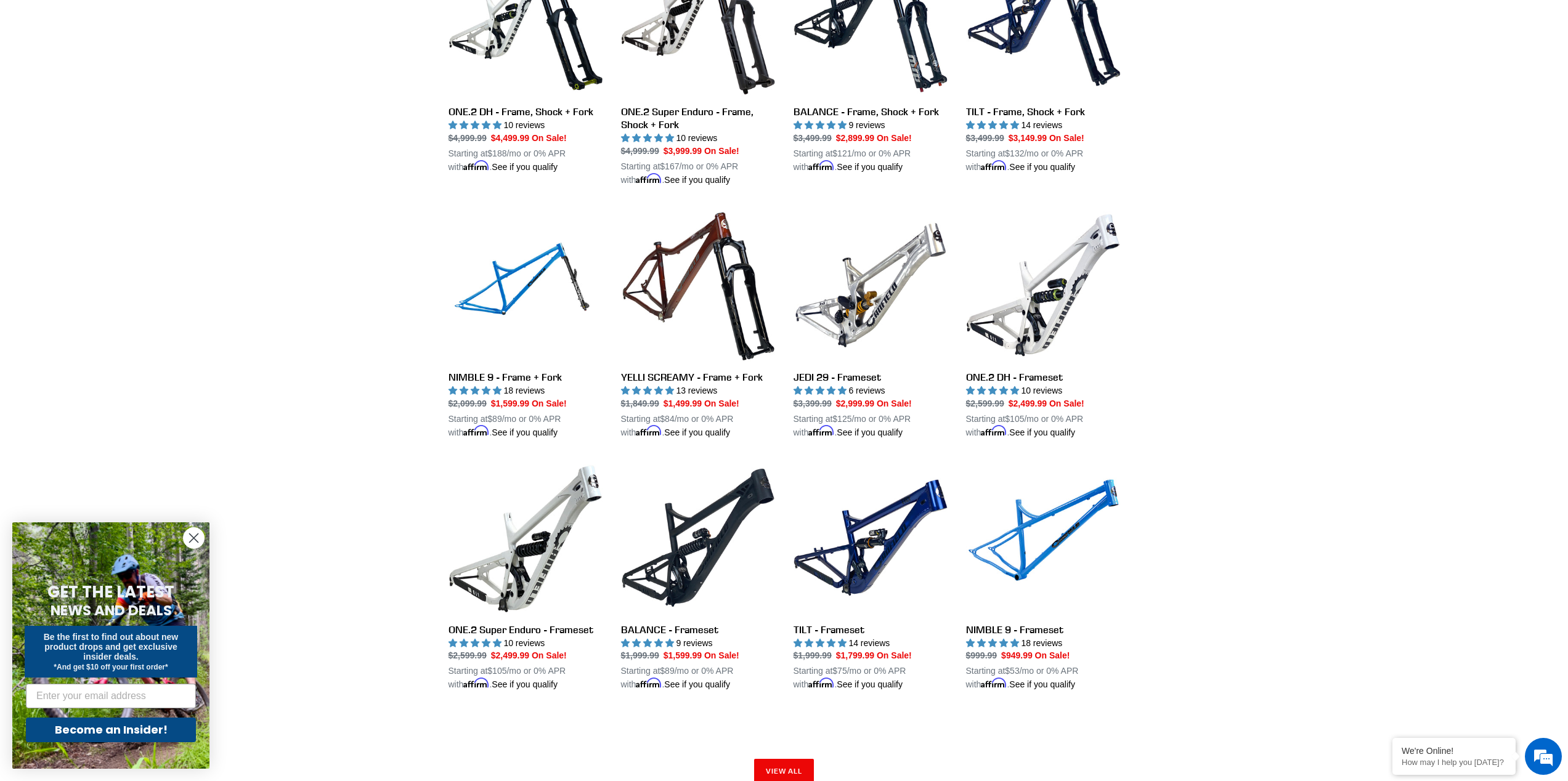
scroll to position [1628, 0]
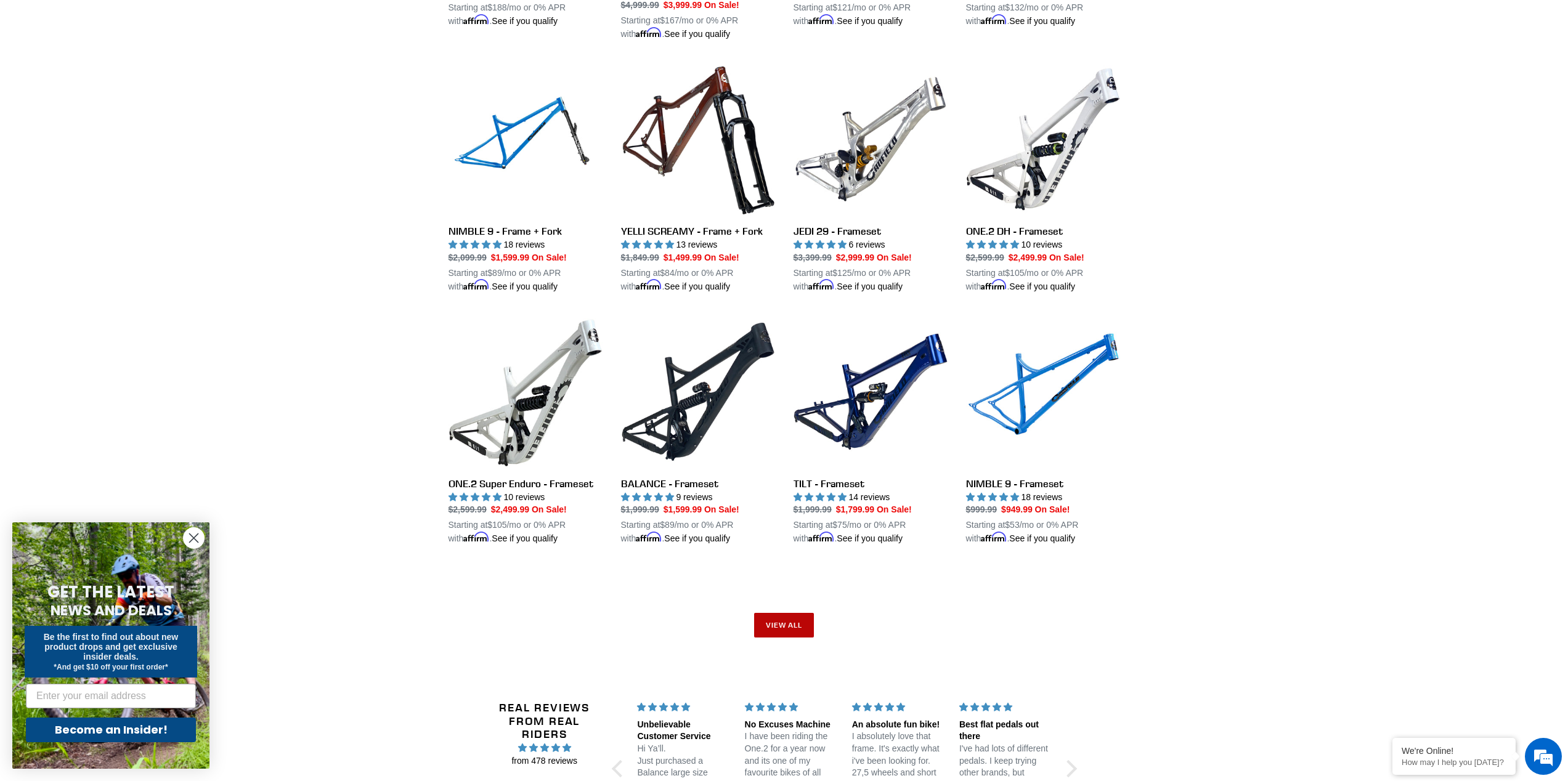
click at [786, 623] on link "View all" at bounding box center [784, 625] width 61 height 24
